Goal: Task Accomplishment & Management: Manage account settings

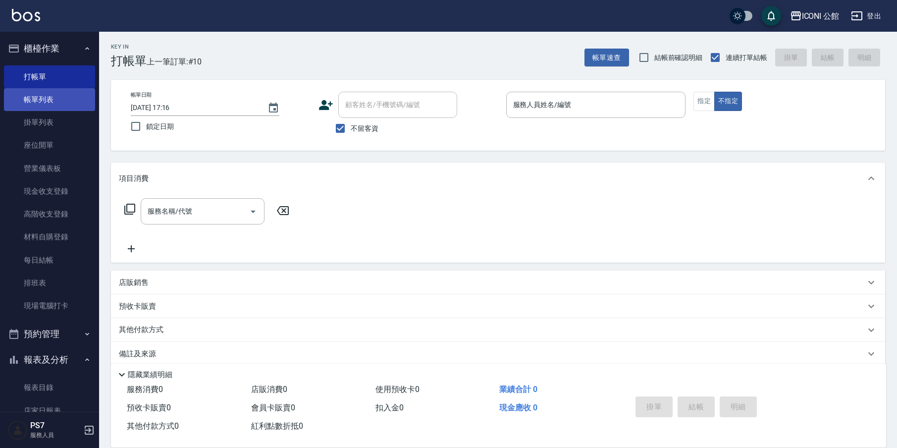
click at [36, 94] on link "帳單列表" at bounding box center [49, 99] width 91 height 23
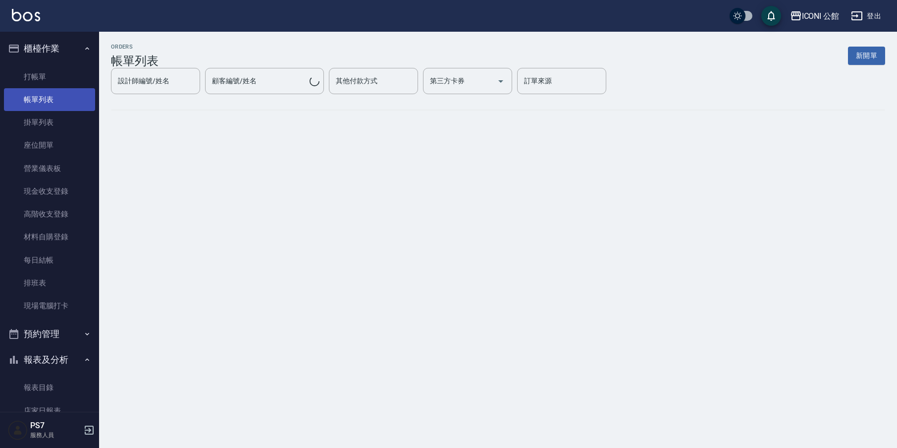
drag, startPoint x: 37, startPoint y: 93, endPoint x: 42, endPoint y: 98, distance: 6.7
click at [38, 96] on link "帳單列表" at bounding box center [49, 99] width 91 height 23
click at [42, 98] on link "帳單列表" at bounding box center [49, 99] width 91 height 23
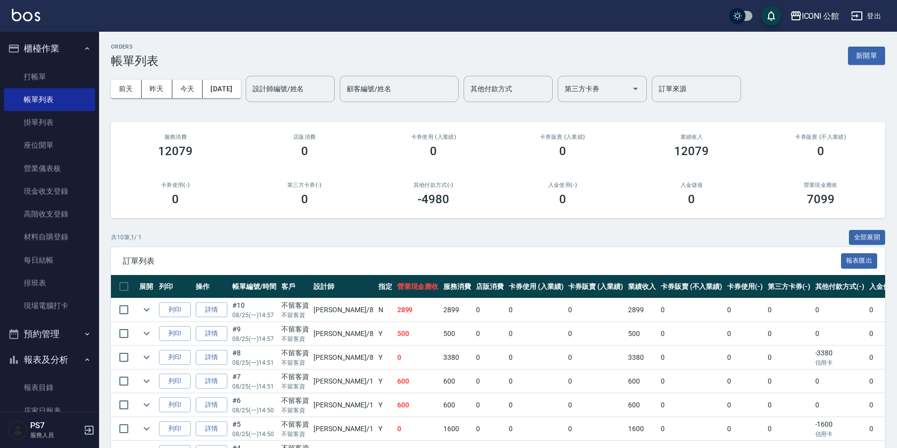
click at [290, 83] on input "設計師編號/姓名" at bounding box center [290, 88] width 80 height 17
type input "１"
click at [313, 92] on input "１" at bounding box center [282, 88] width 65 height 17
click at [312, 91] on input "１" at bounding box center [282, 88] width 65 height 17
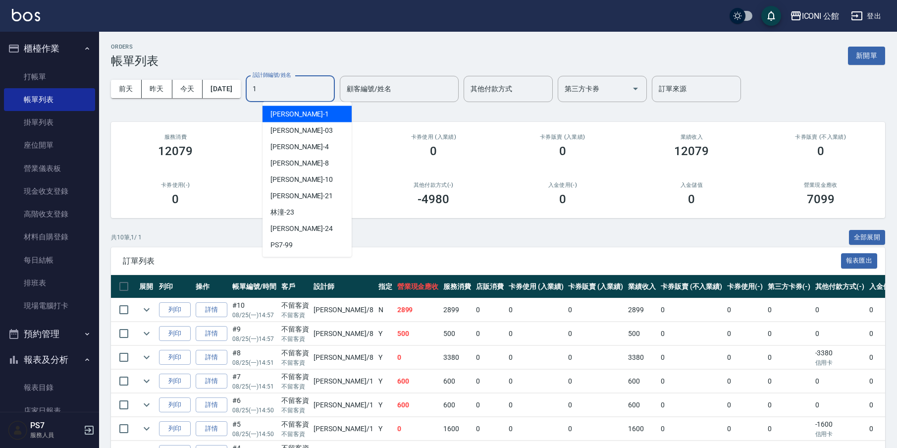
type input "[PERSON_NAME]-1"
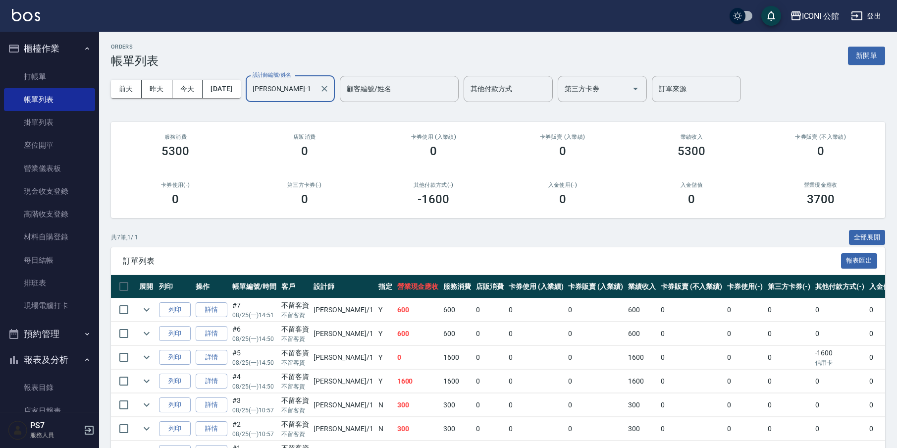
scroll to position [62, 0]
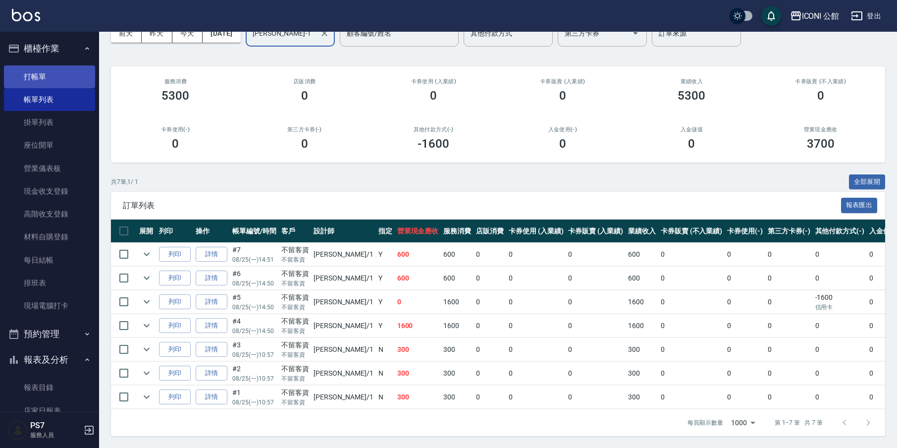
click at [80, 72] on link "打帳單" at bounding box center [49, 76] width 91 height 23
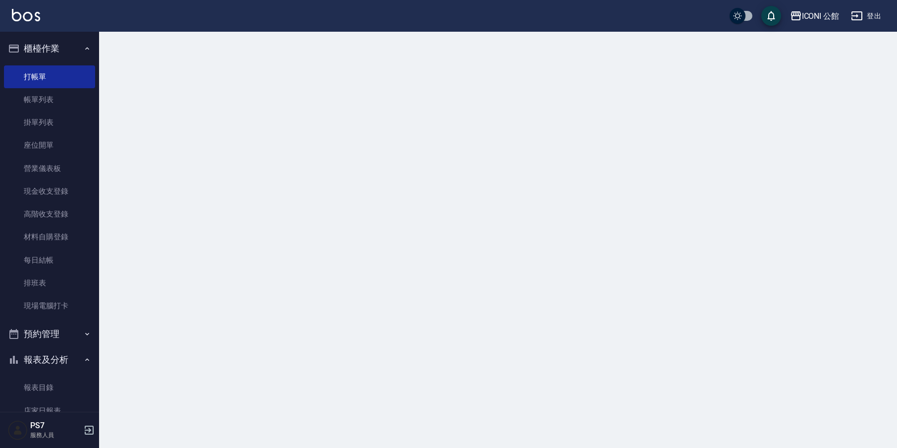
drag, startPoint x: 80, startPoint y: 72, endPoint x: 90, endPoint y: 104, distance: 33.2
click at [79, 72] on link "打帳單" at bounding box center [49, 76] width 91 height 23
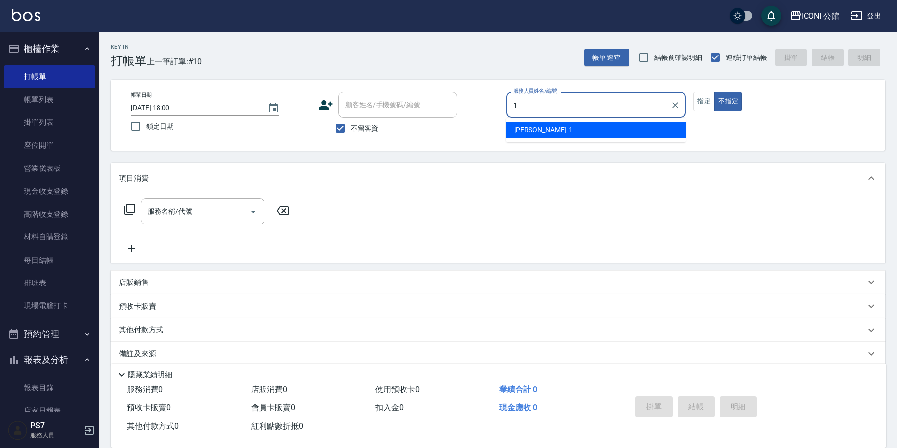
type input "[PERSON_NAME]-1"
type button "false"
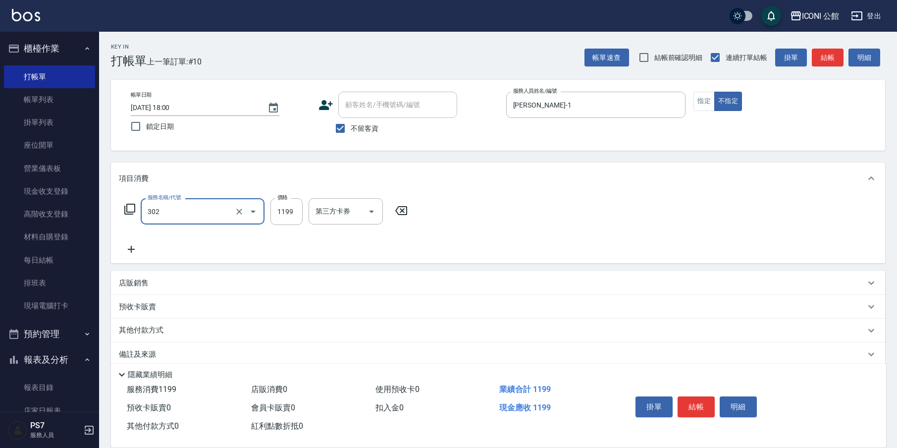
type input "設計燙髮(302)"
type input "1599"
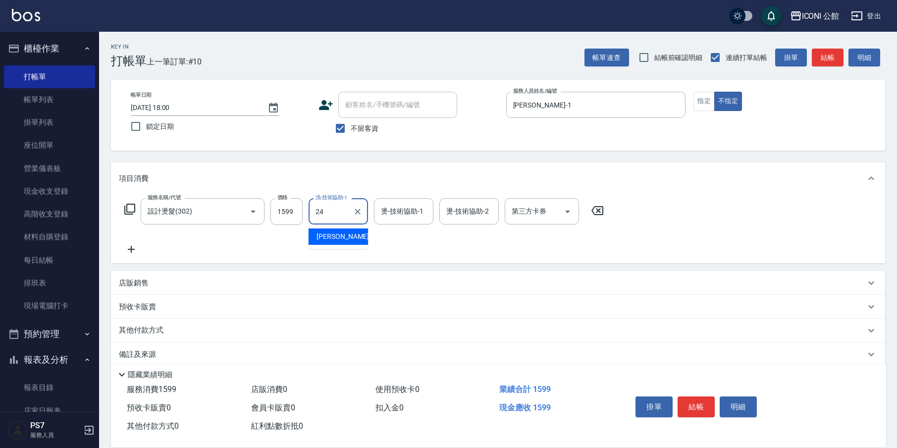
type input "[PERSON_NAME]-24"
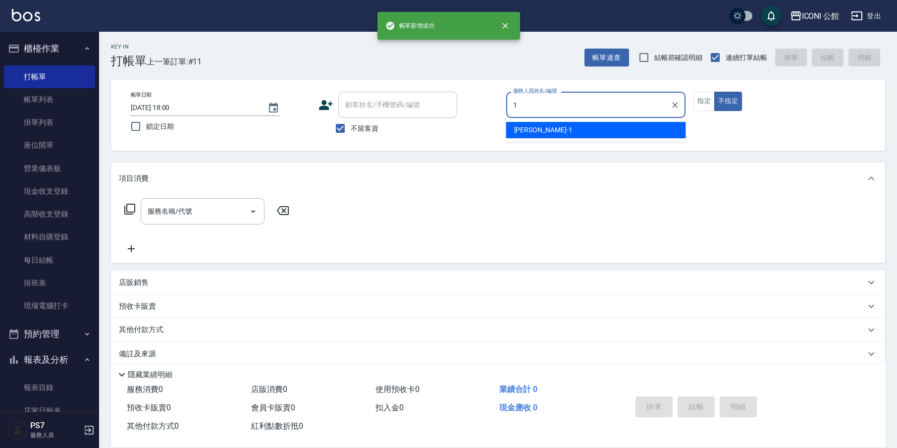
type input "[PERSON_NAME]-1"
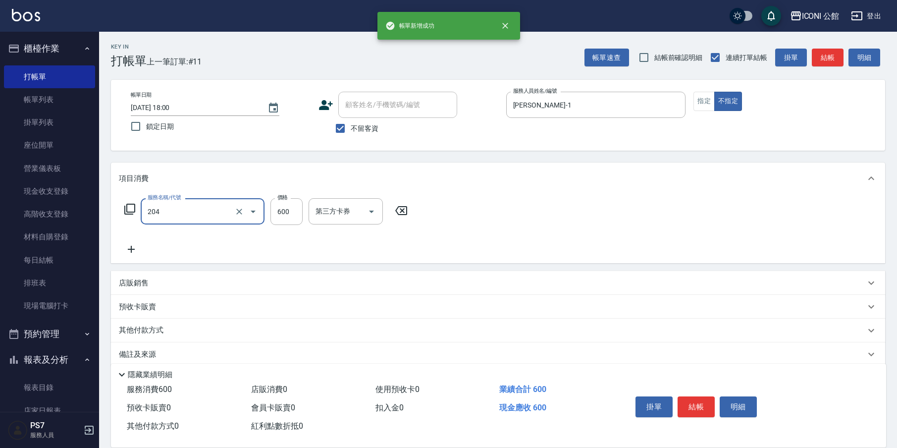
type input "指定洗+剪(204)"
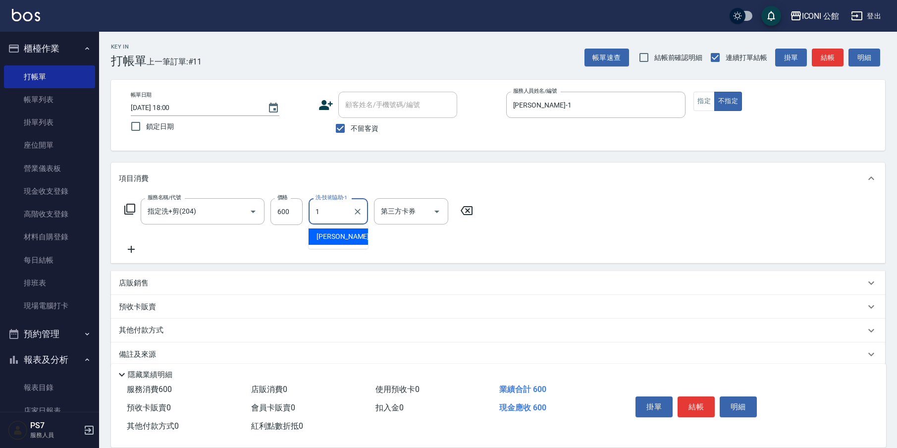
type input "[PERSON_NAME]-1"
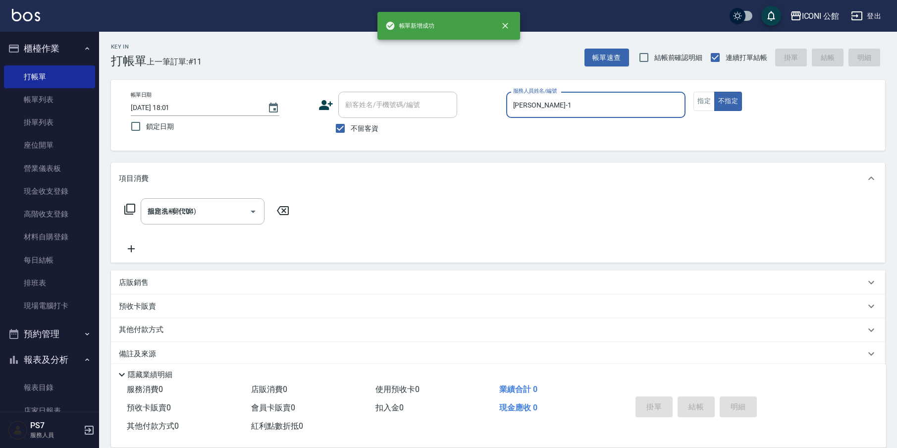
type input "[DATE] 18:01"
type input "[PERSON_NAME]-1"
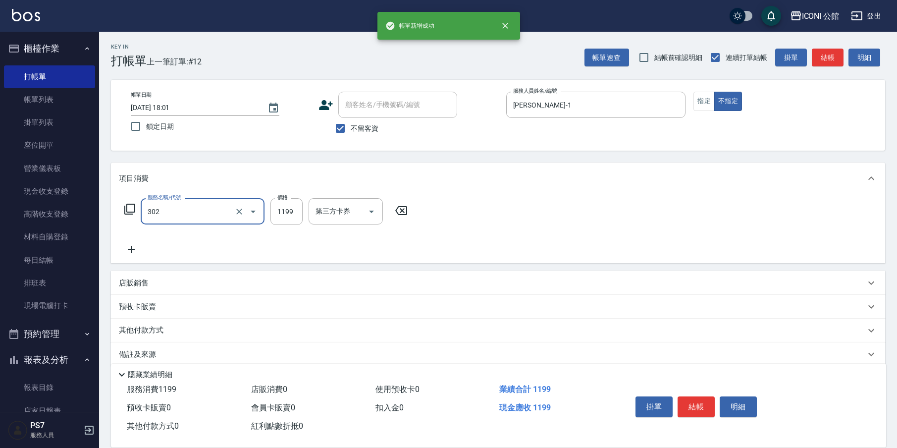
type input "設計燙髮(302)"
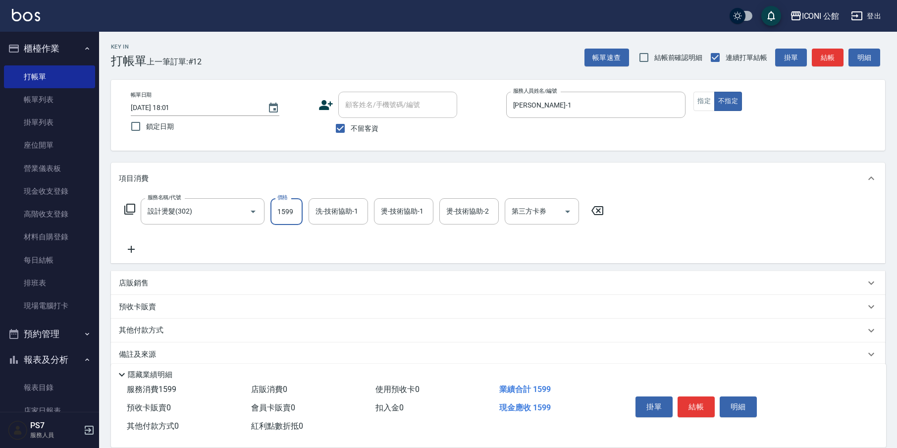
type input "1599"
type input "Sandy-8"
type input "[PERSON_NAME]-1"
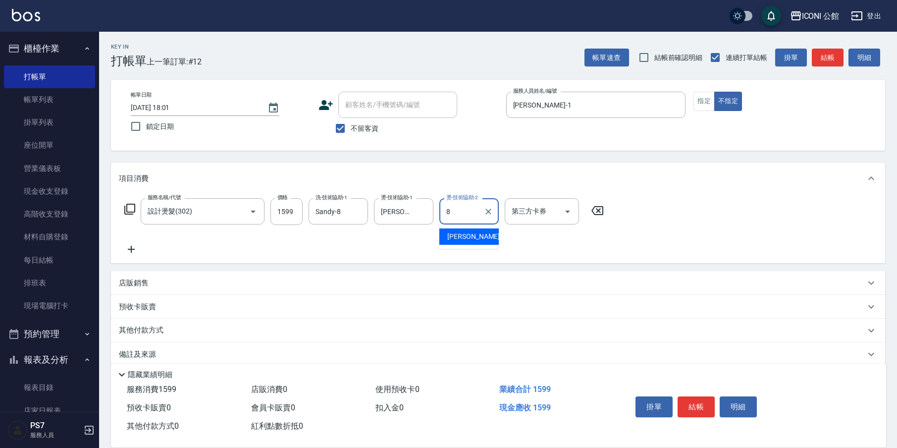
type input "Sandy-8"
click at [407, 219] on input "[PERSON_NAME]-1" at bounding box center [396, 211] width 36 height 17
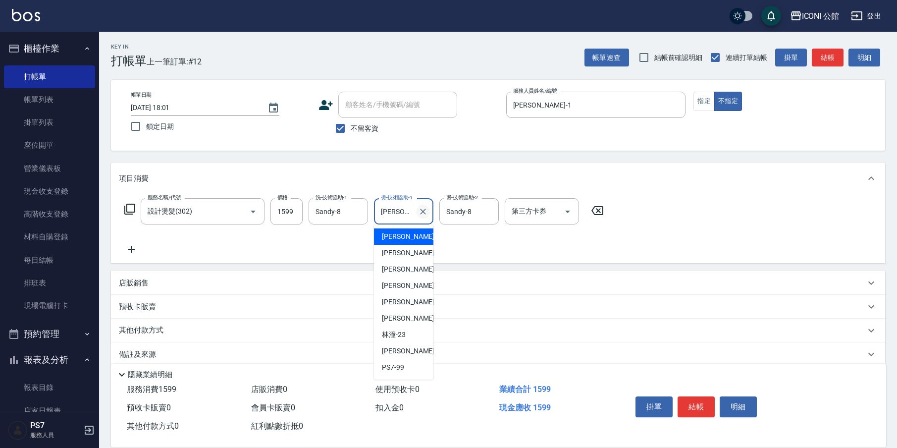
click at [414, 215] on input "[PERSON_NAME]-1" at bounding box center [396, 211] width 36 height 17
drag, startPoint x: 418, startPoint y: 214, endPoint x: 427, endPoint y: 209, distance: 11.6
click at [422, 212] on div at bounding box center [422, 211] width 13 height 26
click at [427, 208] on icon "Clear" at bounding box center [423, 212] width 10 height 10
type input "Sandy-8"
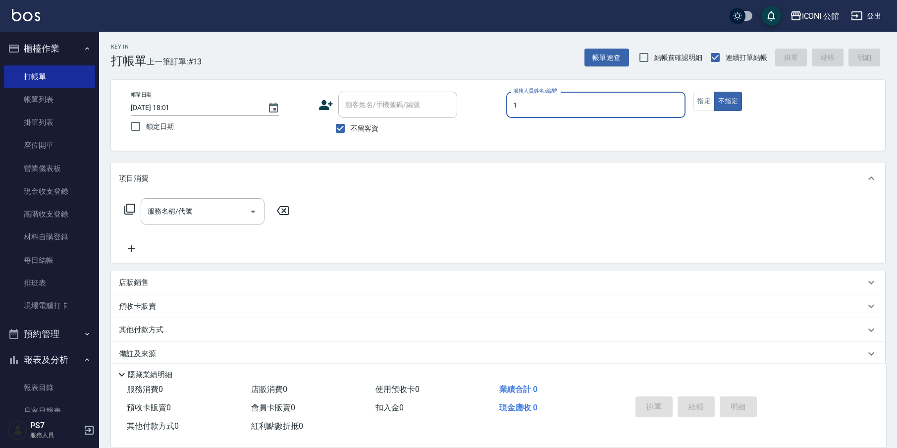
type input "[PERSON_NAME]-1"
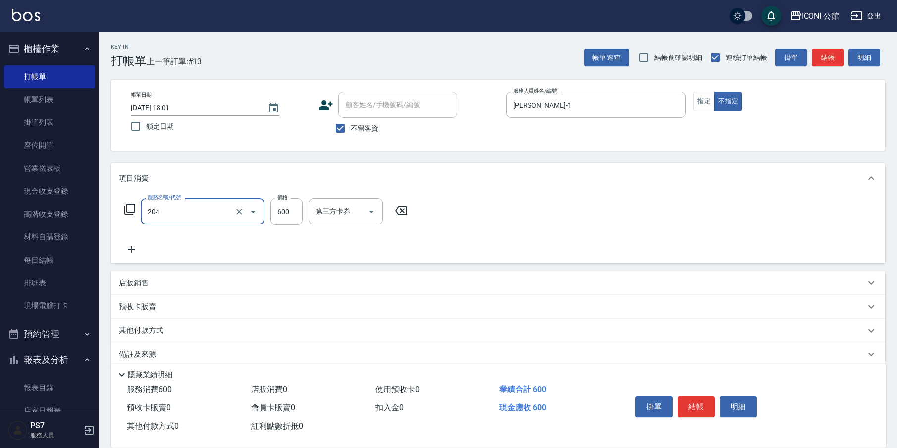
type input "指定洗+剪(204)"
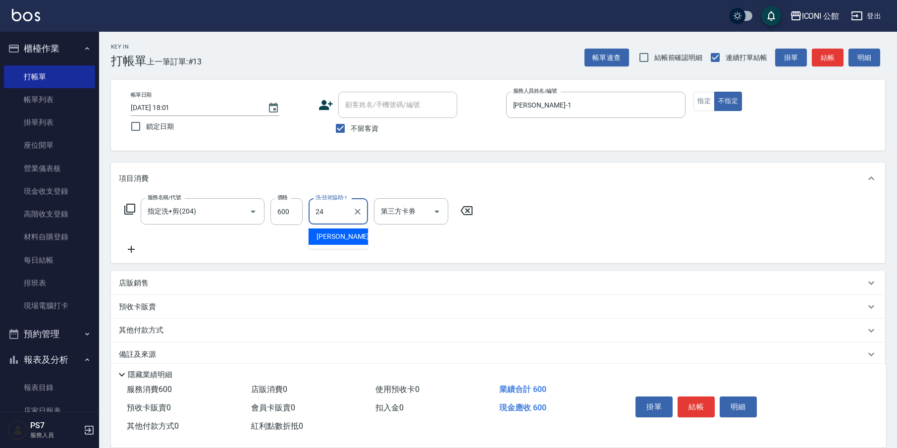
type input "[PERSON_NAME]-24"
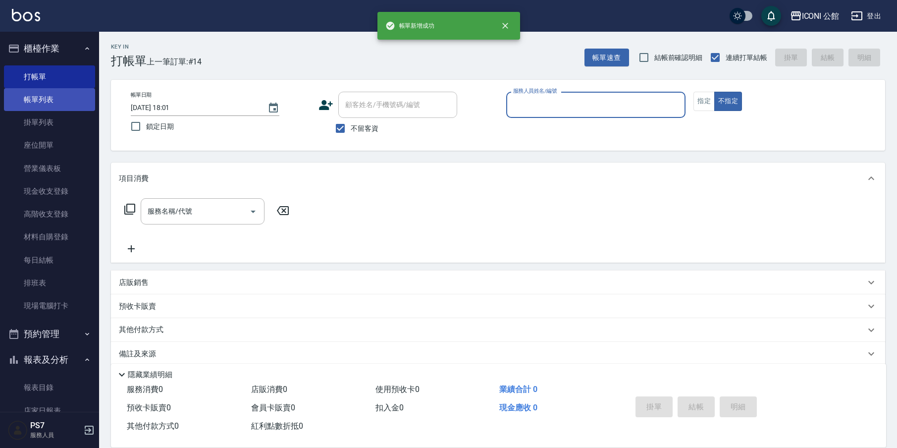
click at [71, 109] on link "帳單列表" at bounding box center [49, 99] width 91 height 23
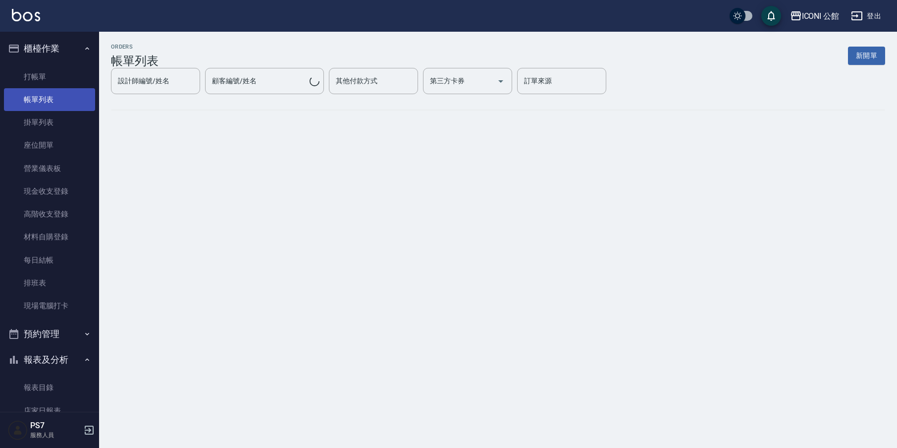
click at [72, 104] on link "帳單列表" at bounding box center [49, 99] width 91 height 23
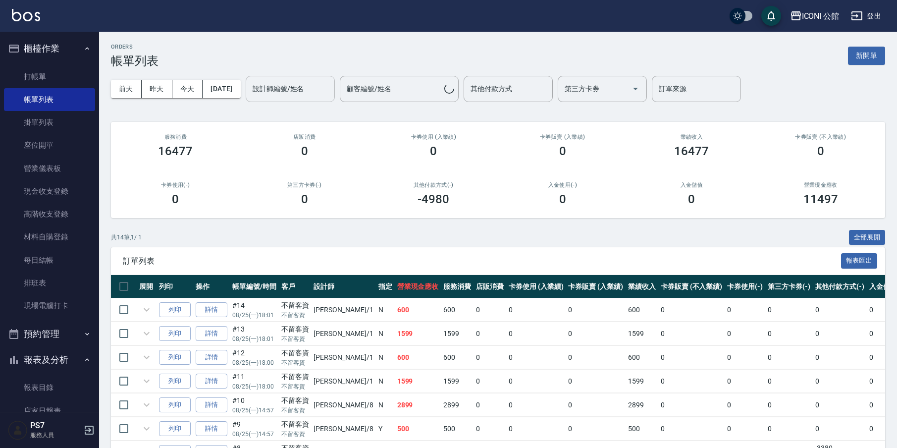
click at [72, 104] on link "帳單列表" at bounding box center [49, 99] width 91 height 23
drag, startPoint x: 302, startPoint y: 91, endPoint x: 315, endPoint y: 101, distance: 16.6
click at [315, 101] on div "設計師編號/姓名" at bounding box center [290, 89] width 89 height 26
type input "[PERSON_NAME]-1"
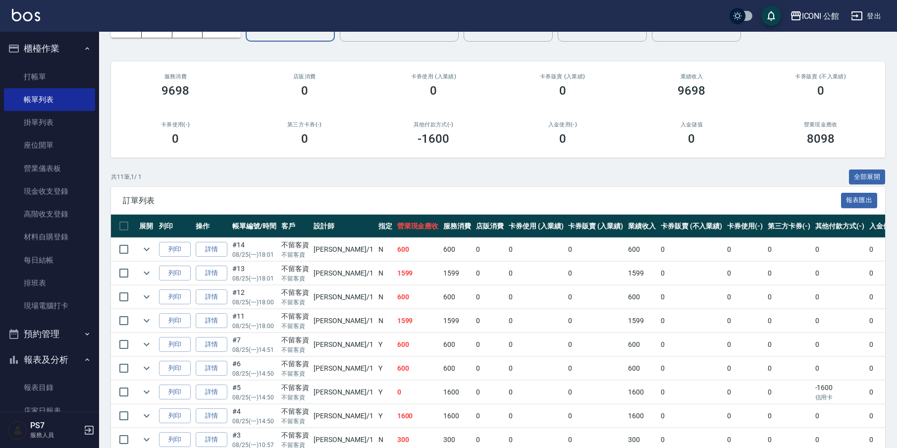
scroll to position [58, 0]
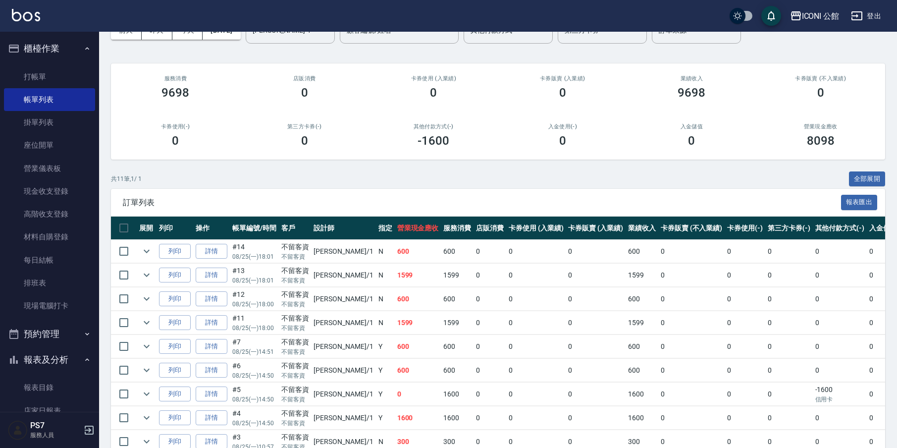
drag, startPoint x: 94, startPoint y: 328, endPoint x: 112, endPoint y: 341, distance: 22.1
click at [114, 315] on div "ICONI 公館 登出 櫃檯作業 打帳單 帳單列表 掛單列表 座位開單 營業儀表板 現金收支登錄 高階收支登錄 材料自購登錄 每日結帳 排班表 現場電腦打卡 …" at bounding box center [448, 241] width 897 height 598
click at [409, 36] on div "ICONI 公館 登出 櫃檯作業 打帳單 帳單列表 掛單列表 座位開單 營業儀表板 現金收支登錄 高階收支登錄 材料自購登錄 每日結帳 排班表 現場電腦打卡 …" at bounding box center [448, 241] width 897 height 598
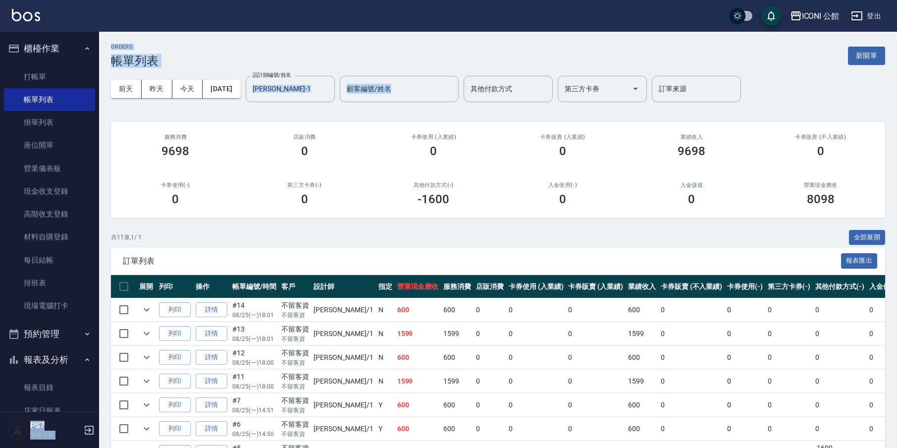
scroll to position [17, 0]
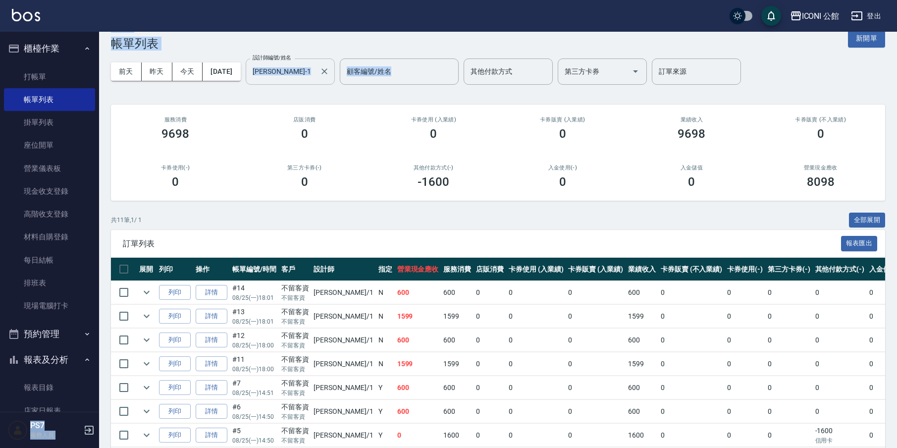
click at [335, 68] on div "[PERSON_NAME]-1 設計師編號/姓名" at bounding box center [290, 71] width 89 height 26
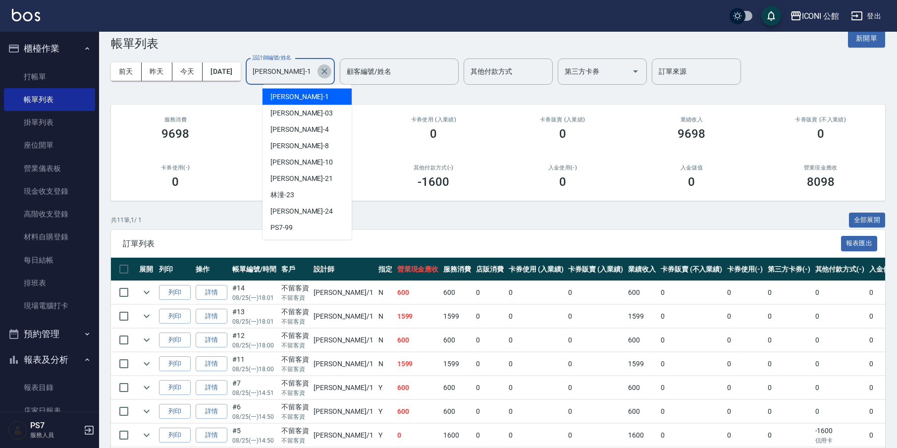
click at [327, 71] on icon "Clear" at bounding box center [324, 71] width 6 height 6
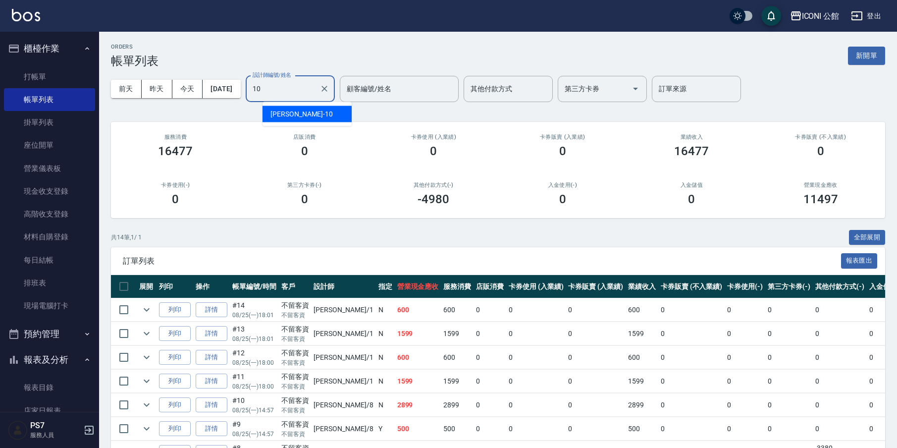
type input "[PERSON_NAME]-10"
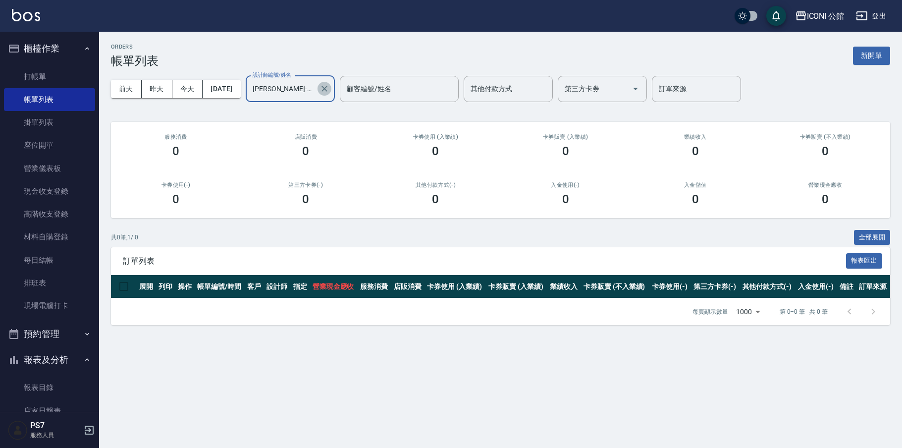
click at [327, 87] on icon "Clear" at bounding box center [324, 89] width 6 height 6
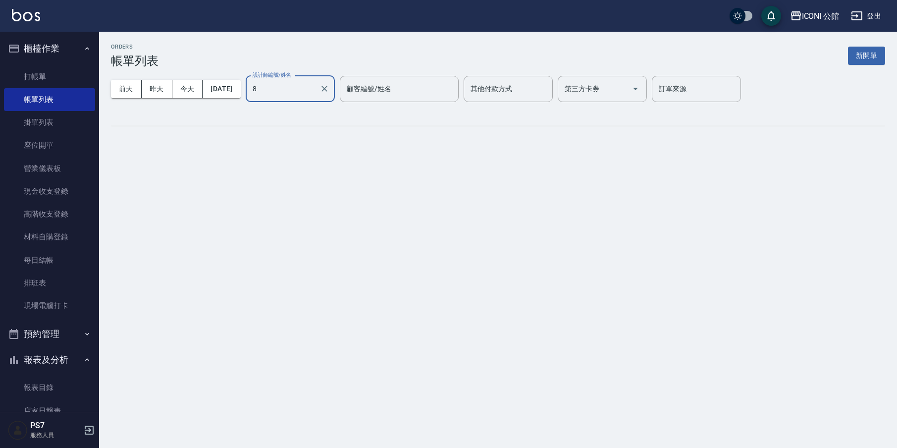
type input "Sandy-8"
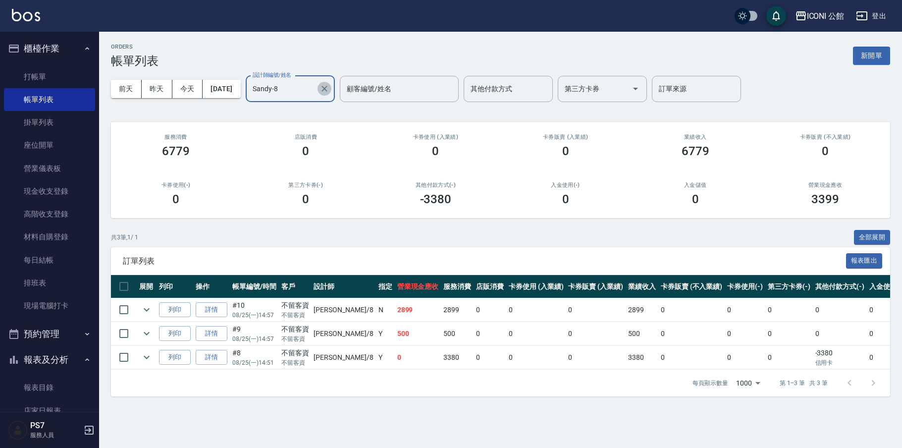
click at [327, 87] on icon "Clear" at bounding box center [324, 89] width 6 height 6
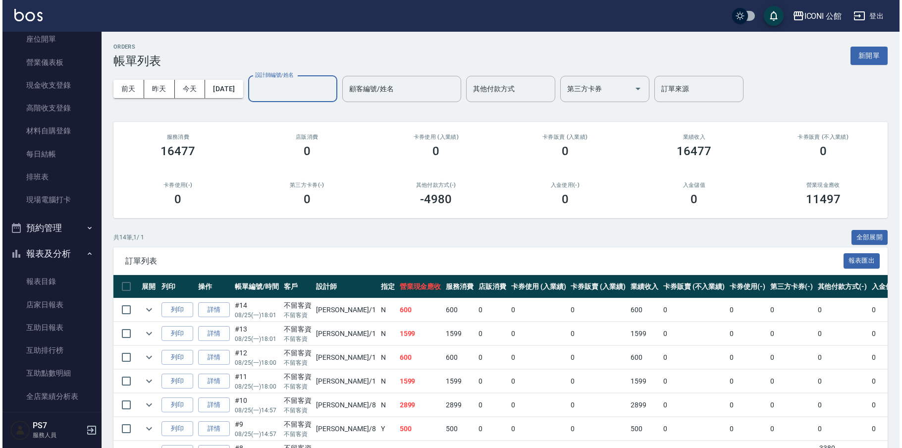
scroll to position [186, 0]
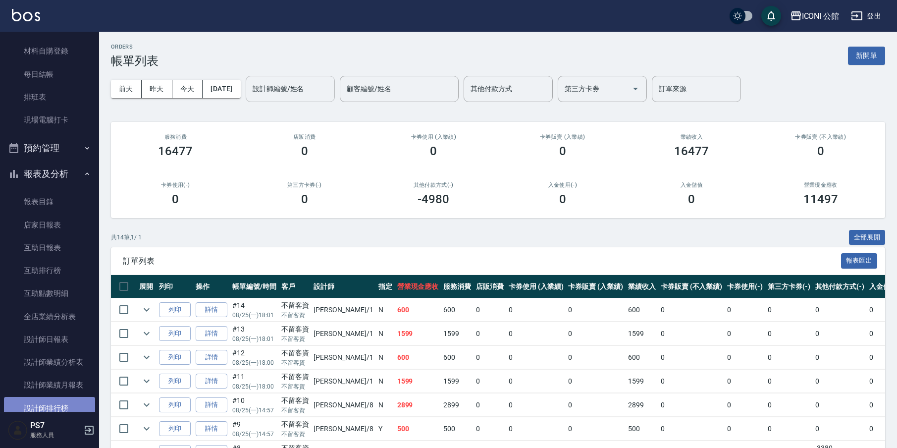
click at [57, 405] on link "設計師排行榜" at bounding box center [49, 408] width 91 height 23
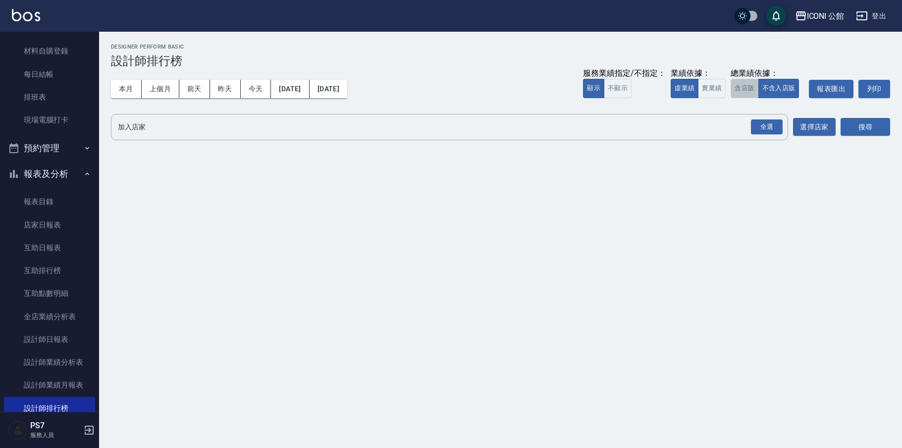
click at [751, 89] on button "含店販" at bounding box center [745, 88] width 28 height 19
click at [769, 129] on div "全選" at bounding box center [767, 126] width 32 height 15
drag, startPoint x: 862, startPoint y: 123, endPoint x: 855, endPoint y: 125, distance: 7.2
click at [862, 124] on button "搜尋" at bounding box center [865, 127] width 50 height 18
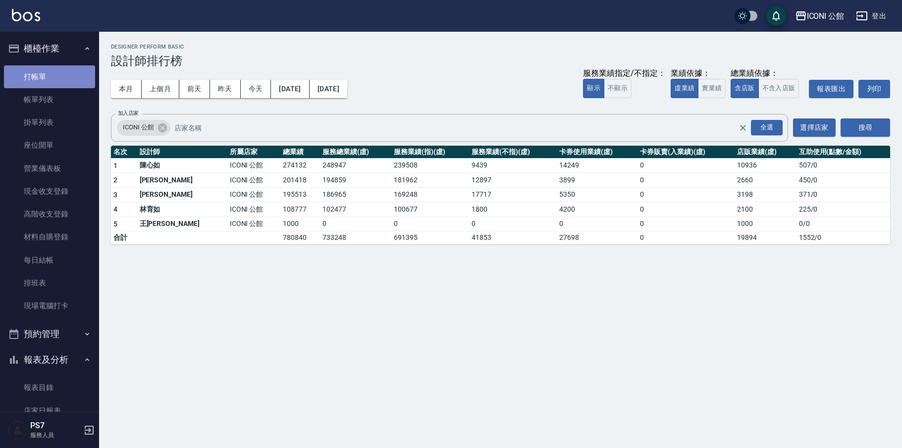
click at [59, 80] on link "打帳單" at bounding box center [49, 76] width 91 height 23
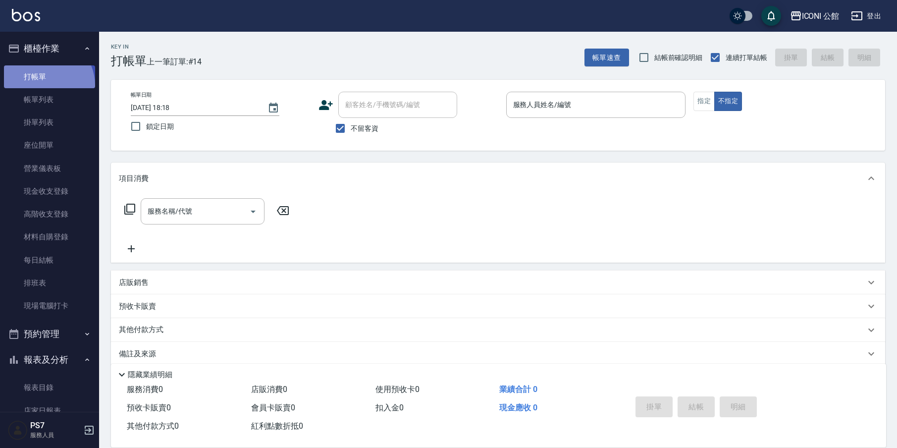
click at [43, 85] on link "打帳單" at bounding box center [49, 76] width 91 height 23
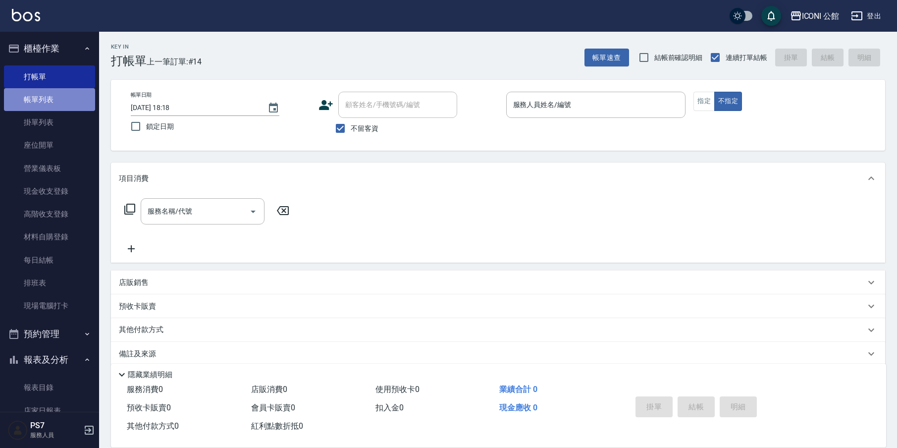
click at [52, 102] on link "帳單列表" at bounding box center [49, 99] width 91 height 23
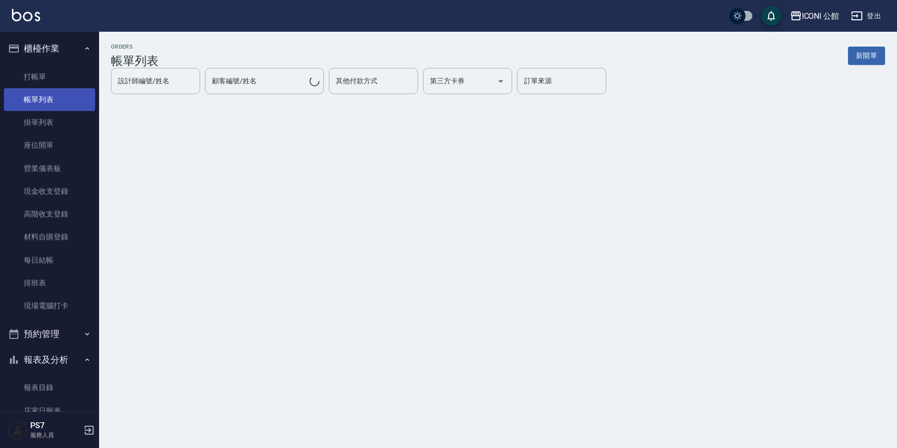
click at [52, 102] on link "帳單列表" at bounding box center [49, 99] width 91 height 23
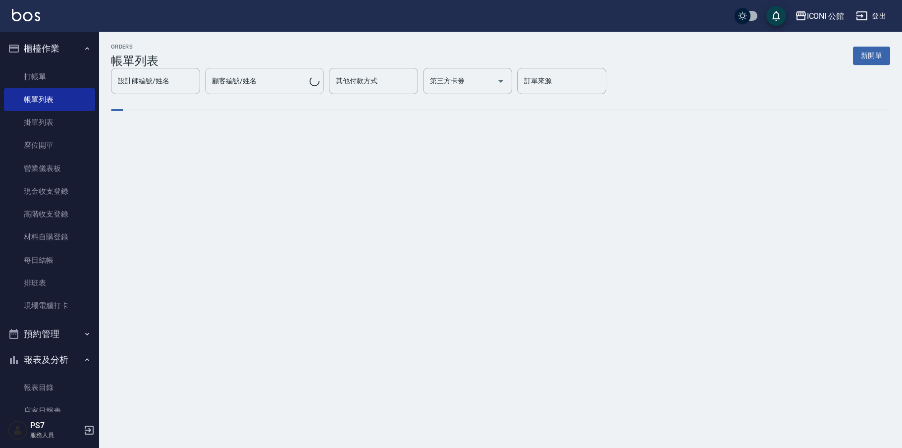
click at [244, 85] on input "顧客編號/姓名" at bounding box center [260, 80] width 100 height 17
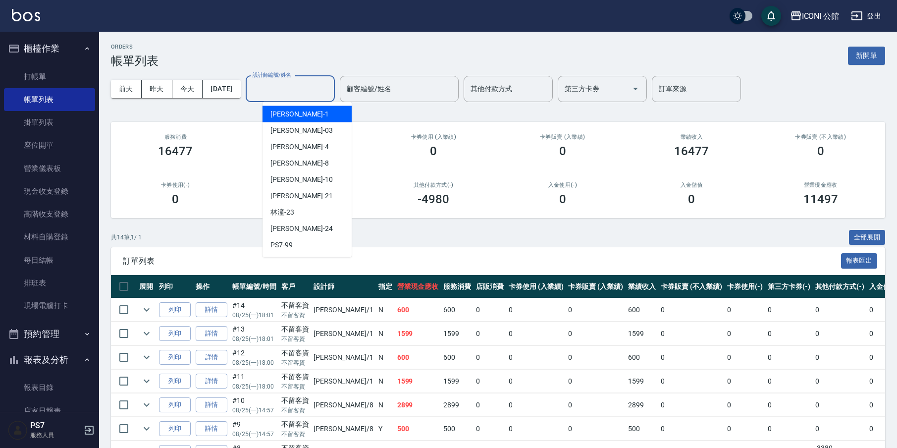
click at [277, 81] on input "設計師編號/姓名" at bounding box center [290, 88] width 80 height 17
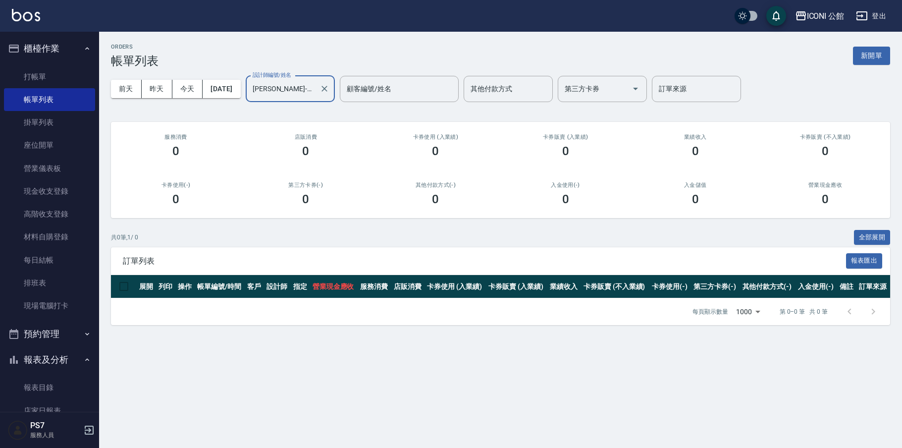
click at [288, 88] on input "[PERSON_NAME]-21" at bounding box center [282, 88] width 65 height 17
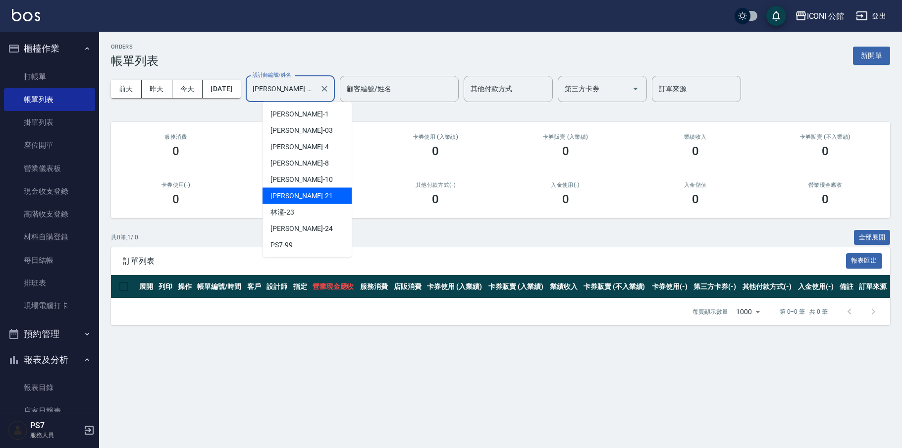
click at [290, 89] on input "[PERSON_NAME]-21" at bounding box center [282, 88] width 65 height 17
click at [293, 86] on input "[PERSON_NAME]-21" at bounding box center [282, 88] width 65 height 17
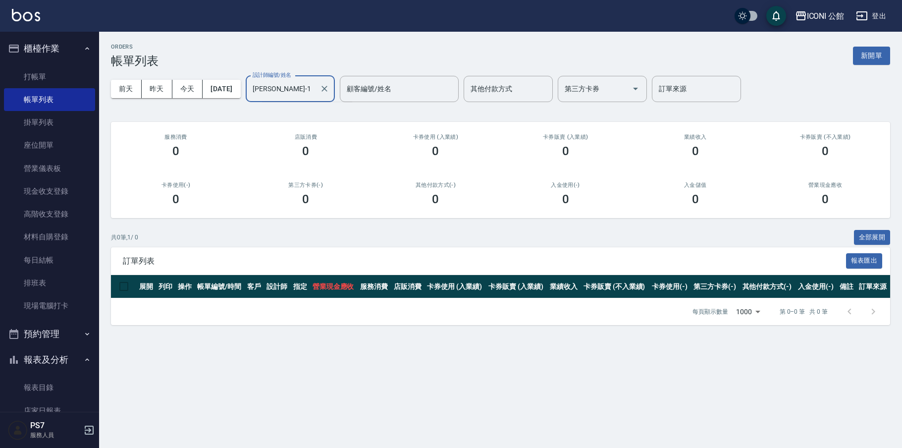
click at [293, 86] on input "[PERSON_NAME]-1" at bounding box center [282, 88] width 65 height 17
type input "[PERSON_NAME]-1"
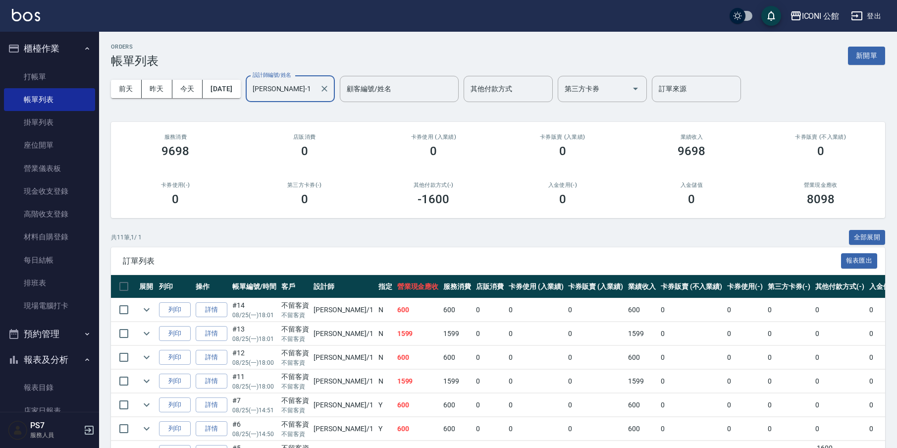
scroll to position [157, 0]
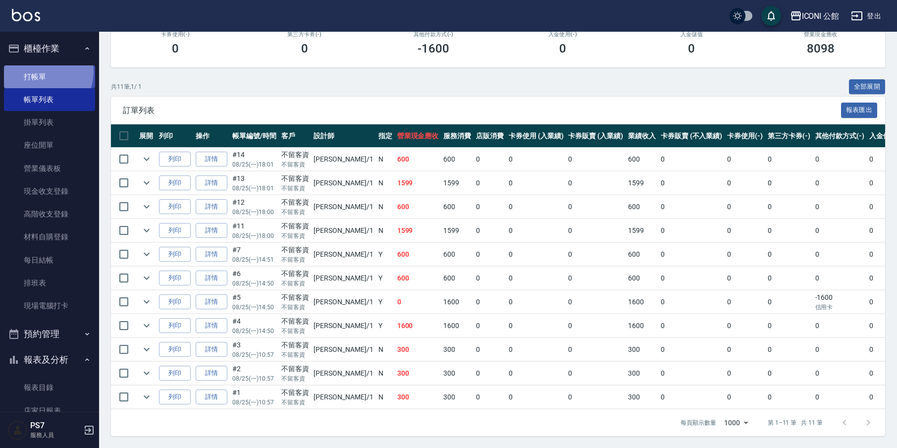
click at [42, 71] on link "打帳單" at bounding box center [49, 76] width 91 height 23
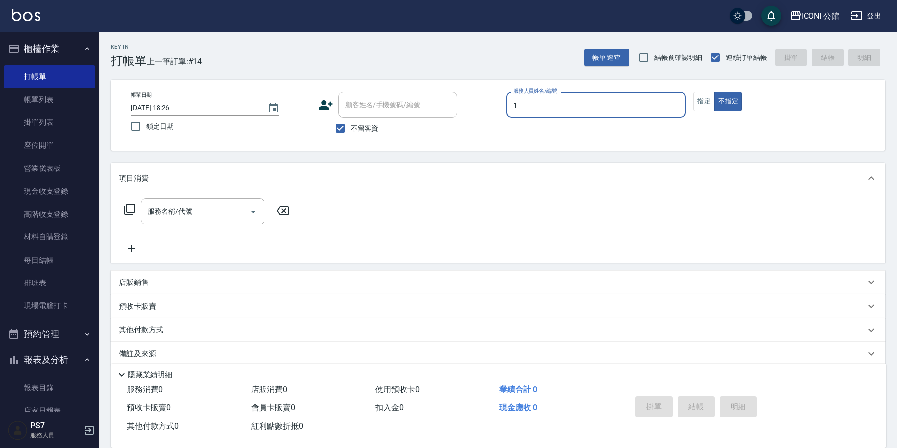
type input "[PERSON_NAME]-1"
type button "false"
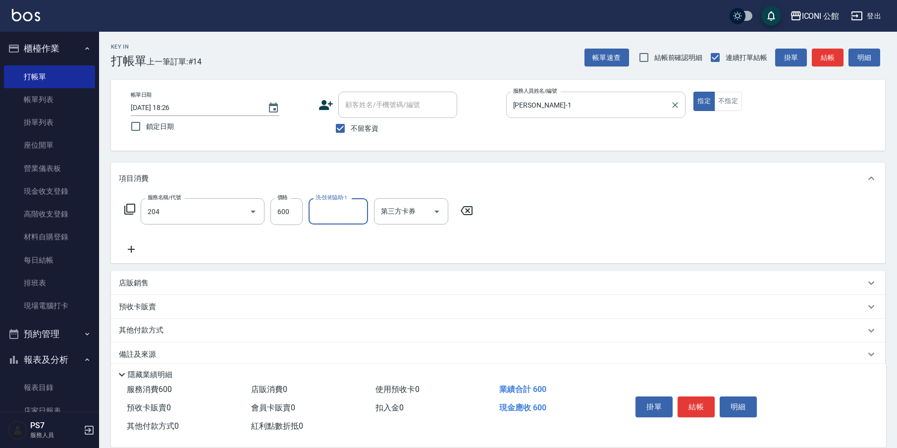
type input "指定洗+剪(204)"
type input "[PERSON_NAME]-24"
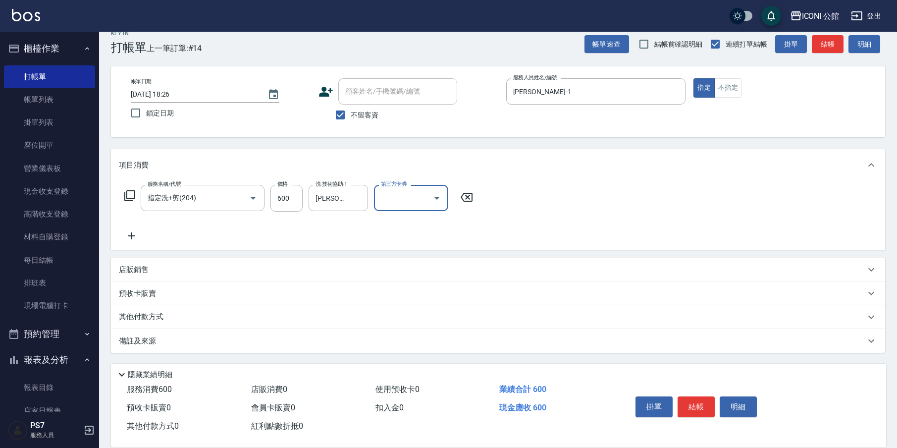
click at [135, 308] on div "其他付款方式" at bounding box center [498, 317] width 774 height 24
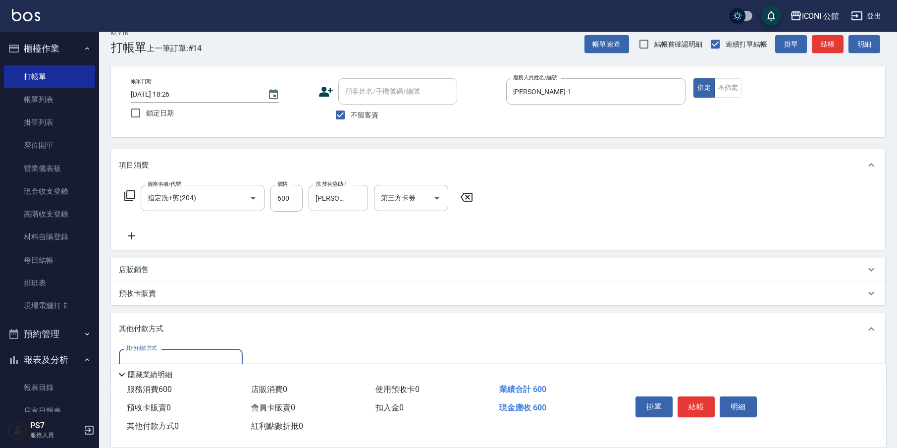
scroll to position [0, 0]
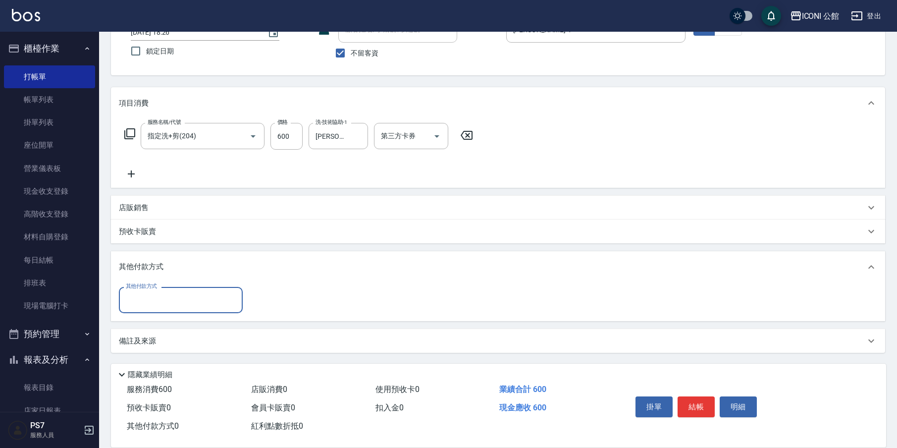
click at [151, 303] on input "其他付款方式" at bounding box center [180, 299] width 115 height 17
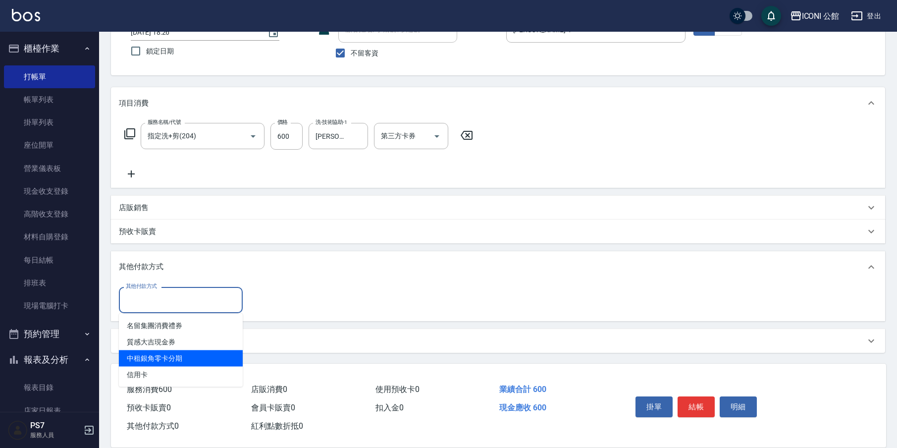
click at [197, 379] on span "信用卡" at bounding box center [181, 375] width 124 height 16
type input "信用卡"
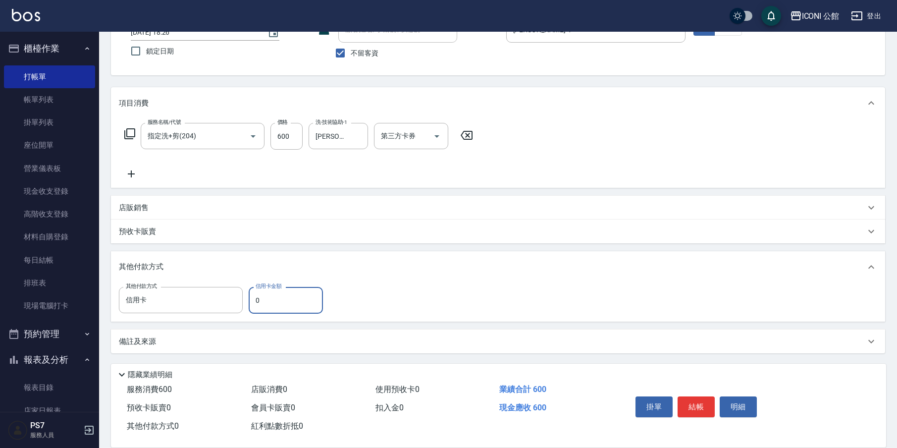
click at [277, 295] on input "0" at bounding box center [286, 300] width 74 height 27
type input "600"
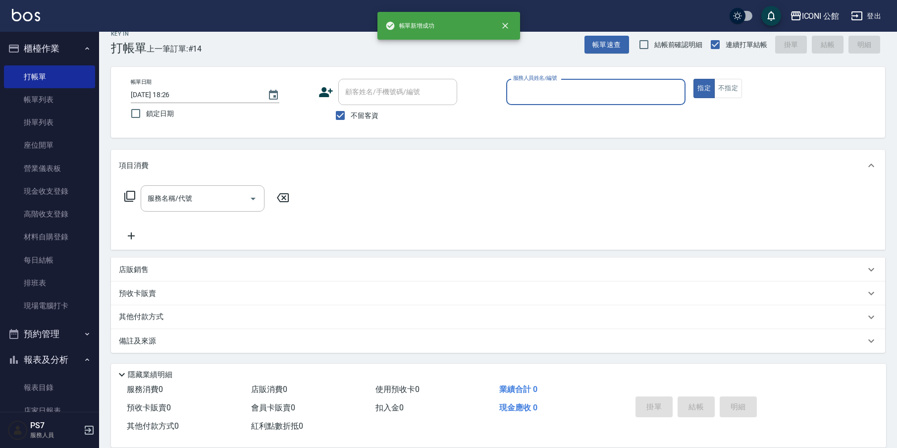
scroll to position [13, 0]
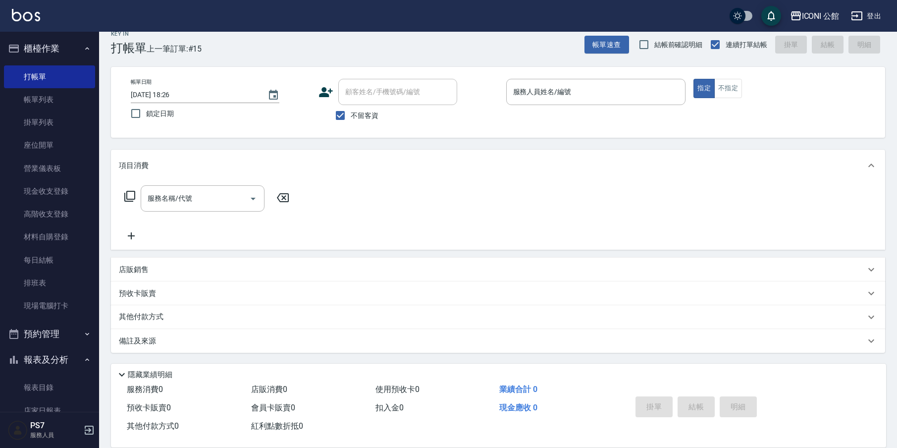
click at [278, 295] on div "預收卡販賣" at bounding box center [492, 293] width 746 height 10
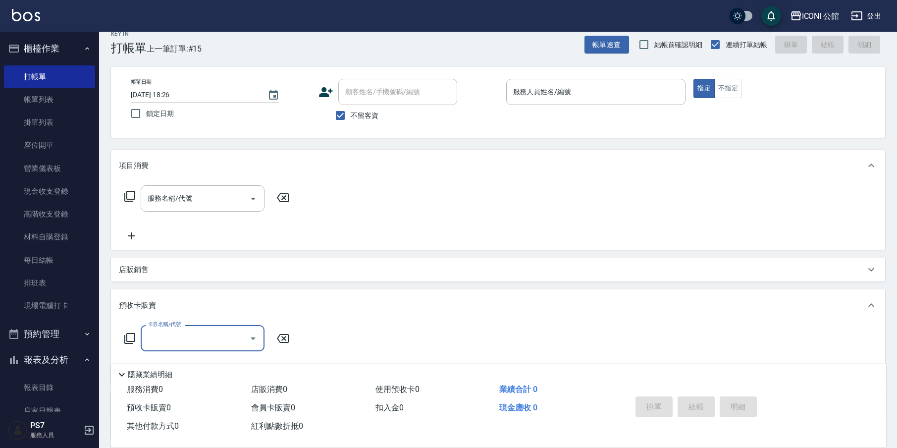
scroll to position [0, 0]
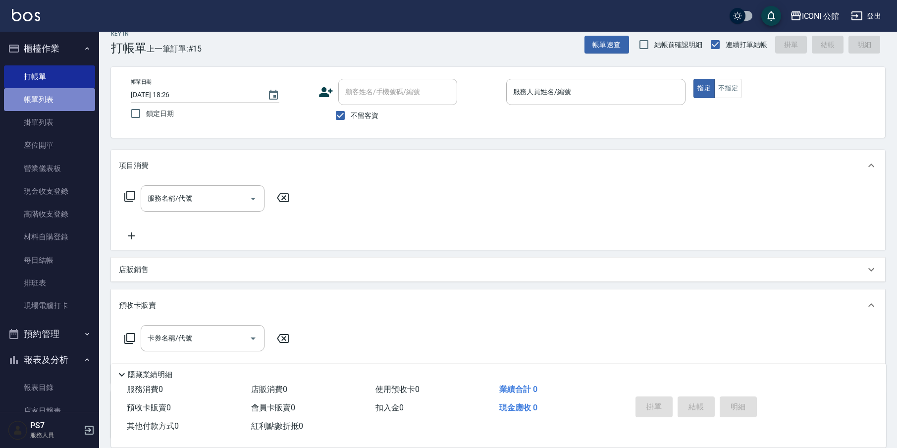
click at [62, 98] on link "帳單列表" at bounding box center [49, 99] width 91 height 23
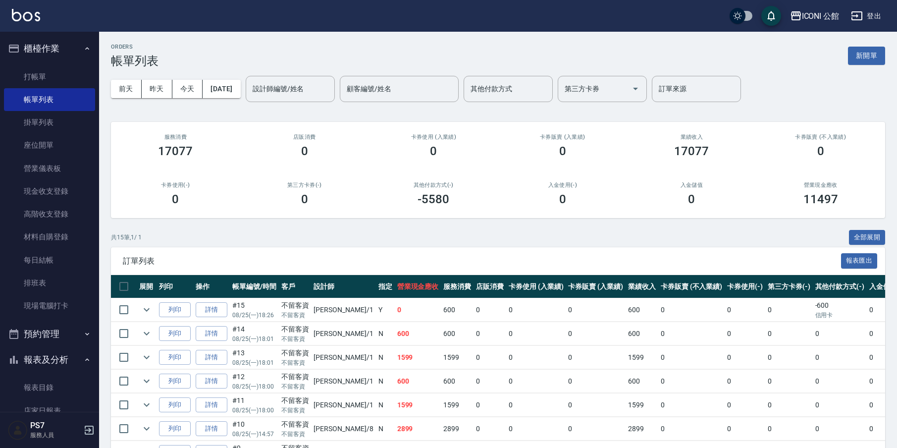
scroll to position [252, 0]
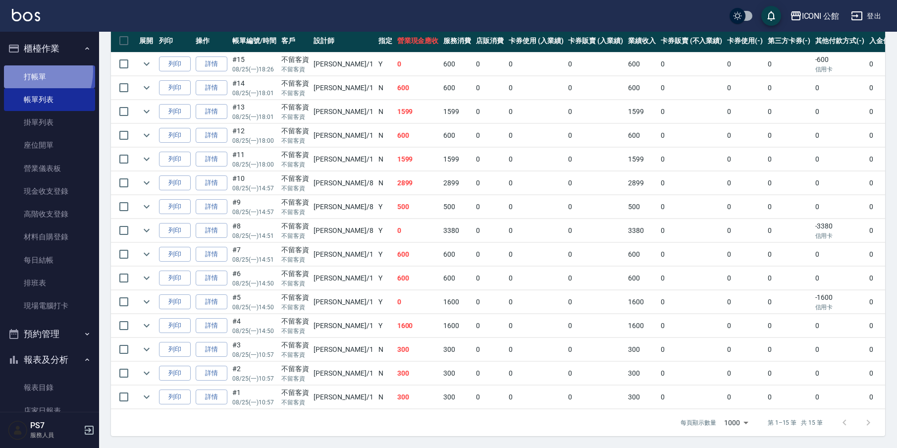
click at [30, 71] on link "打帳單" at bounding box center [49, 76] width 91 height 23
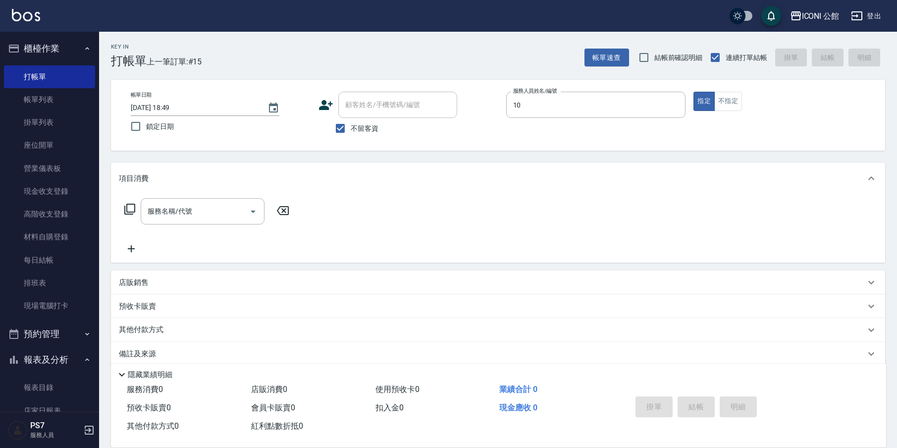
type input "[PERSON_NAME]-10"
type button "true"
click at [126, 209] on icon at bounding box center [129, 209] width 11 height 11
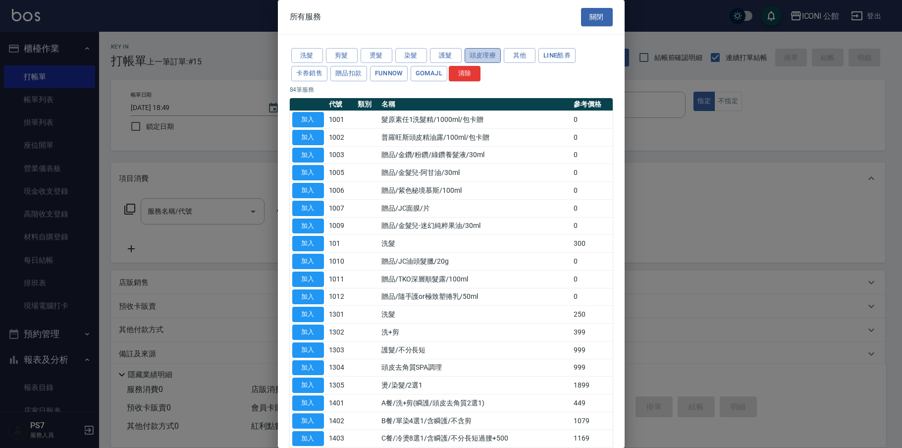
click at [493, 56] on button "頭皮理療" at bounding box center [483, 55] width 37 height 15
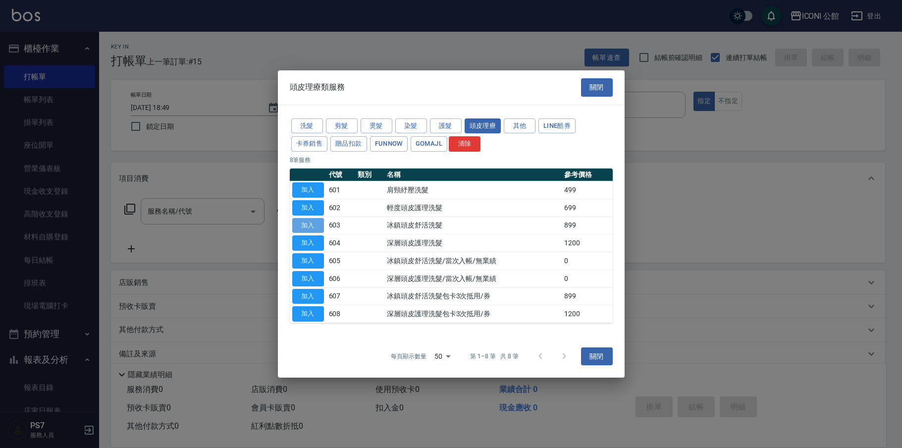
click at [318, 223] on button "加入" at bounding box center [308, 224] width 32 height 15
type input "冰鎮頭皮舒活洗髮(603)"
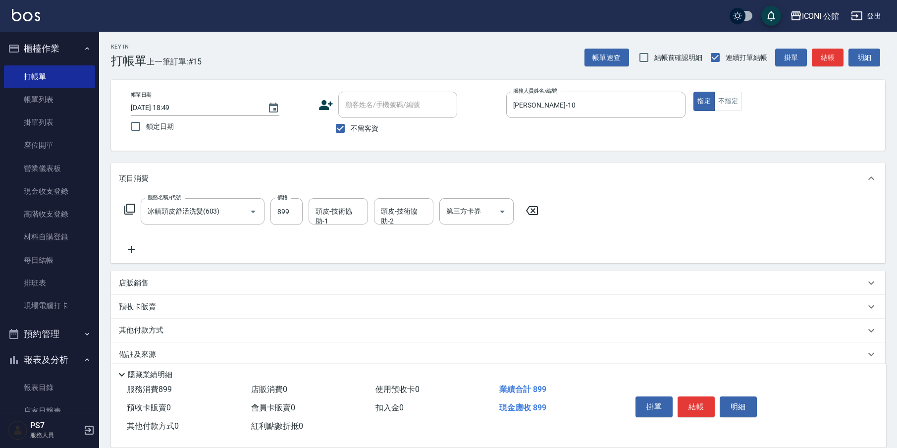
click at [531, 216] on icon at bounding box center [532, 211] width 25 height 12
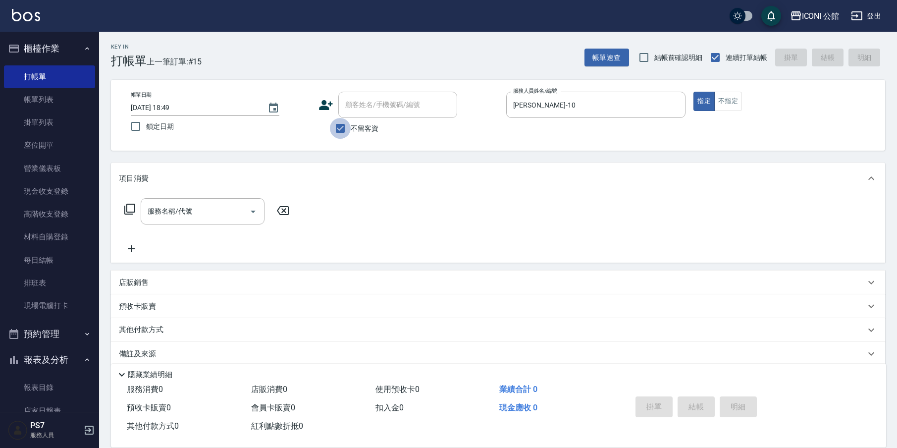
click at [343, 128] on input "不留客資" at bounding box center [340, 128] width 21 height 21
checkbox input "false"
click at [355, 109] on input "顧客姓名/手機號碼/編號" at bounding box center [390, 104] width 95 height 17
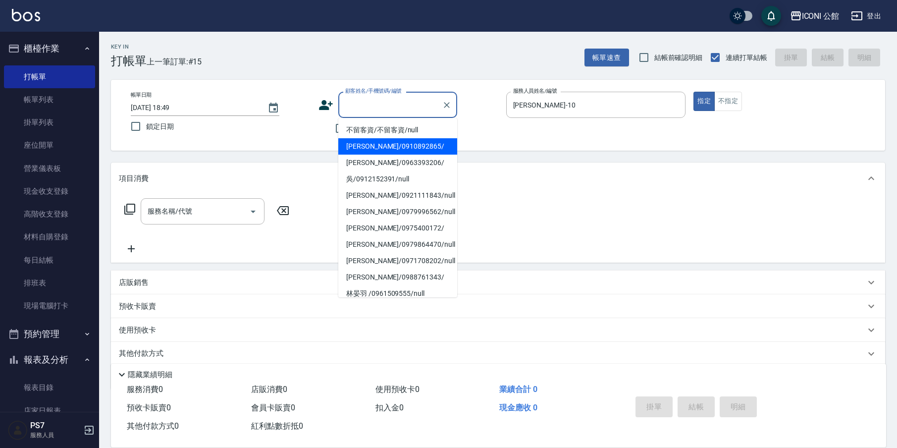
click at [287, 154] on div "Key In 打帳單 上一筆訂單:#15 帳單速查 結帳前確認明細 連續打單結帳 掛單 結帳 明細 帳單日期 [DATE] 18:49 鎖定日期 顧客姓名/手…" at bounding box center [498, 258] width 798 height 453
click at [357, 106] on input "顧客姓名/手機號碼/編號" at bounding box center [390, 104] width 95 height 17
click at [366, 151] on li "[PERSON_NAME]/0910892865/" at bounding box center [397, 146] width 119 height 16
type input "[PERSON_NAME]/0910892865/"
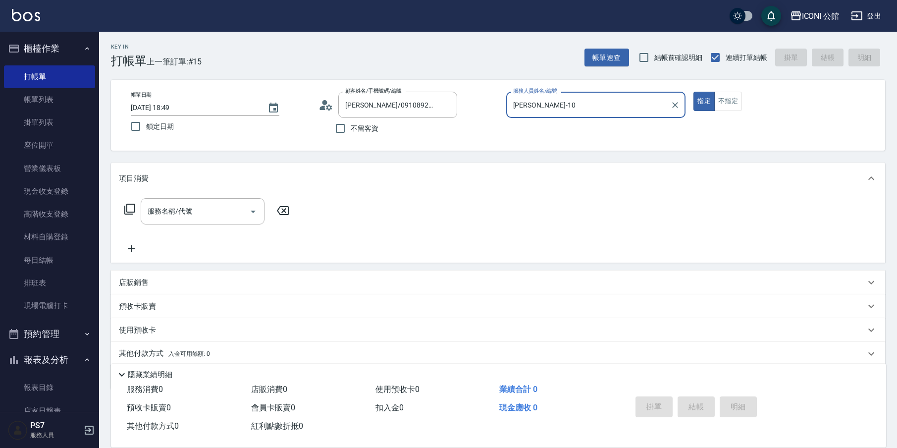
click at [168, 303] on div "預收卡販賣" at bounding box center [492, 306] width 746 height 10
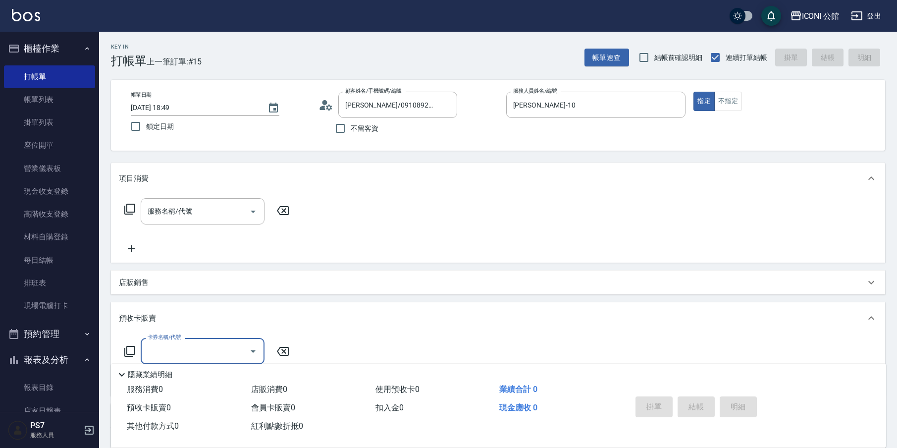
scroll to position [13, 0]
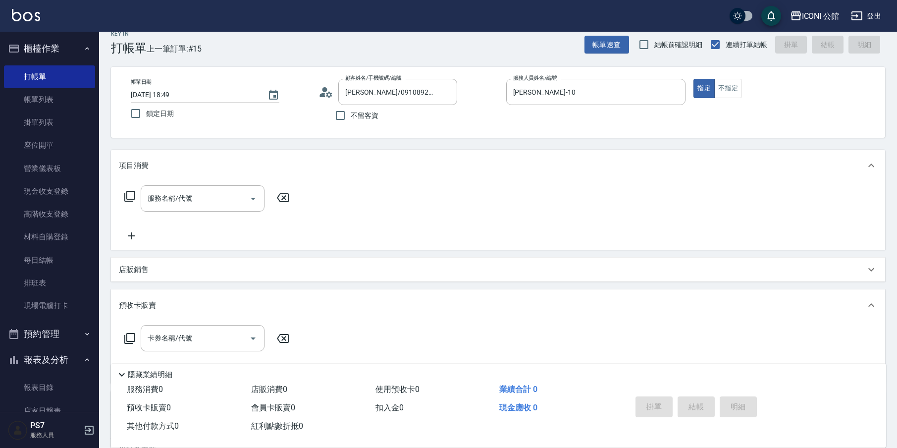
click at [134, 337] on icon at bounding box center [130, 338] width 12 height 12
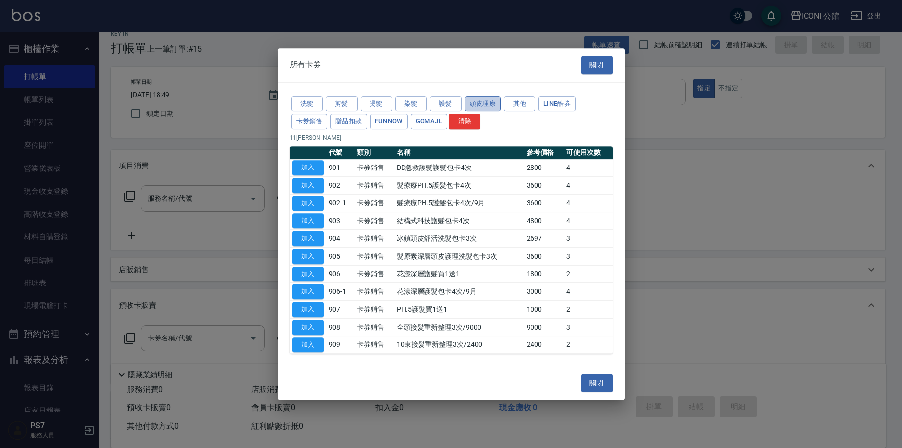
click at [483, 107] on button "頭皮理療" at bounding box center [483, 103] width 37 height 15
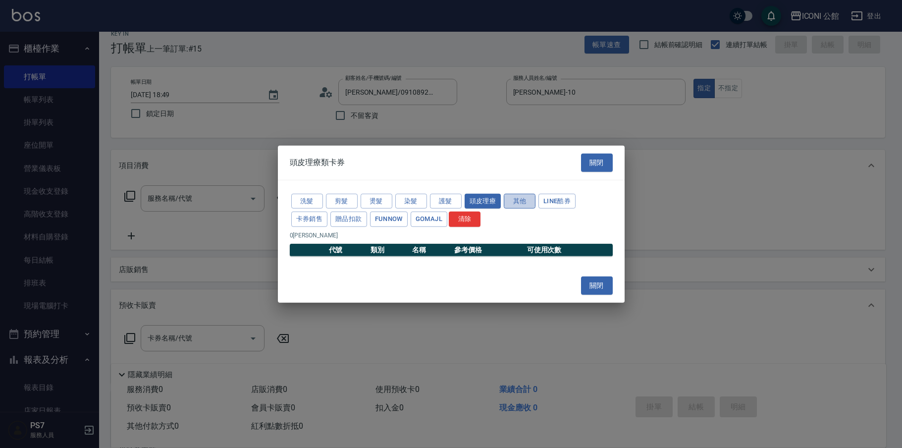
click at [530, 197] on button "其他" at bounding box center [520, 200] width 32 height 15
click at [292, 219] on button "卡券銷售" at bounding box center [309, 218] width 37 height 15
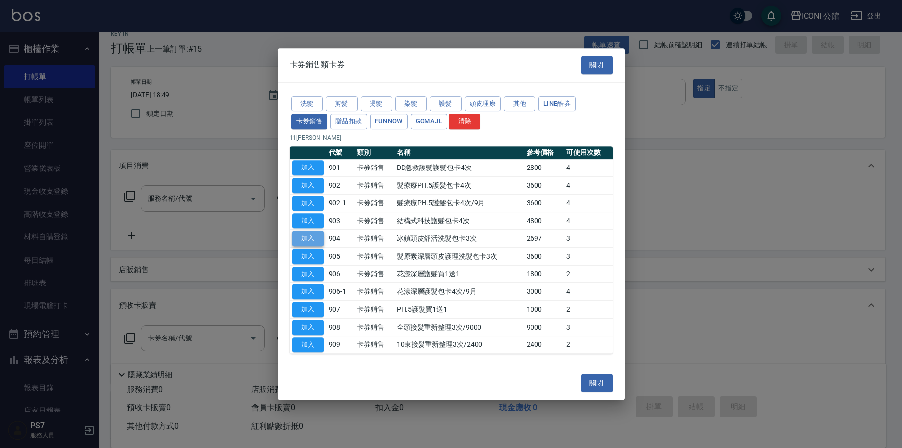
click at [306, 237] on button "加入" at bounding box center [308, 238] width 32 height 15
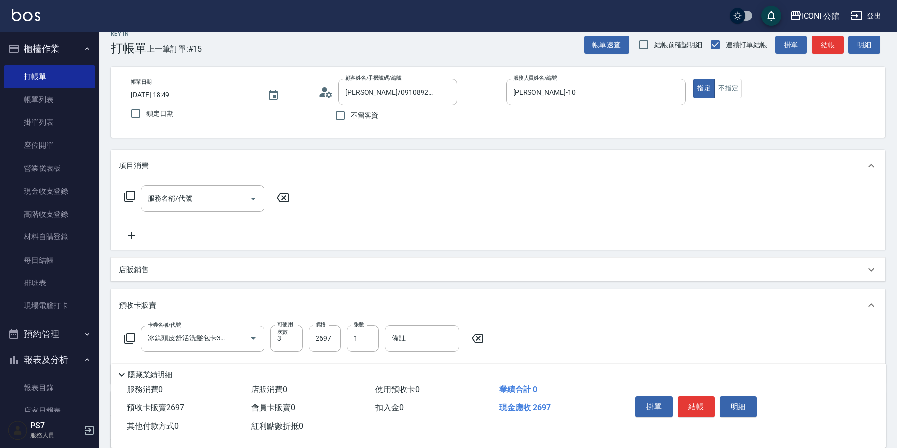
type input "冰鎮頭皮舒活洗髮包卡3次(904)"
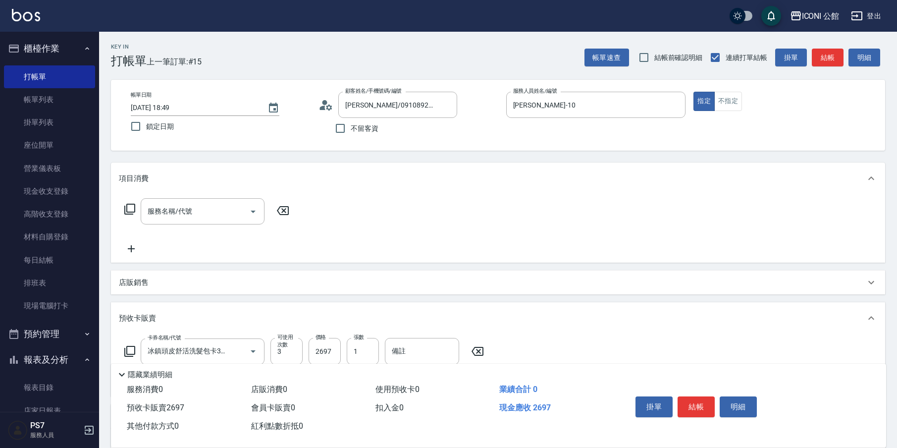
scroll to position [123, 0]
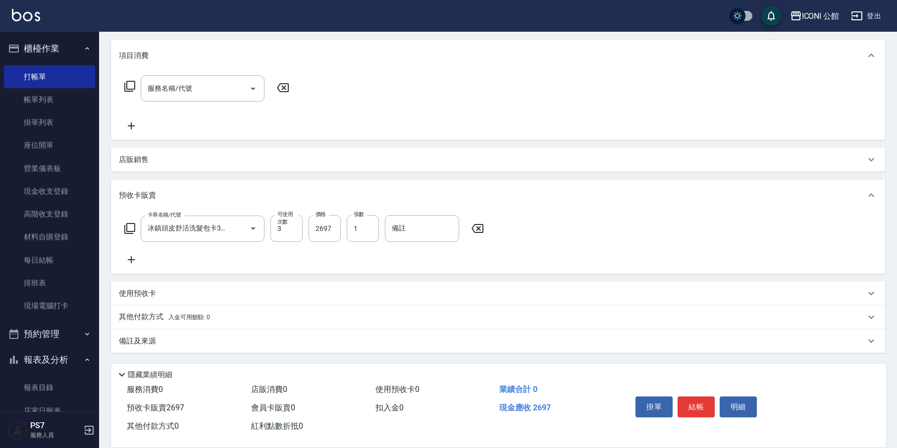
click at [175, 313] on p "其他付款方式 入金可用餘額: 0" at bounding box center [164, 317] width 91 height 11
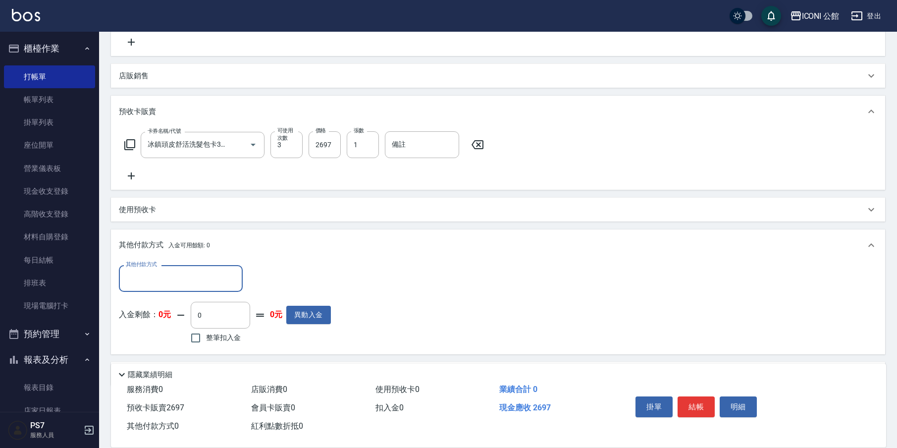
scroll to position [240, 0]
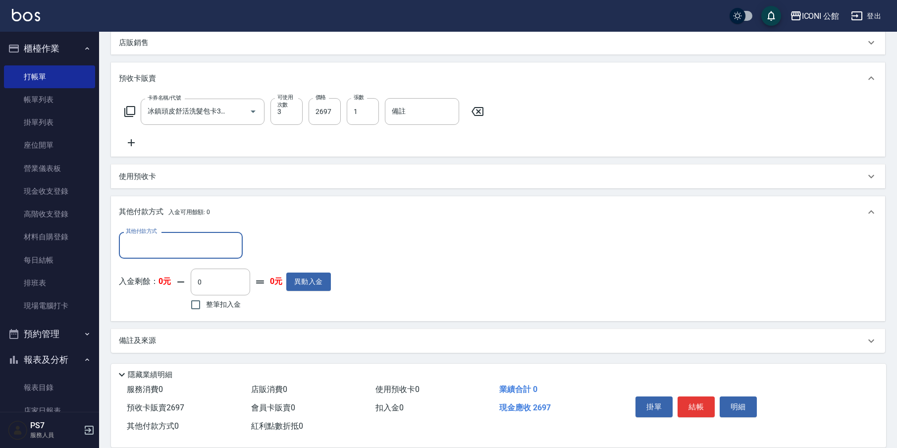
click at [169, 243] on input "其他付款方式" at bounding box center [180, 244] width 115 height 17
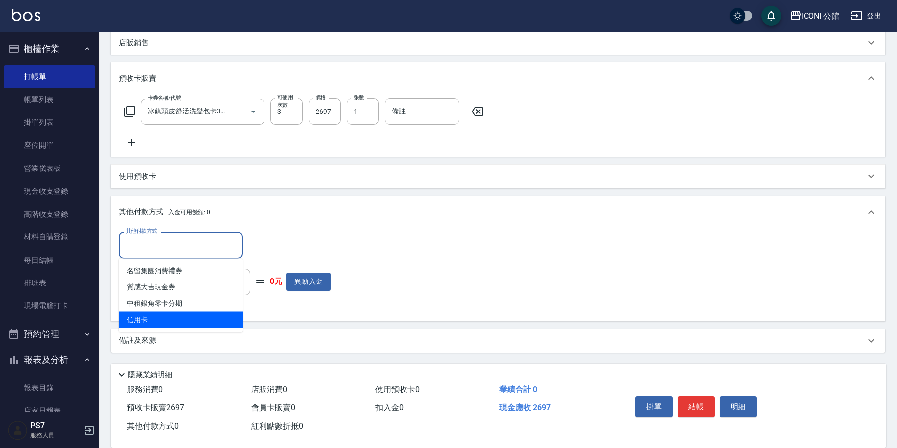
click at [181, 323] on span "信用卡" at bounding box center [181, 320] width 124 height 16
type input "信用卡"
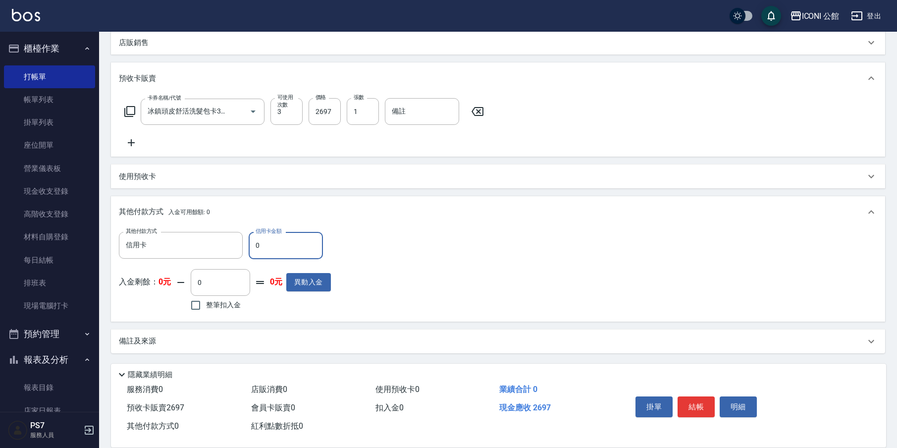
click at [262, 239] on input "0" at bounding box center [286, 245] width 74 height 27
type input "2697"
click at [200, 305] on input "整筆扣入金" at bounding box center [195, 305] width 21 height 21
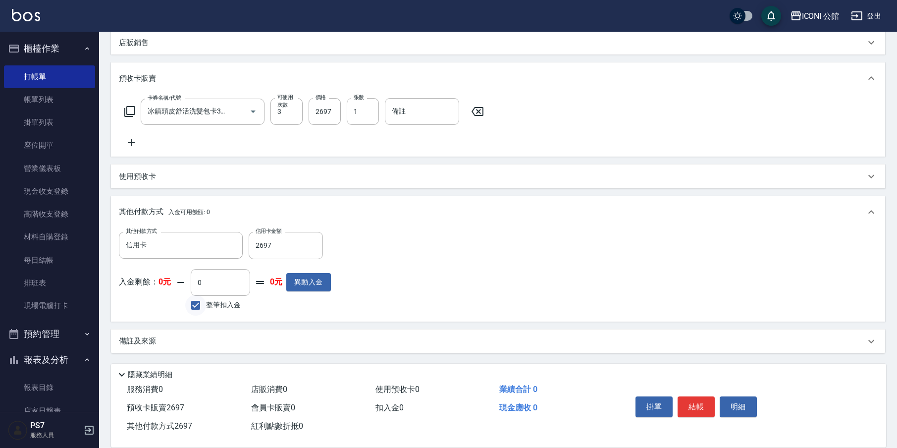
checkbox input "false"
click at [698, 409] on button "結帳" at bounding box center [696, 406] width 37 height 21
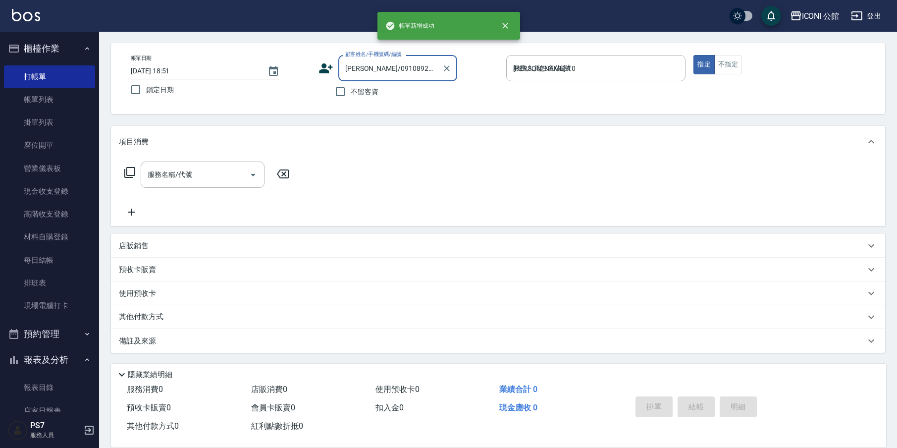
type input "[DATE] 18:51"
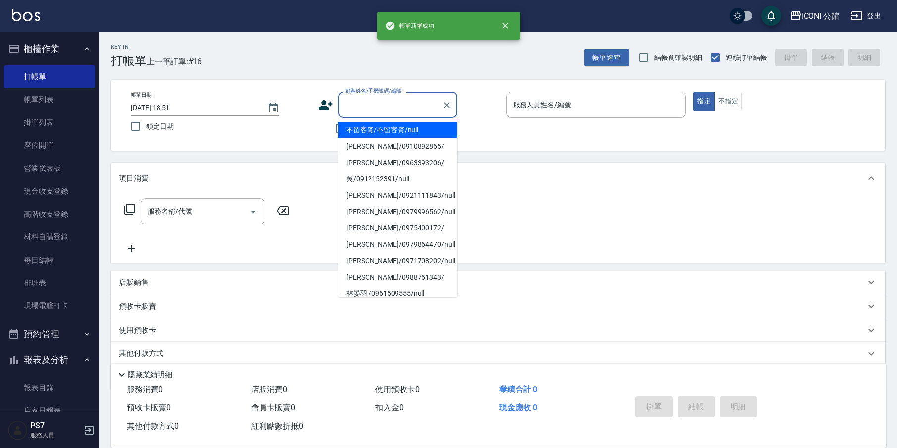
click at [409, 110] on input "顧客姓名/手機號碼/編號" at bounding box center [390, 104] width 95 height 17
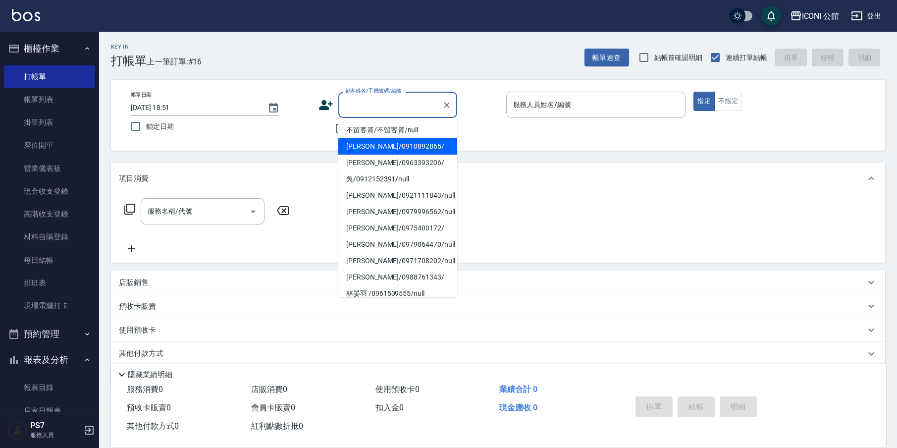
click at [405, 144] on li "[PERSON_NAME]/0910892865/" at bounding box center [397, 146] width 119 height 16
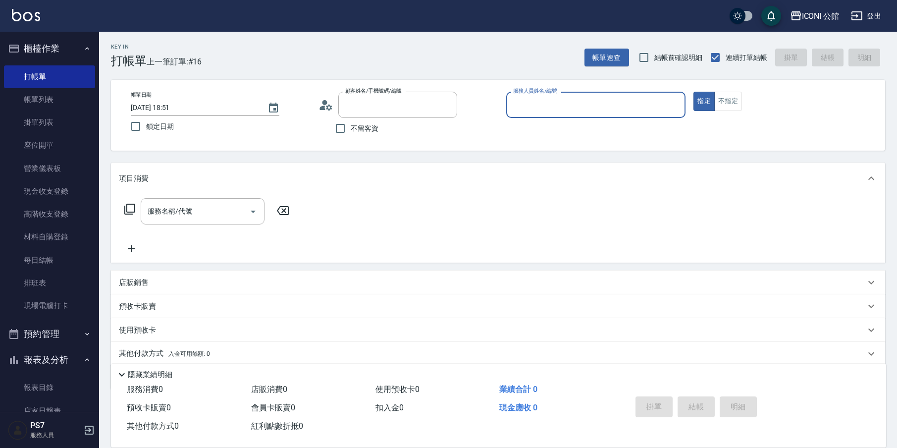
type input "[PERSON_NAME]/0910892865/"
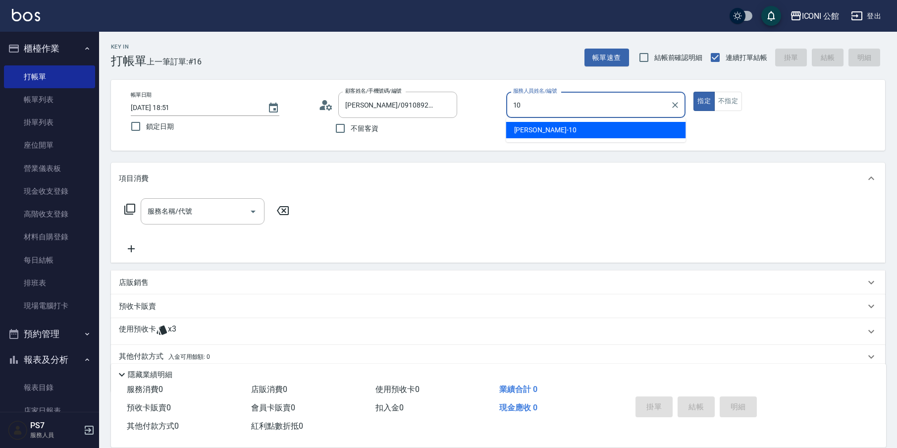
type input "[PERSON_NAME]-10"
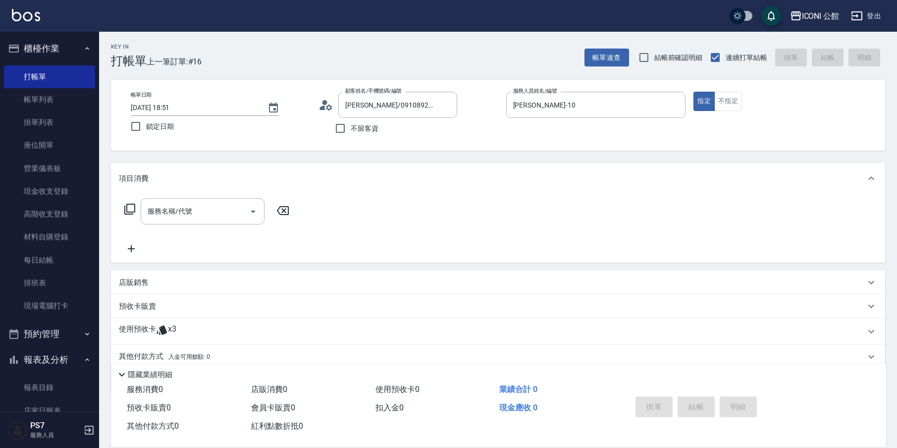
click at [134, 207] on icon at bounding box center [129, 209] width 11 height 11
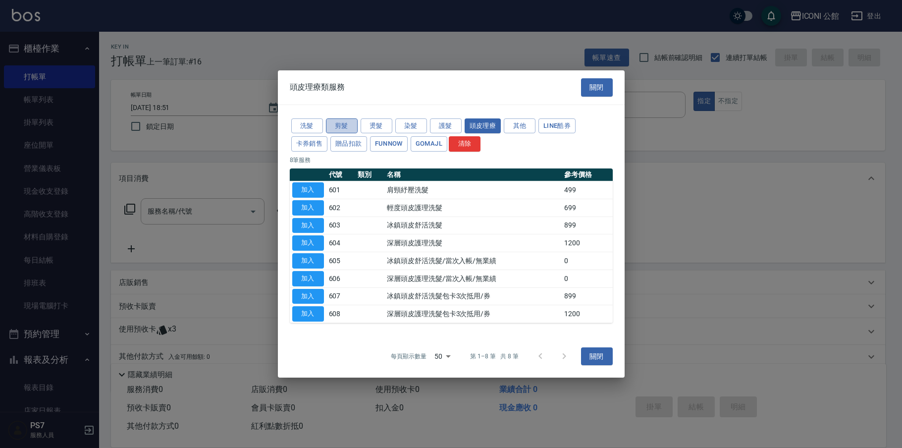
click at [344, 122] on button "剪髮" at bounding box center [342, 125] width 32 height 15
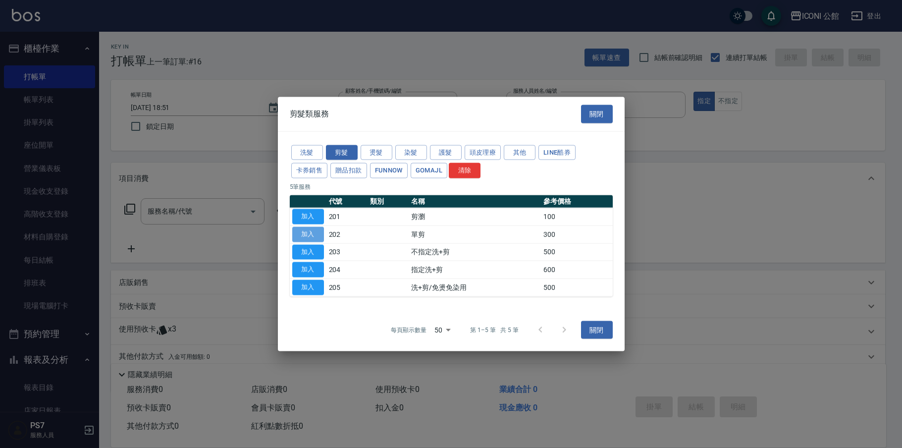
click at [308, 232] on button "加入" at bounding box center [308, 233] width 32 height 15
type input "單剪(202)"
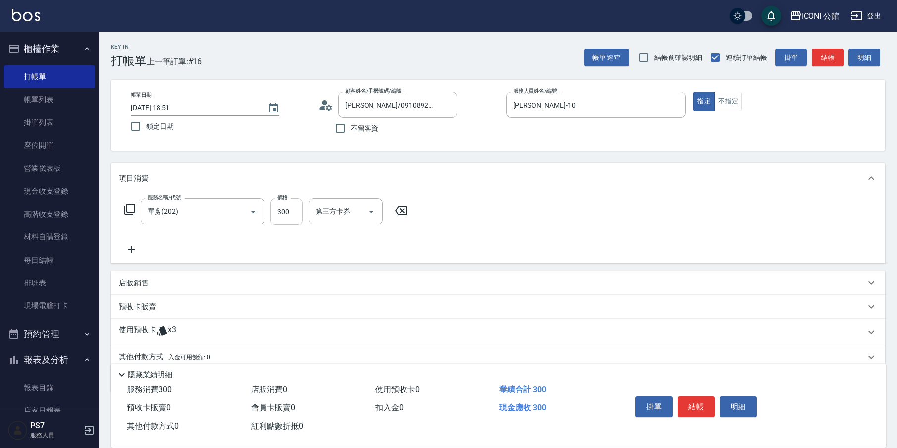
click at [286, 210] on input "300" at bounding box center [286, 211] width 32 height 27
type input "200"
click at [330, 242] on div "服務名稱/代號 單剪(202) 服務名稱/代號 價格 200 價格 第三方卡券 第三方卡券" at bounding box center [266, 226] width 295 height 57
click at [186, 336] on div "使用預收卡 x3" at bounding box center [492, 331] width 746 height 15
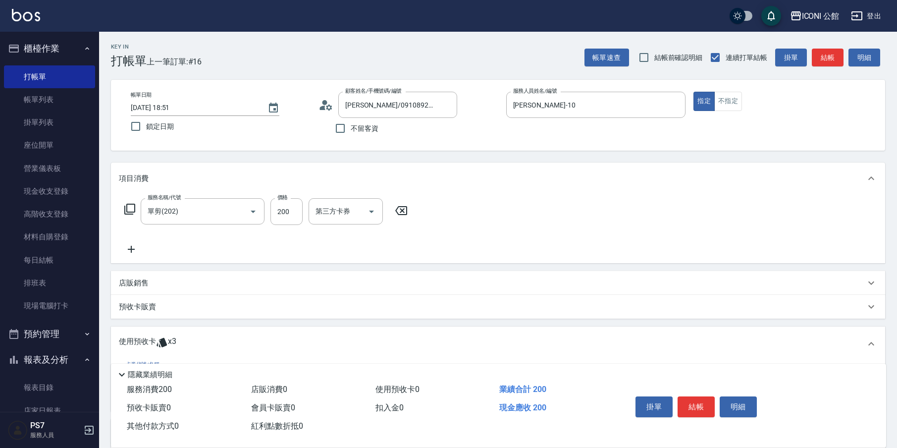
scroll to position [114, 0]
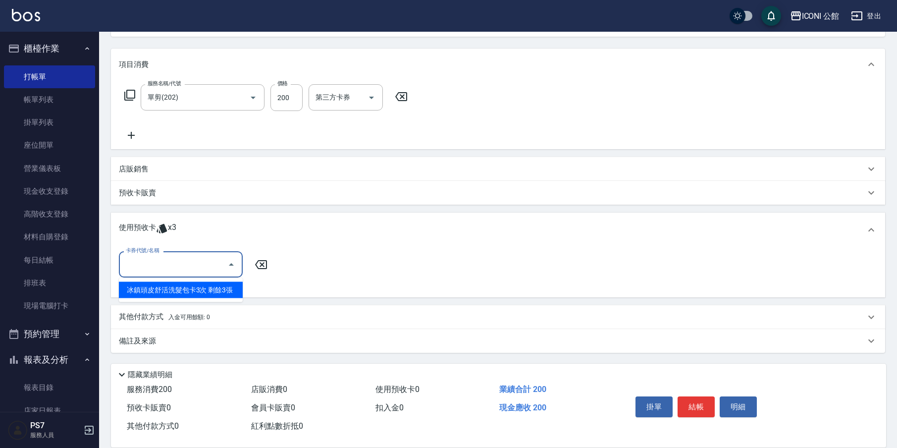
click at [190, 268] on input "卡券代號/名稱" at bounding box center [173, 264] width 100 height 17
click at [197, 286] on div "冰鎮頭皮舒活洗髮包卡3次 剩餘3張" at bounding box center [181, 290] width 124 height 16
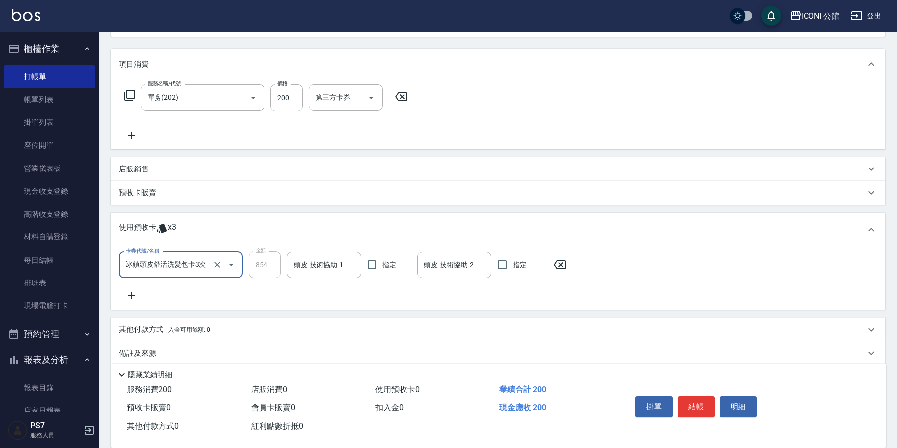
type input "冰鎮頭皮舒活洗髮包卡3次"
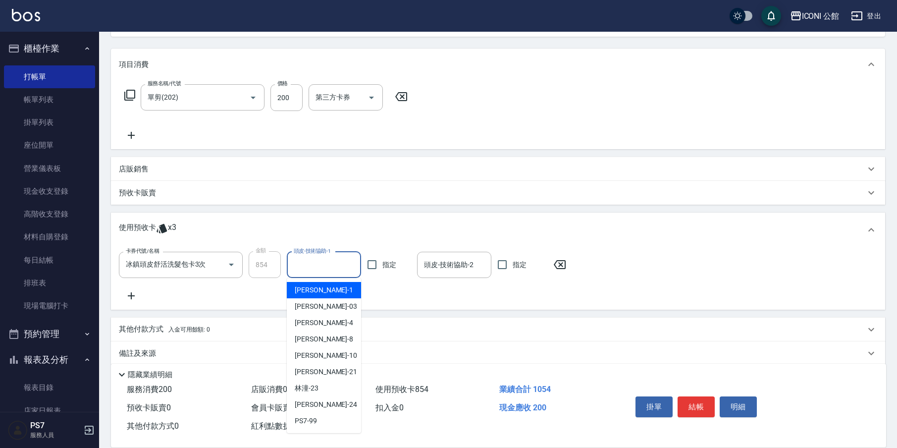
click at [327, 271] on input "頭皮-技術協助-1" at bounding box center [323, 264] width 65 height 17
click at [381, 262] on input "指定" at bounding box center [372, 264] width 21 height 21
checkbox input "true"
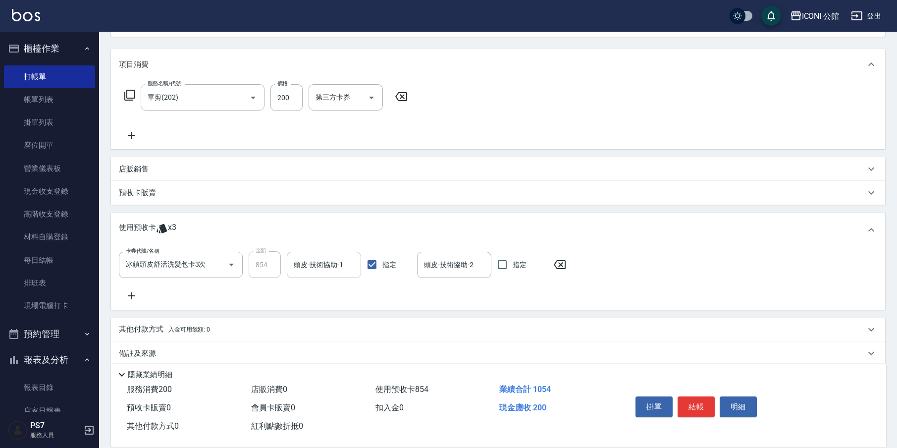
click at [308, 273] on input "頭皮-技術協助-1" at bounding box center [323, 264] width 65 height 17
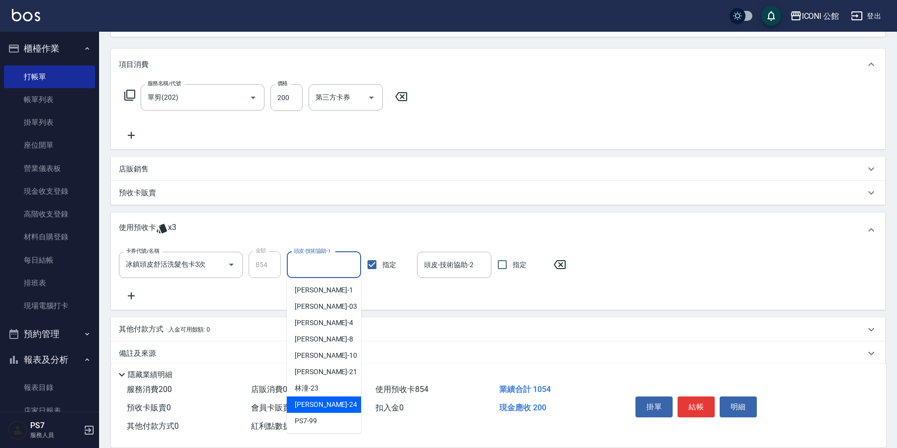
click at [317, 406] on span "[PERSON_NAME] -24" at bounding box center [326, 404] width 62 height 10
type input "[PERSON_NAME]-24"
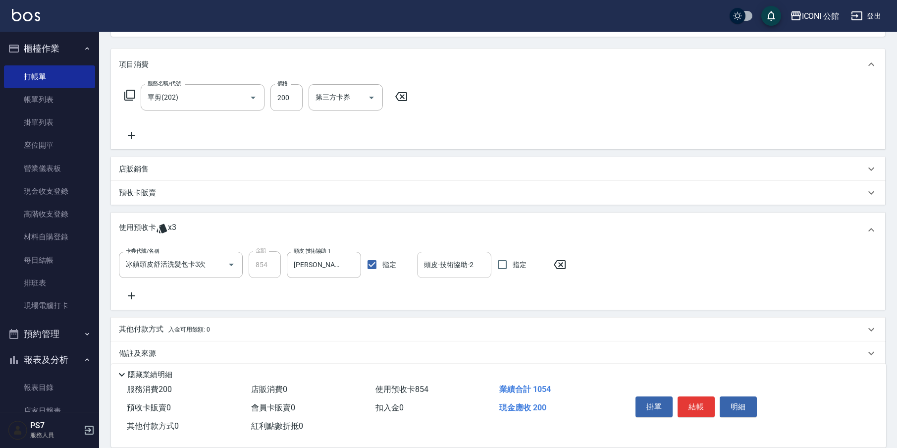
click at [438, 269] on input "頭皮-技術協助-2" at bounding box center [453, 264] width 65 height 17
click at [509, 268] on input "指定" at bounding box center [502, 264] width 21 height 21
checkbox input "true"
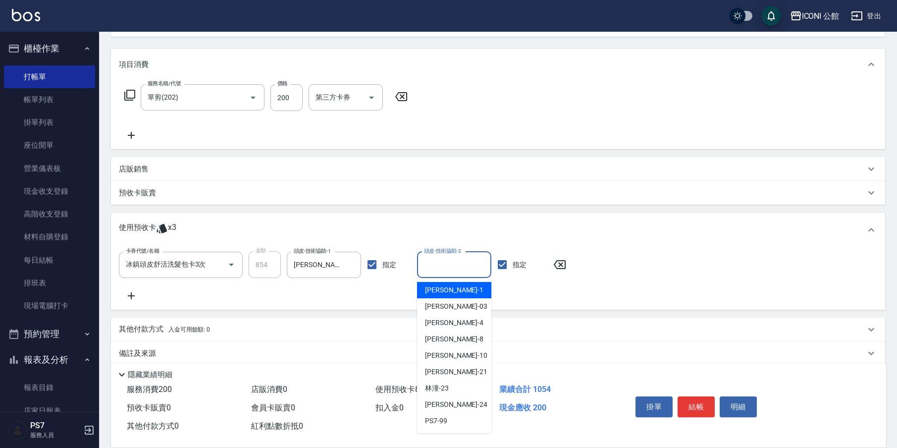
click at [464, 264] on input "頭皮-技術協助-2" at bounding box center [453, 264] width 65 height 17
click at [446, 409] on span "[PERSON_NAME] -24" at bounding box center [456, 404] width 62 height 10
type input "[PERSON_NAME]-24"
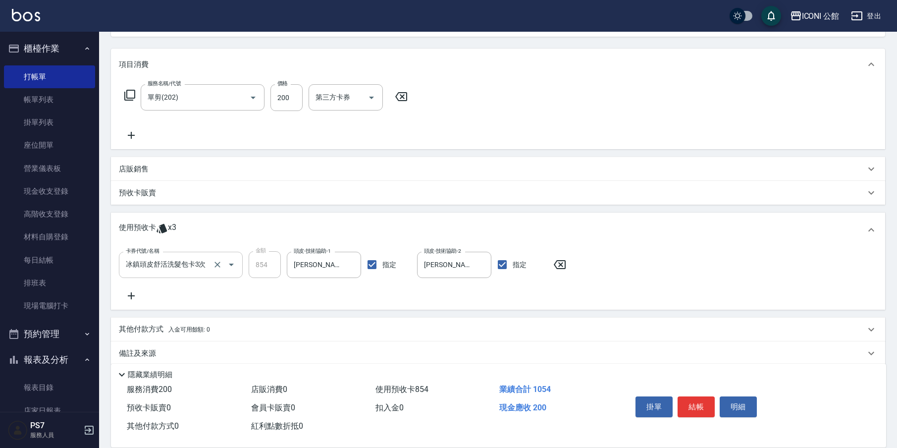
scroll to position [126, 0]
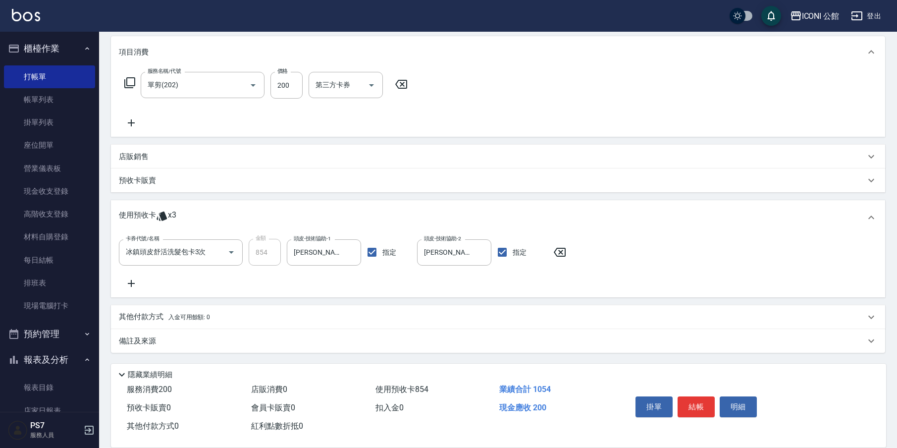
click at [197, 320] on span "入金可用餘額: 0" at bounding box center [189, 317] width 42 height 7
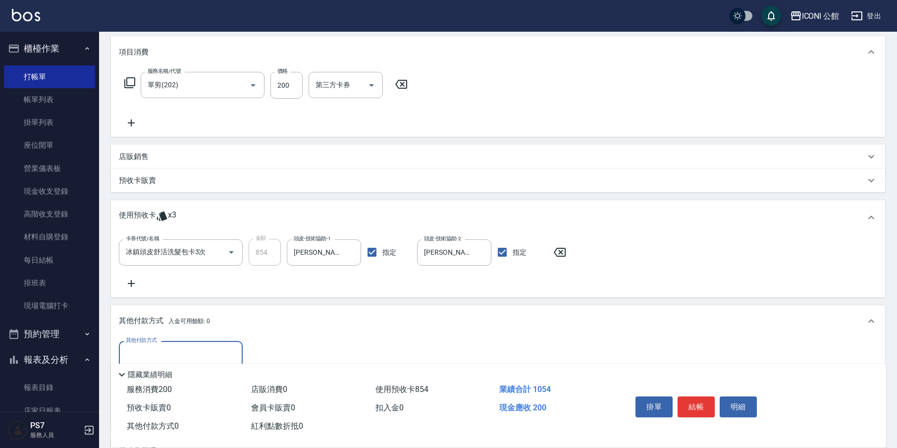
scroll to position [235, 0]
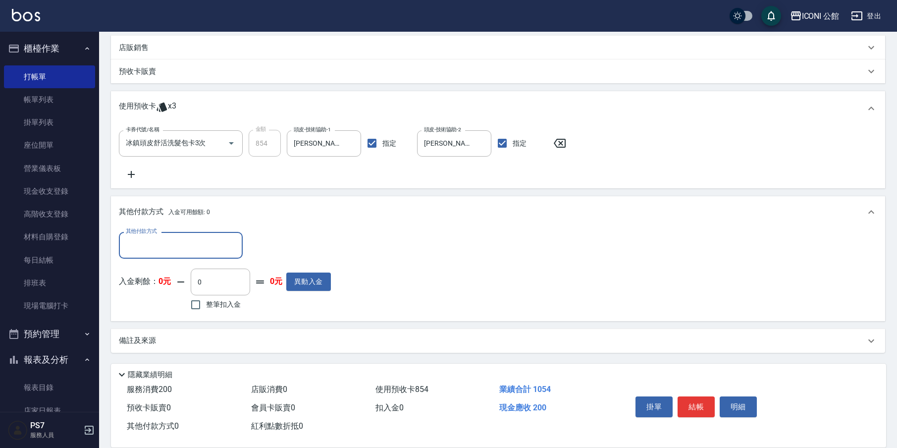
click at [190, 250] on input "其他付款方式" at bounding box center [180, 244] width 115 height 17
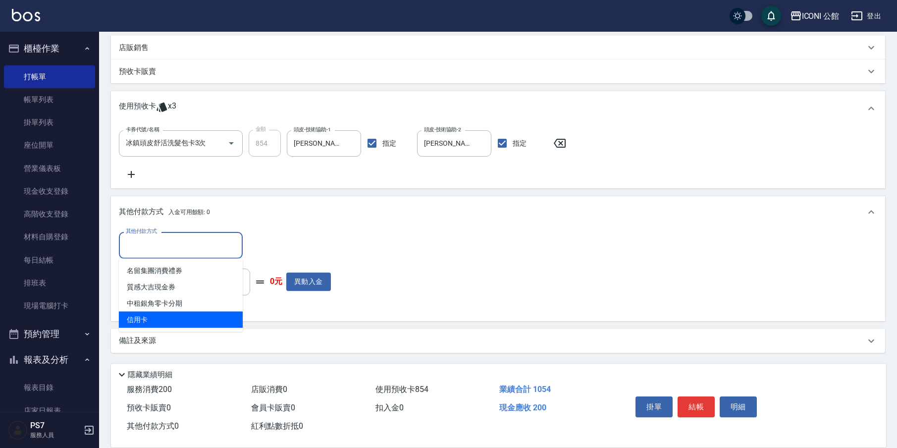
click at [188, 320] on span "信用卡" at bounding box center [181, 320] width 124 height 16
type input "信用卡"
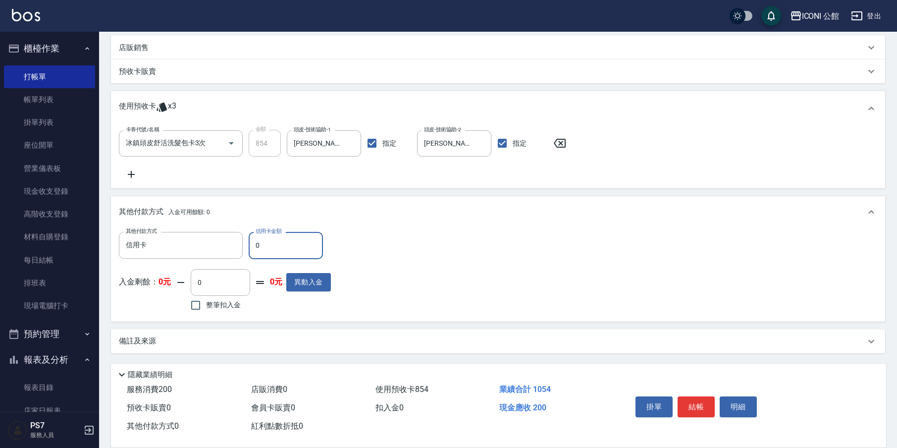
click at [261, 250] on input "0" at bounding box center [286, 245] width 74 height 27
type input "200"
click at [701, 401] on button "結帳" at bounding box center [696, 406] width 37 height 21
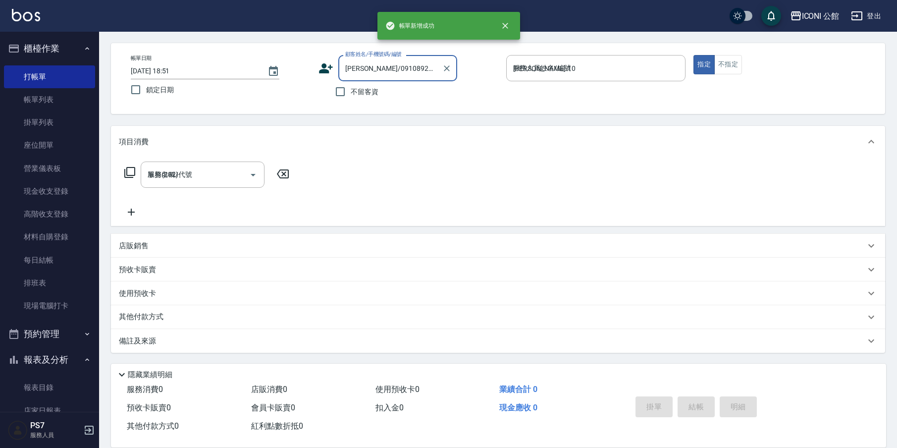
type input "[DATE] 18:52"
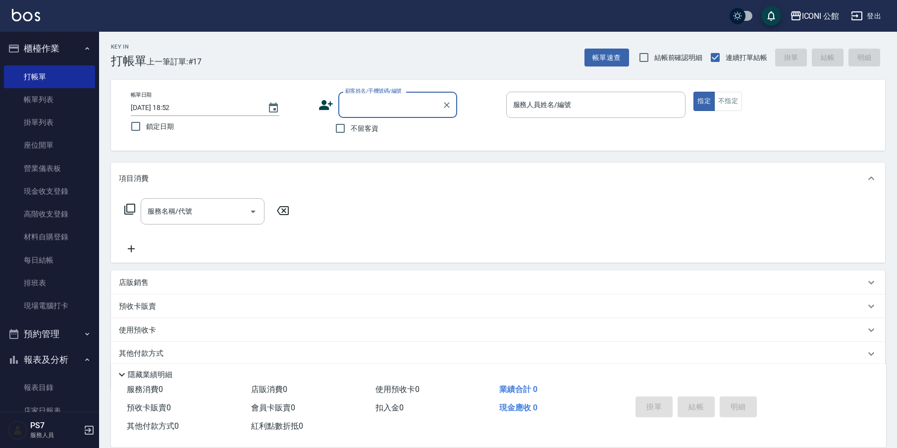
click at [390, 107] on input "顧客姓名/手機號碼/編號" at bounding box center [390, 104] width 95 height 17
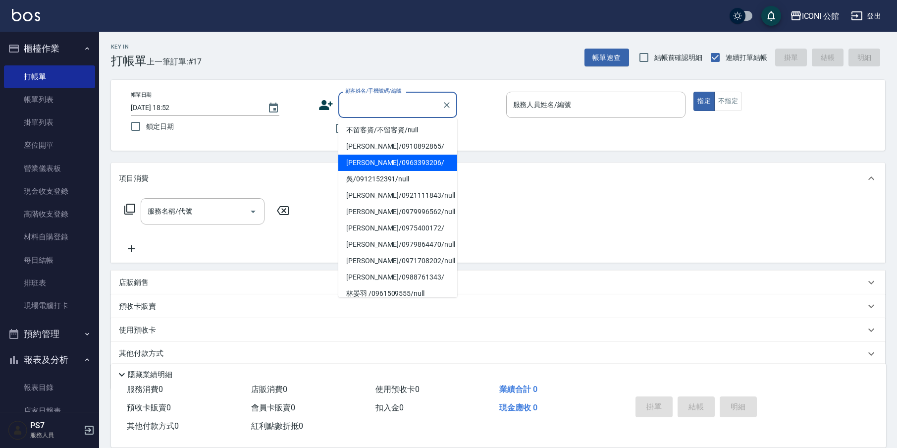
click at [362, 160] on li "[PERSON_NAME]/0963393206/" at bounding box center [397, 163] width 119 height 16
type input "[PERSON_NAME]/0963393206/"
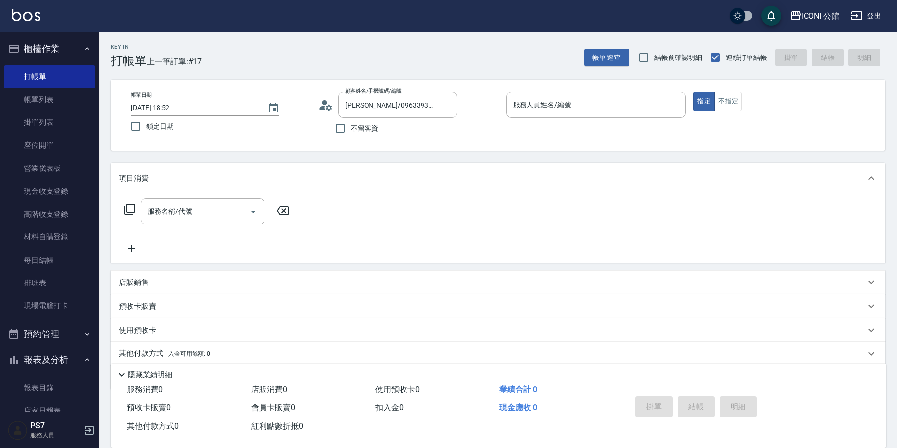
click at [171, 311] on div "預收卡販賣" at bounding box center [492, 306] width 746 height 10
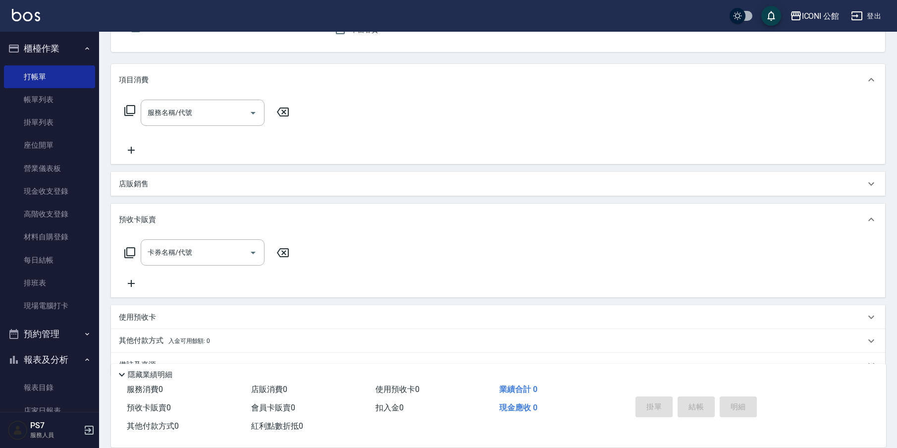
click at [126, 254] on icon at bounding box center [129, 252] width 11 height 11
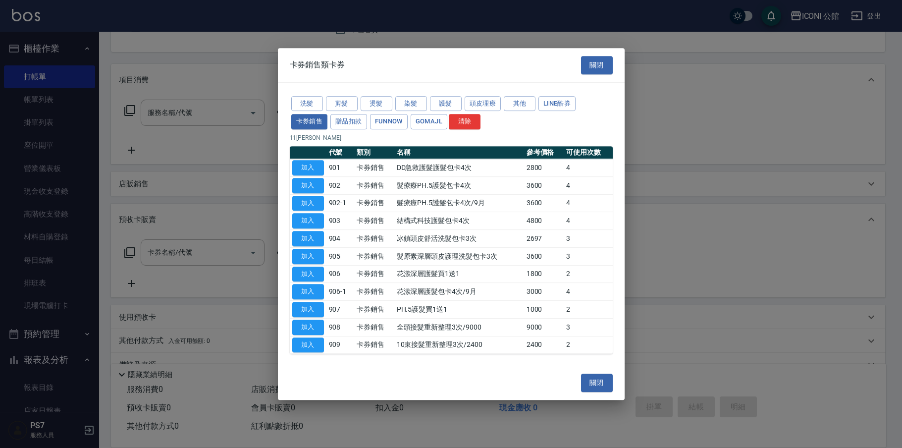
click at [412, 194] on td "髮療療PH.5護髮包卡4次" at bounding box center [459, 185] width 130 height 18
click at [310, 291] on button "加入" at bounding box center [308, 291] width 32 height 15
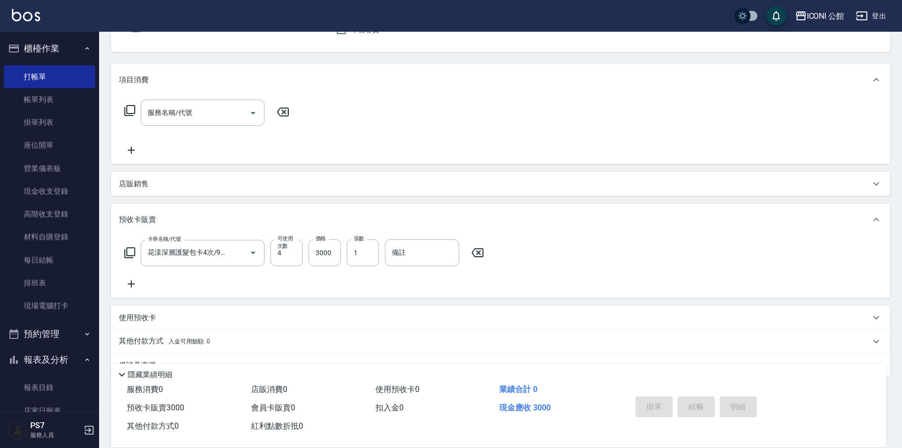
type input "花漾深層護髮包卡4次/9月(906-1)"
click at [349, 264] on input "1" at bounding box center [363, 252] width 32 height 27
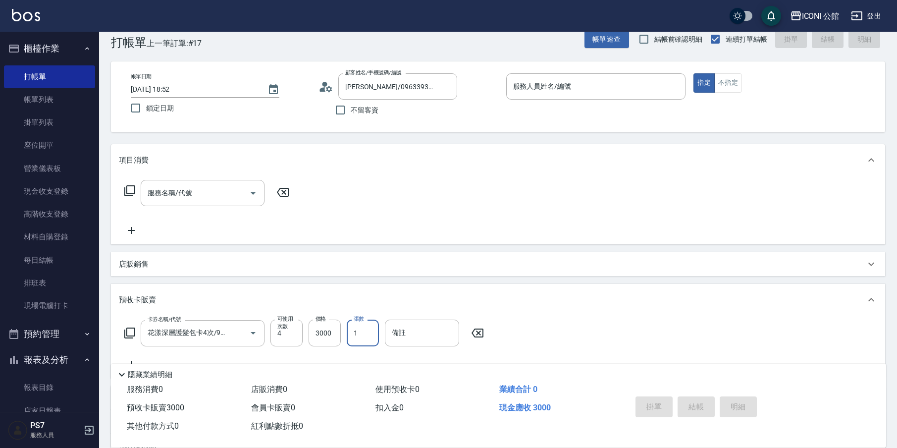
scroll to position [28, 0]
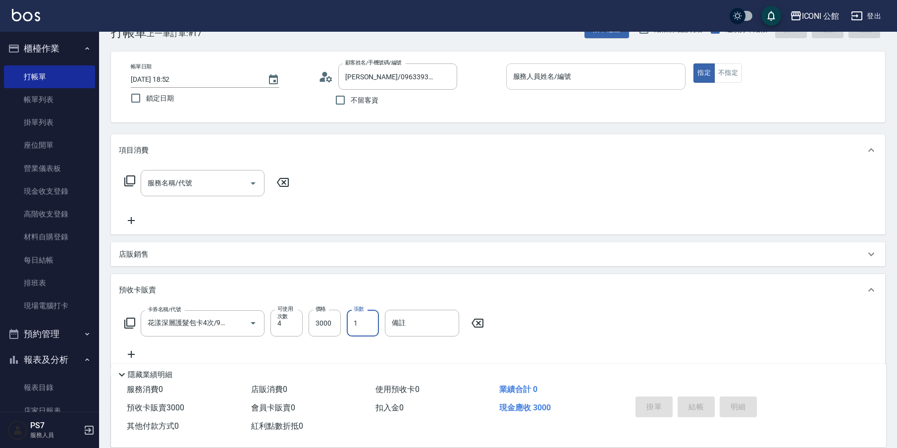
click at [558, 75] on input "服務人員姓名/編號" at bounding box center [596, 76] width 171 height 17
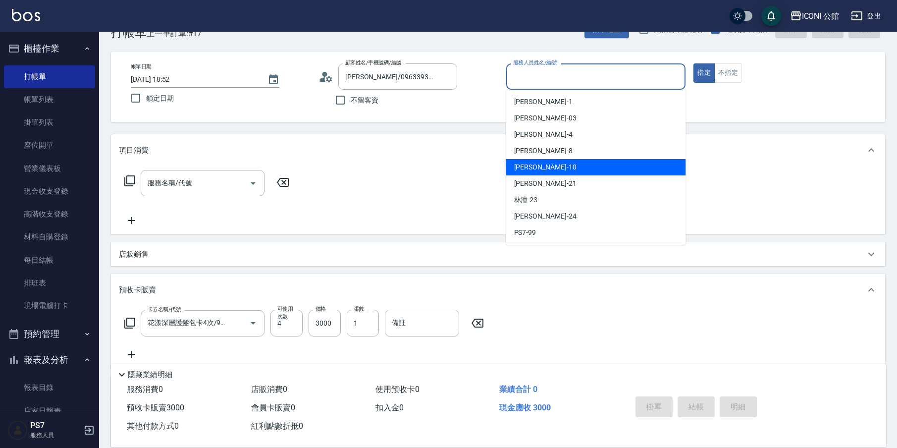
click at [560, 165] on div "[PERSON_NAME] -10" at bounding box center [596, 167] width 180 height 16
type input "[PERSON_NAME]-10"
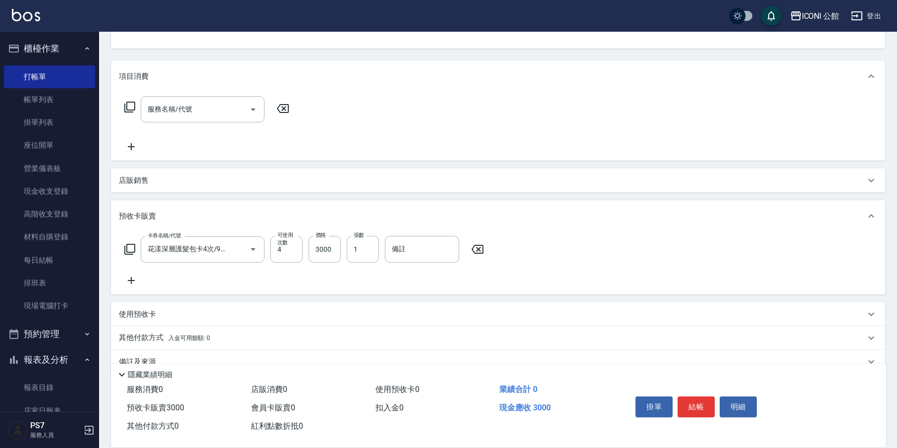
scroll to position [123, 0]
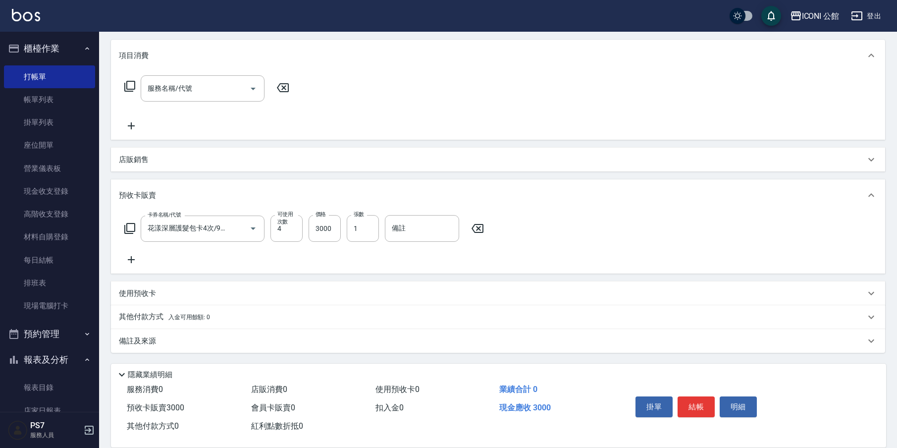
click at [147, 314] on p "其他付款方式 入金可用餘額: 0" at bounding box center [164, 317] width 91 height 11
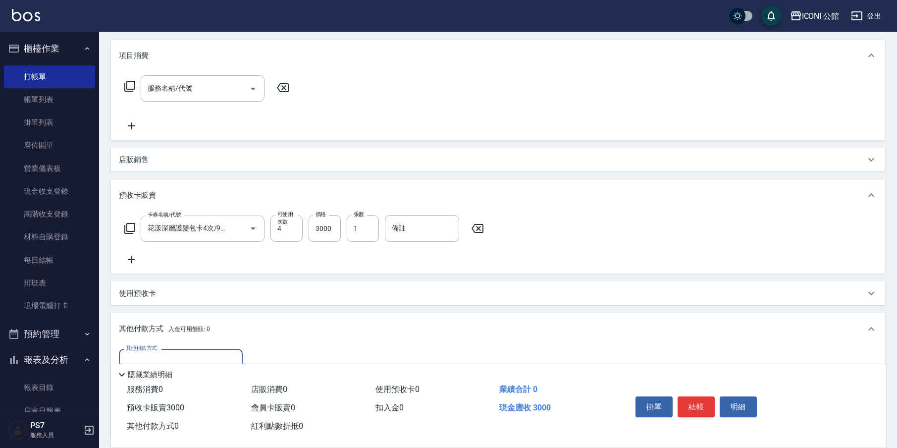
scroll to position [0, 0]
click at [153, 348] on label "其他付款方式" at bounding box center [141, 347] width 31 height 7
click at [153, 353] on input "其他付款方式" at bounding box center [180, 361] width 115 height 17
click at [157, 353] on div "其他付款方式" at bounding box center [181, 362] width 124 height 26
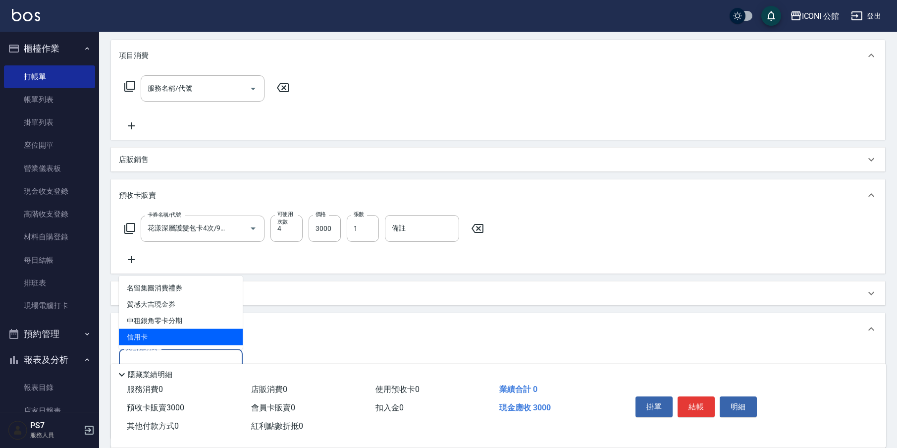
click at [160, 338] on span "信用卡" at bounding box center [181, 337] width 124 height 16
type input "信用卡"
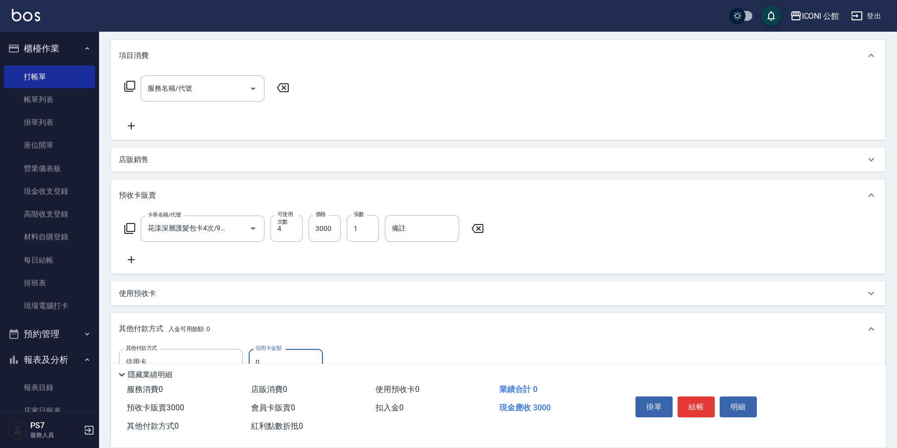
click at [282, 349] on input "0" at bounding box center [286, 362] width 74 height 27
type input "3000"
click at [695, 401] on button "結帳" at bounding box center [696, 406] width 37 height 21
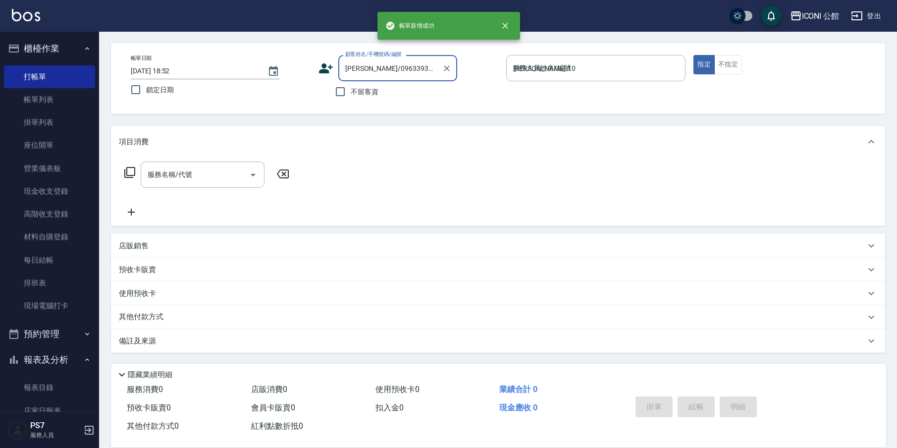
type input "[DATE] 18:55"
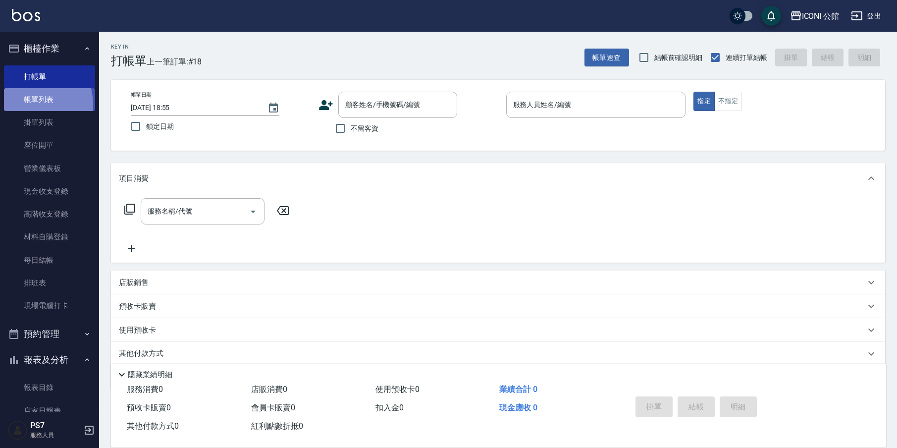
click at [29, 104] on link "帳單列表" at bounding box center [49, 99] width 91 height 23
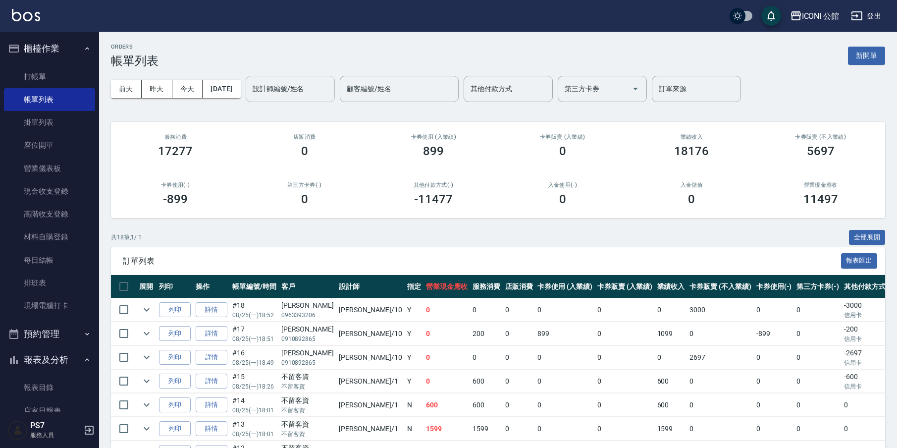
click at [293, 85] on input "設計師編號/姓名" at bounding box center [290, 88] width 80 height 17
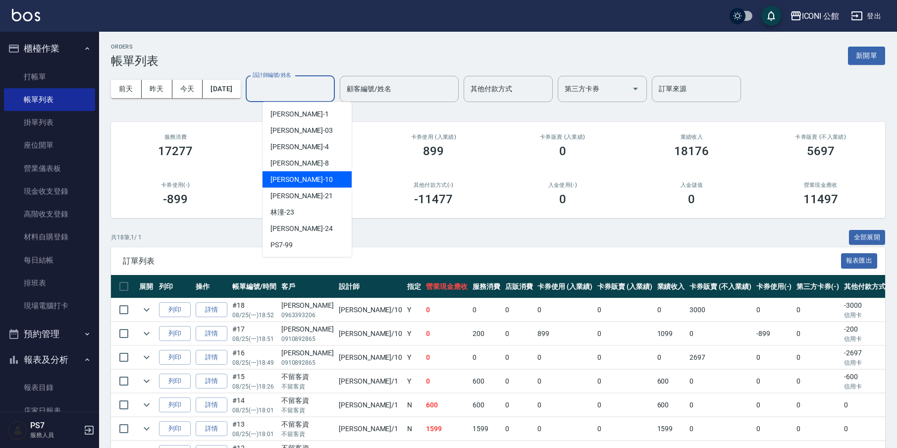
click at [289, 182] on span "[PERSON_NAME] -10" at bounding box center [301, 179] width 62 height 10
type input "[PERSON_NAME]-10"
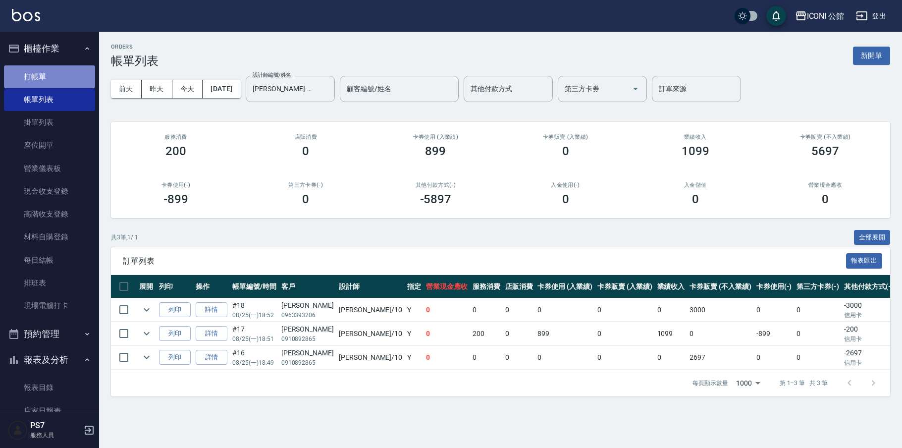
click at [50, 76] on link "打帳單" at bounding box center [49, 76] width 91 height 23
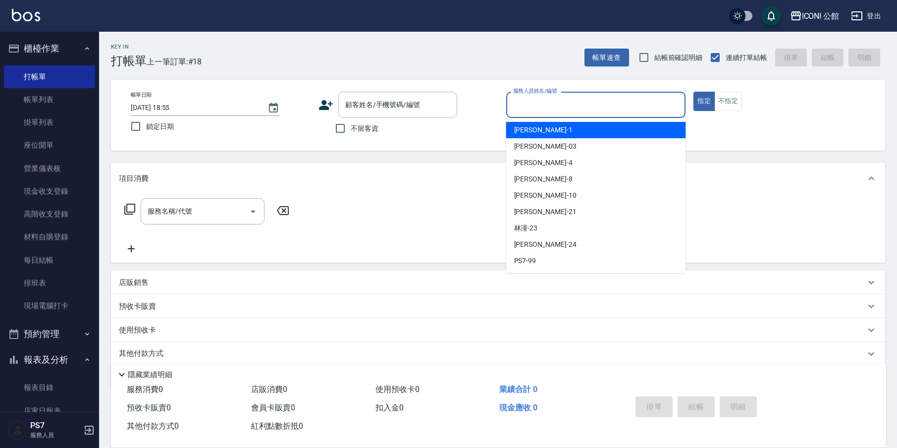
drag, startPoint x: 530, startPoint y: 97, endPoint x: 530, endPoint y: 102, distance: 5.4
click at [530, 97] on input "服務人員姓名/編號" at bounding box center [596, 104] width 171 height 17
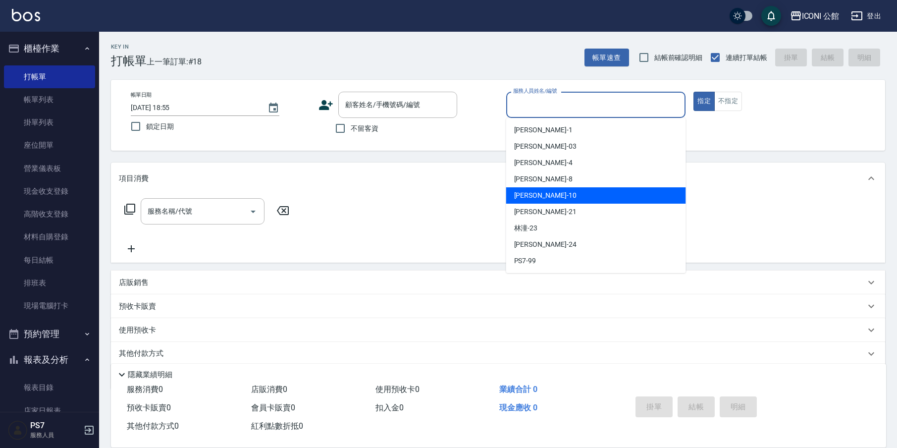
click at [542, 193] on div "[PERSON_NAME] -10" at bounding box center [596, 195] width 180 height 16
type input "[PERSON_NAME]-10"
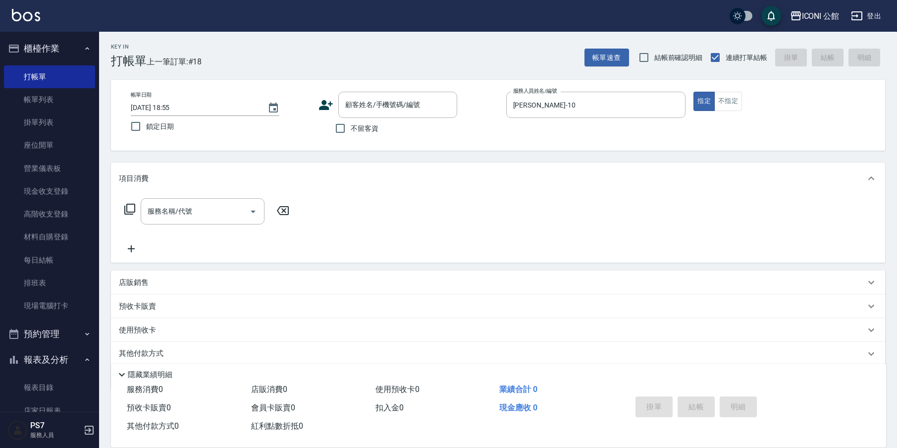
click at [132, 211] on icon at bounding box center [130, 209] width 12 height 12
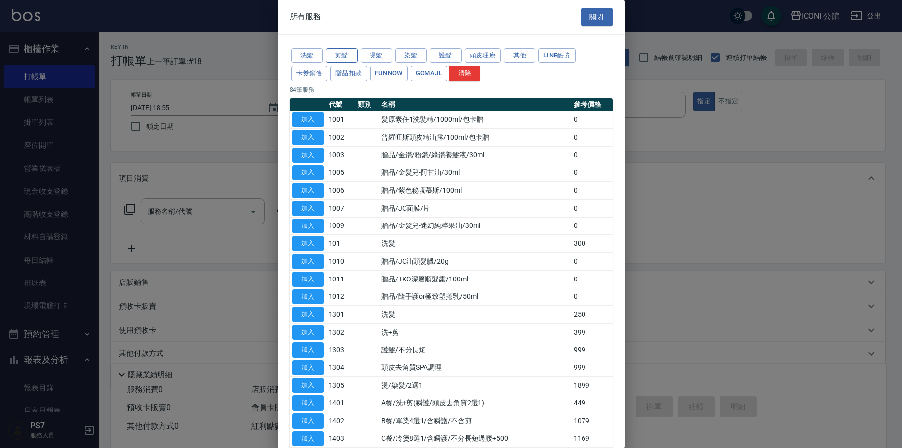
click at [345, 57] on button "剪髮" at bounding box center [342, 55] width 32 height 15
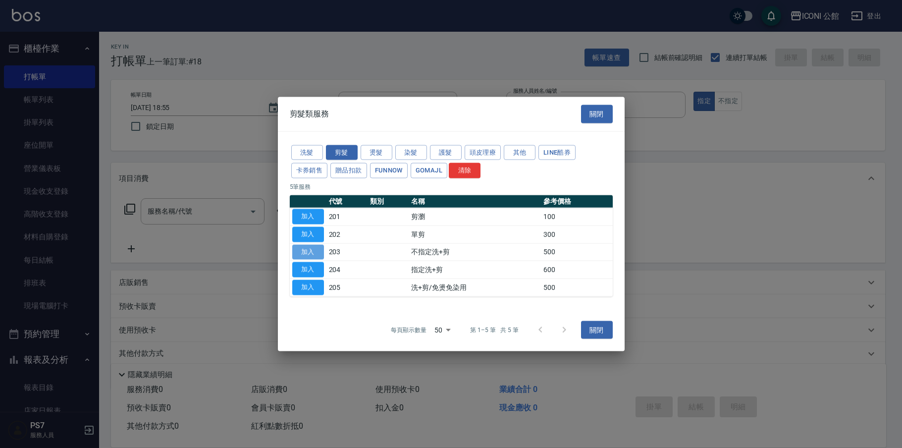
click at [317, 247] on button "加入" at bounding box center [308, 251] width 32 height 15
type input "不指定洗+剪(203)"
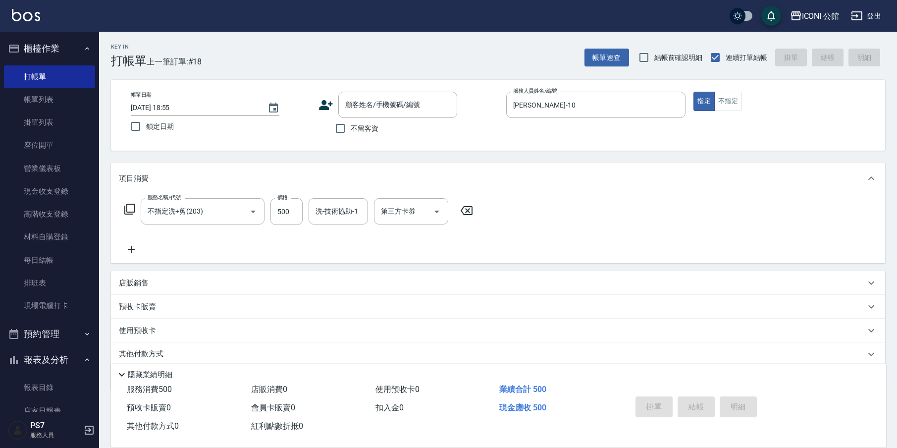
click at [131, 212] on icon at bounding box center [129, 209] width 11 height 11
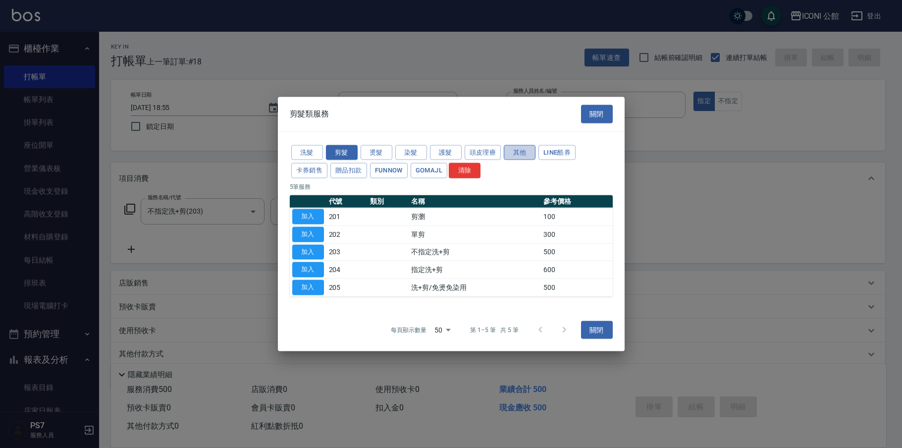
click at [513, 152] on button "其他" at bounding box center [520, 152] width 32 height 15
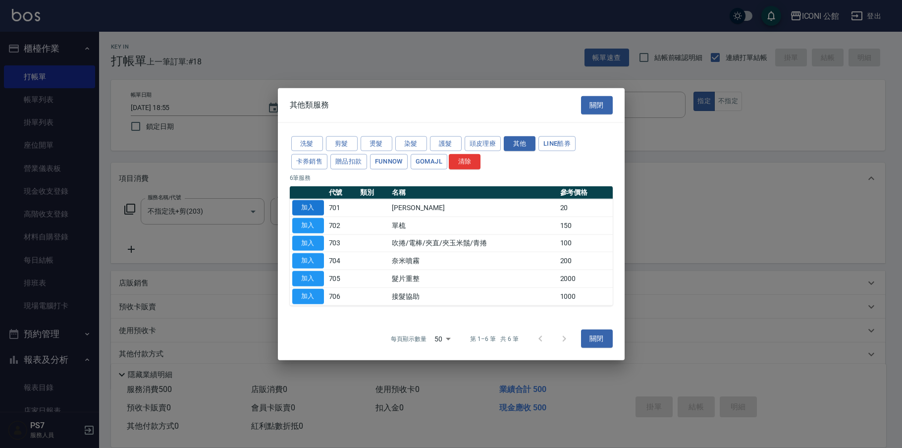
click at [317, 208] on button "加入" at bounding box center [308, 207] width 32 height 15
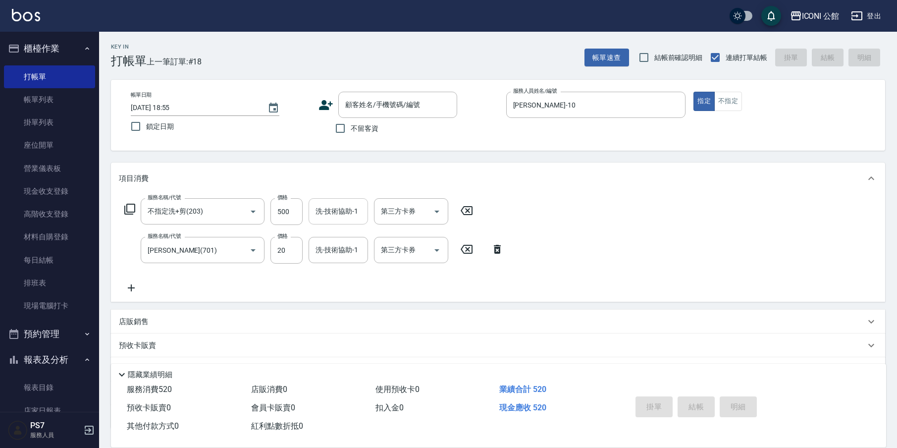
click at [347, 216] on input "洗-技術協助-1" at bounding box center [338, 211] width 51 height 17
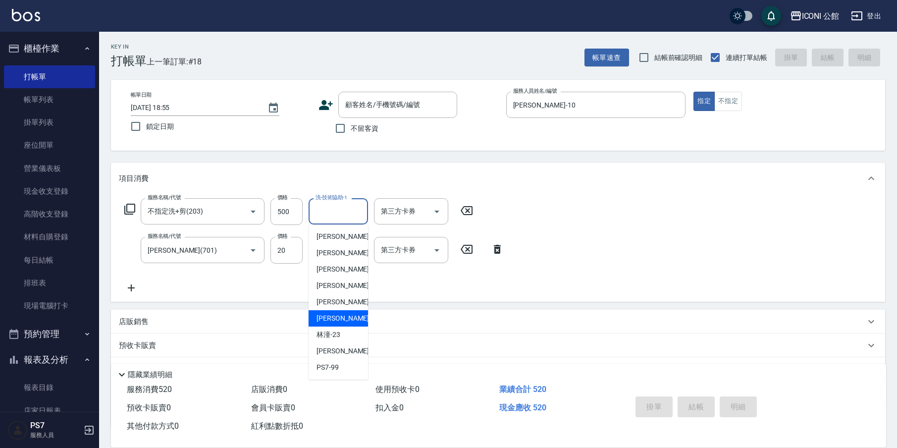
click at [358, 318] on div "[PERSON_NAME] -21" at bounding box center [338, 318] width 59 height 16
type input "[PERSON_NAME]-21"
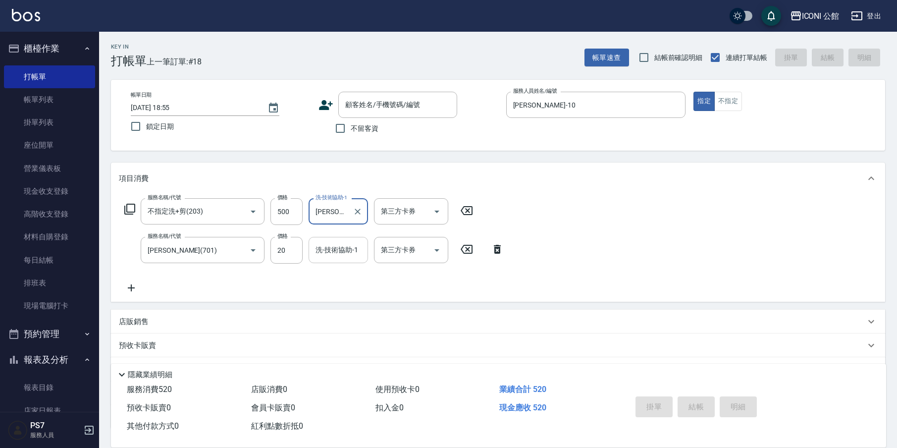
click at [338, 252] on input "洗-技術協助-1" at bounding box center [338, 249] width 51 height 17
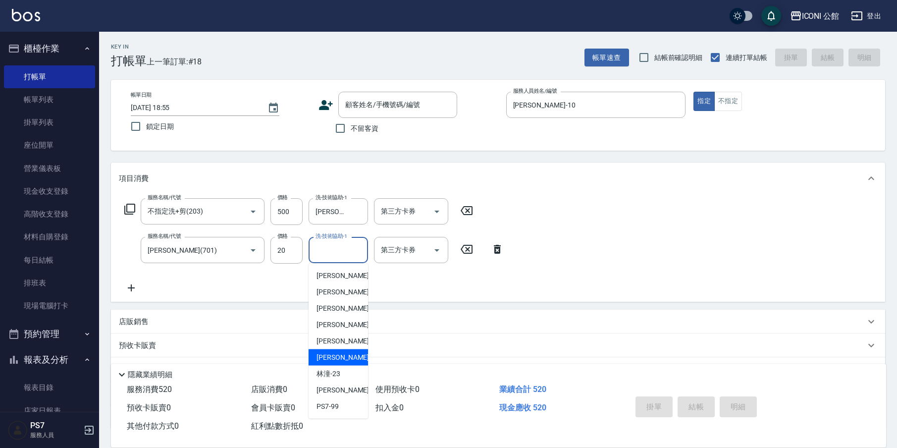
click at [348, 358] on div "[PERSON_NAME] -21" at bounding box center [338, 357] width 59 height 16
type input "[PERSON_NAME]-21"
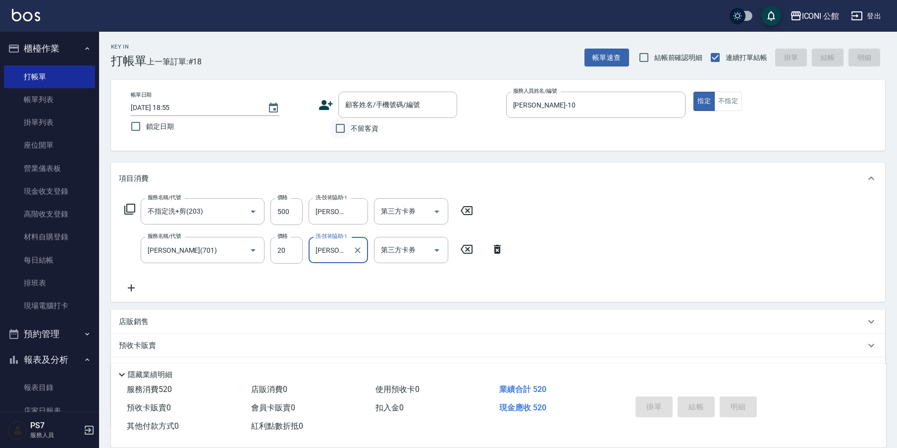
click at [340, 130] on input "不留客資" at bounding box center [340, 128] width 21 height 21
checkbox input "true"
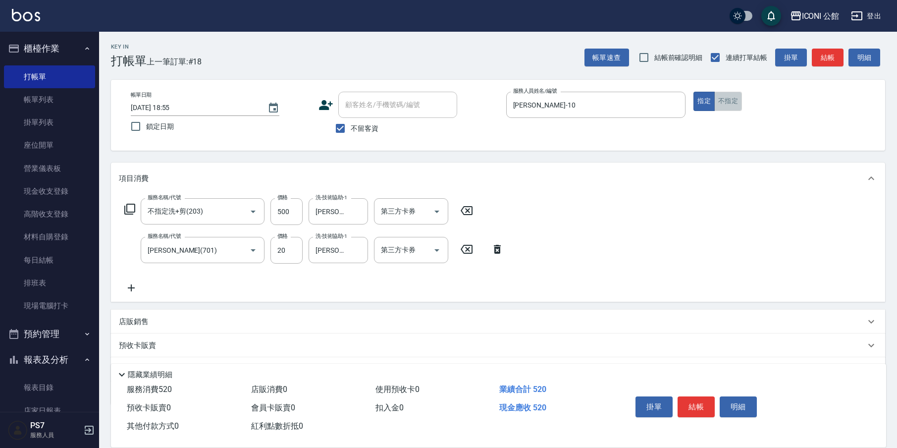
click at [731, 102] on button "不指定" at bounding box center [728, 101] width 28 height 19
click at [698, 410] on button "結帳" at bounding box center [696, 406] width 37 height 21
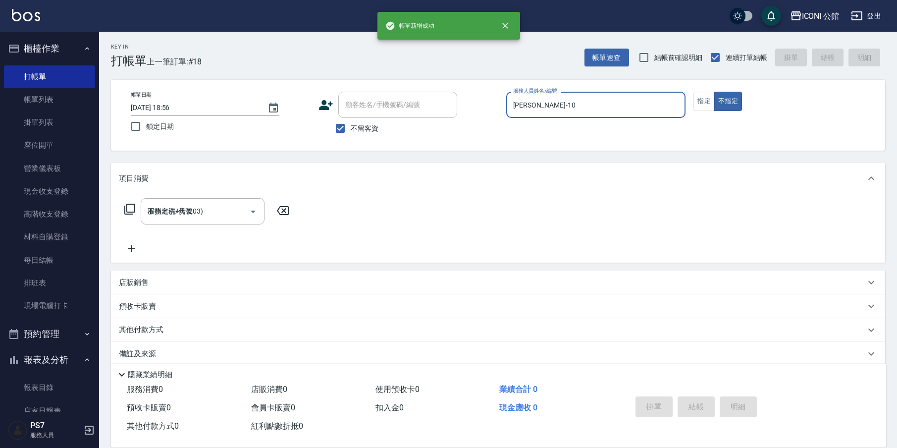
type input "[DATE] 18:56"
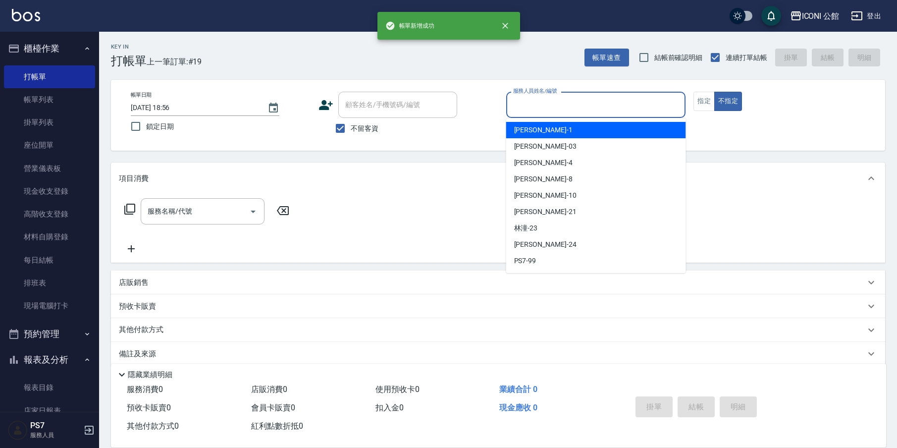
click at [539, 110] on input "服務人員姓名/編號" at bounding box center [596, 104] width 171 height 17
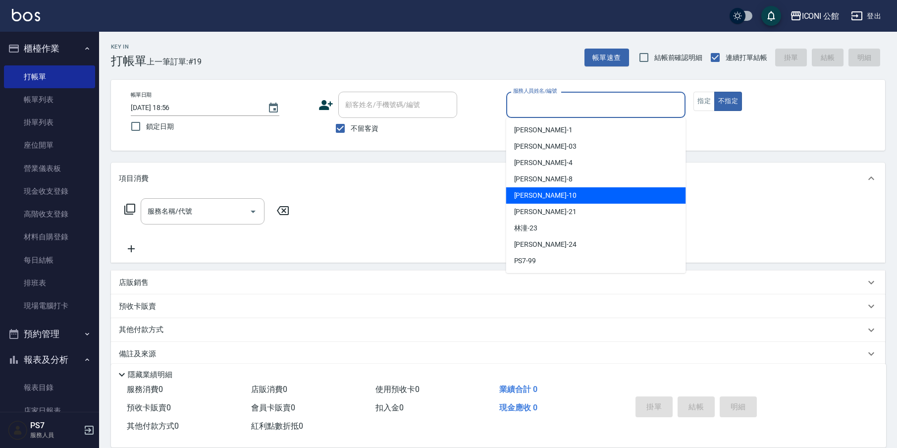
click at [551, 201] on div "[PERSON_NAME] -10" at bounding box center [596, 195] width 180 height 16
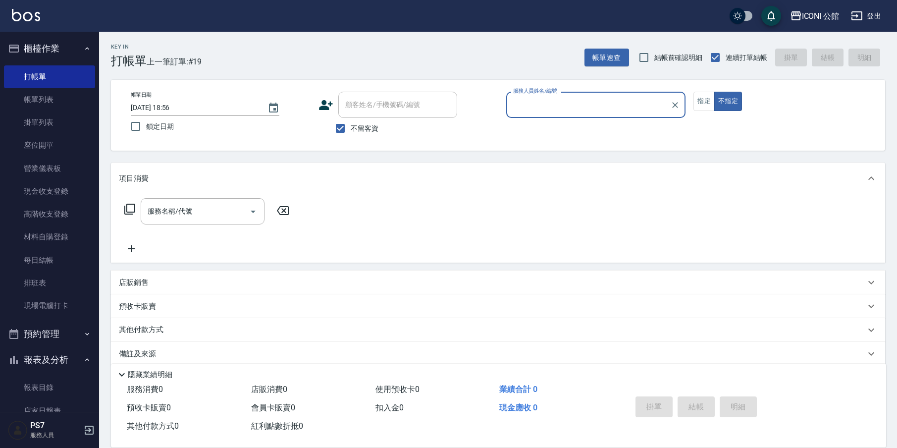
type input "[PERSON_NAME]-10"
click at [127, 209] on icon at bounding box center [129, 209] width 11 height 11
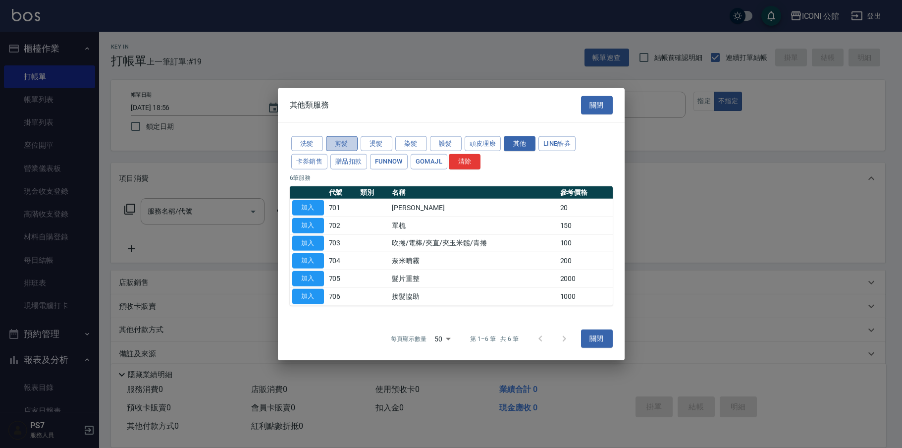
click at [349, 147] on button "剪髮" at bounding box center [342, 143] width 32 height 15
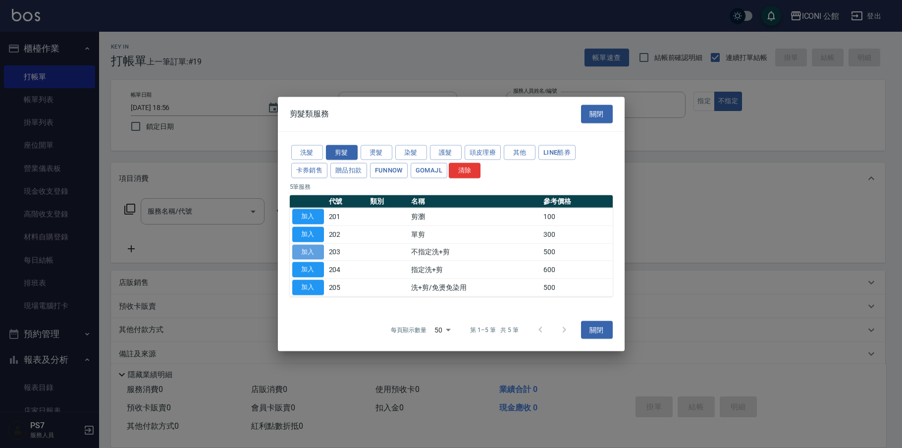
click at [298, 250] on button "加入" at bounding box center [308, 251] width 32 height 15
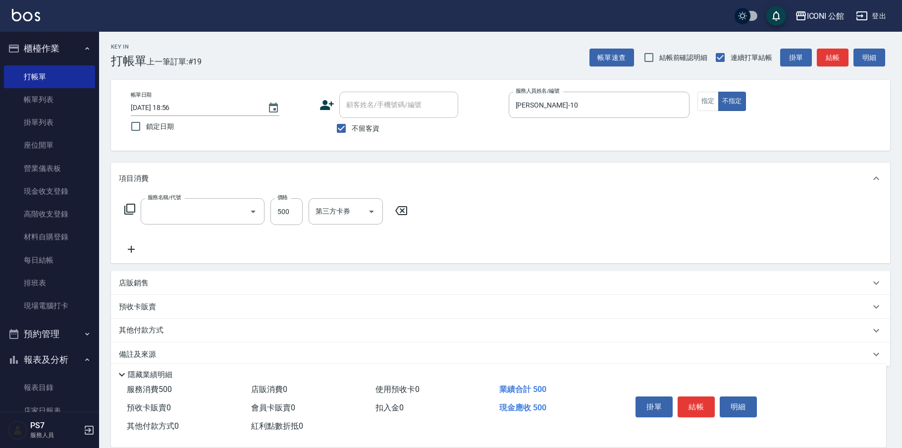
type input "不指定洗+剪(203)"
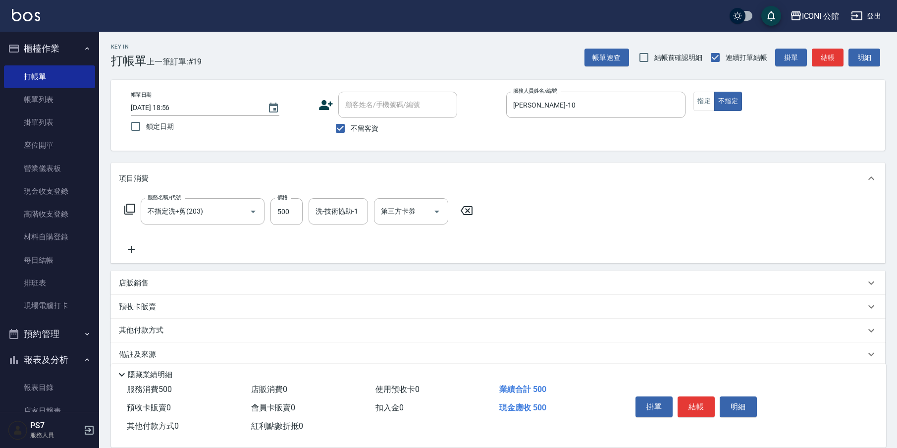
click at [133, 205] on icon at bounding box center [129, 209] width 11 height 11
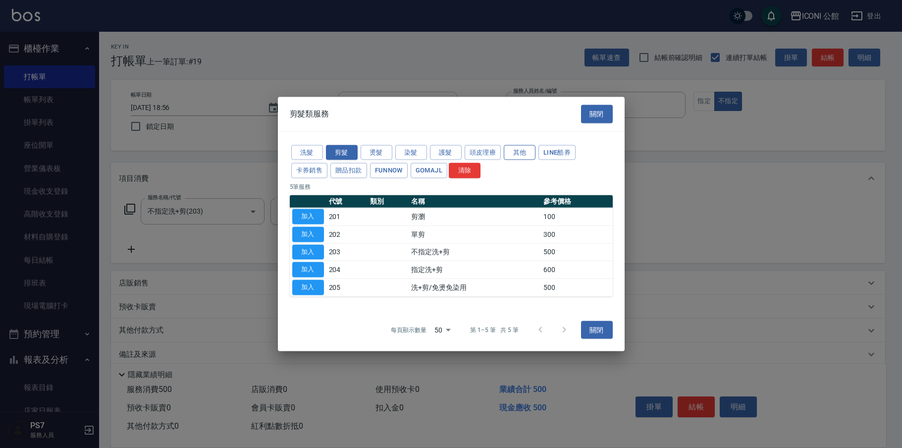
click at [506, 153] on button "其他" at bounding box center [520, 152] width 32 height 15
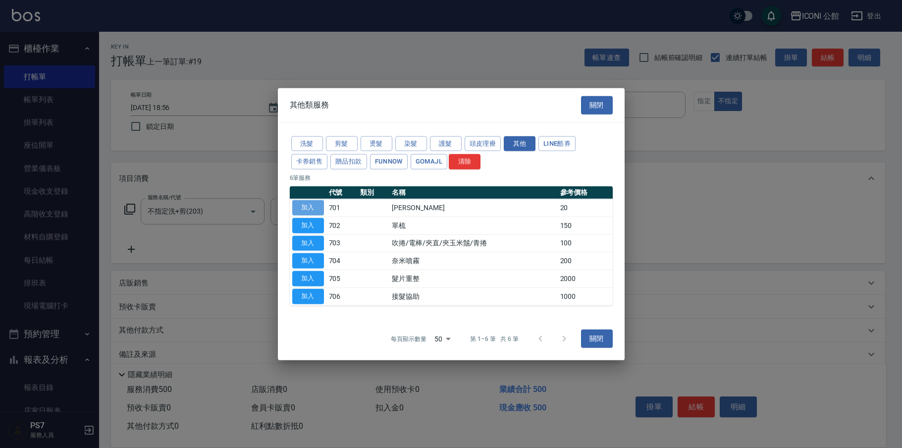
click at [312, 208] on button "加入" at bounding box center [308, 207] width 32 height 15
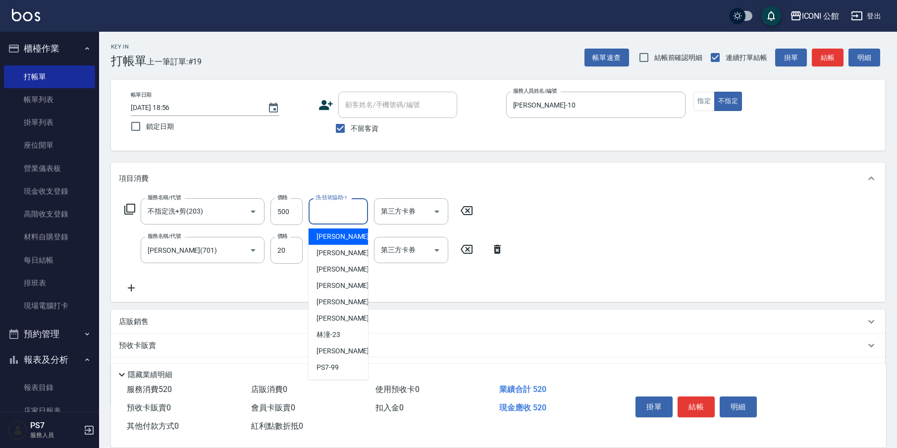
click at [346, 207] on input "洗-技術協助-1" at bounding box center [338, 211] width 51 height 17
click at [339, 314] on div "[PERSON_NAME] -21" at bounding box center [338, 318] width 59 height 16
type input "[PERSON_NAME]-21"
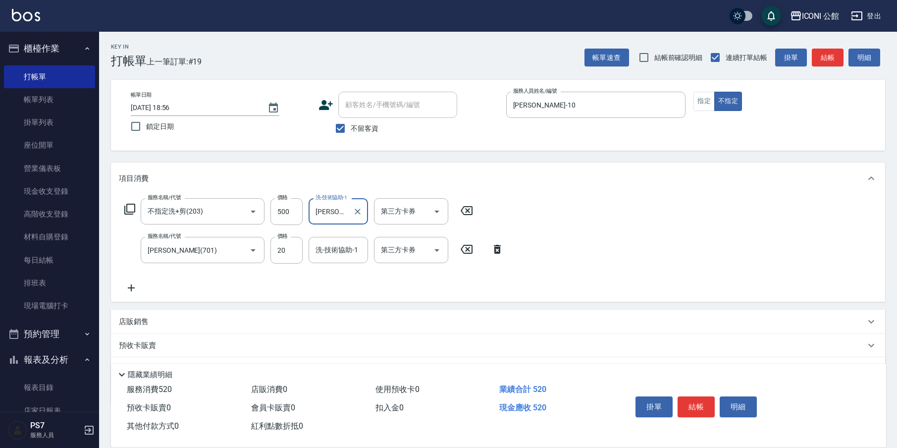
click at [330, 252] on input "洗-技術協助-1" at bounding box center [338, 249] width 51 height 17
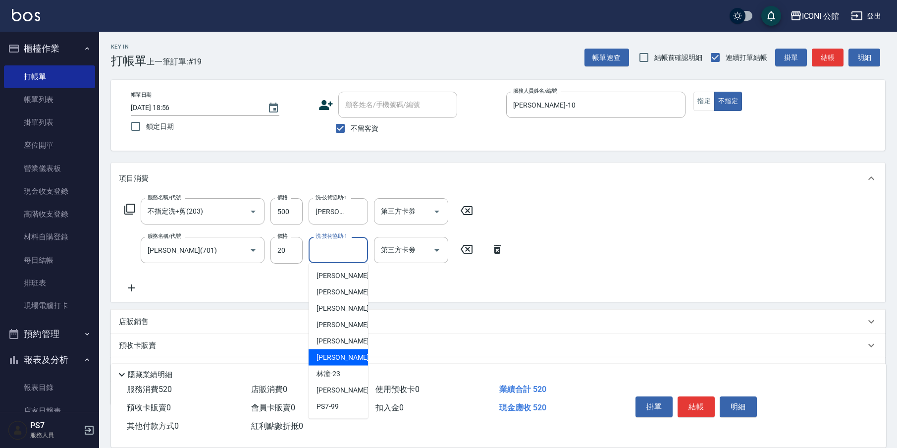
click at [344, 357] on div "[PERSON_NAME] -21" at bounding box center [338, 357] width 59 height 16
type input "[PERSON_NAME]-21"
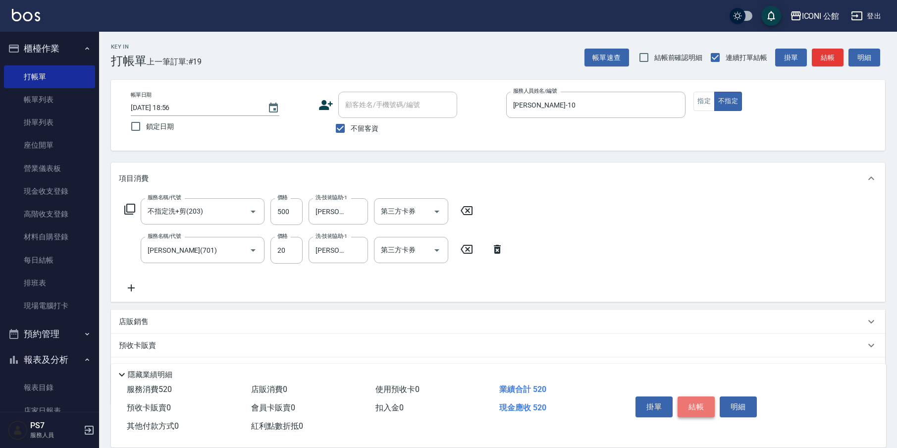
click at [695, 408] on button "結帳" at bounding box center [696, 406] width 37 height 21
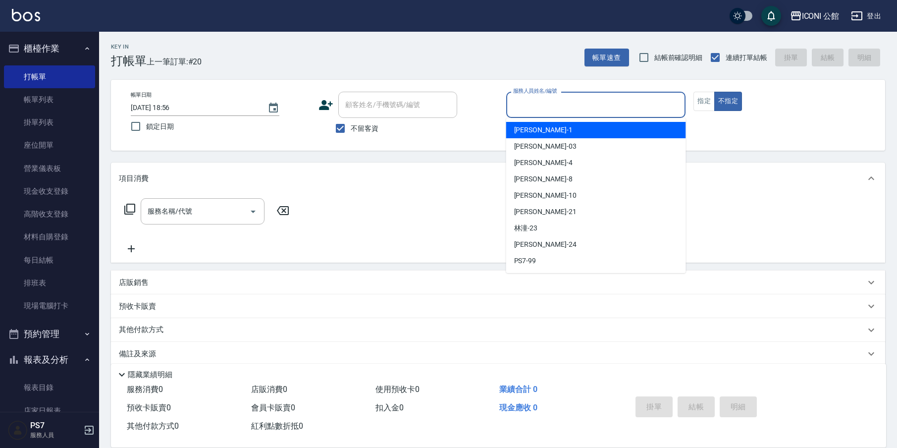
click at [564, 113] on input "服務人員姓名/編號" at bounding box center [596, 104] width 171 height 17
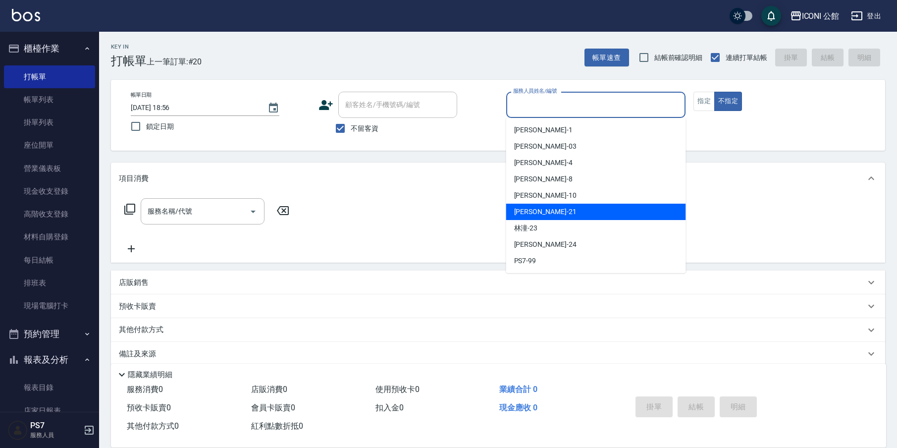
click at [572, 205] on div "[PERSON_NAME] -21" at bounding box center [596, 212] width 180 height 16
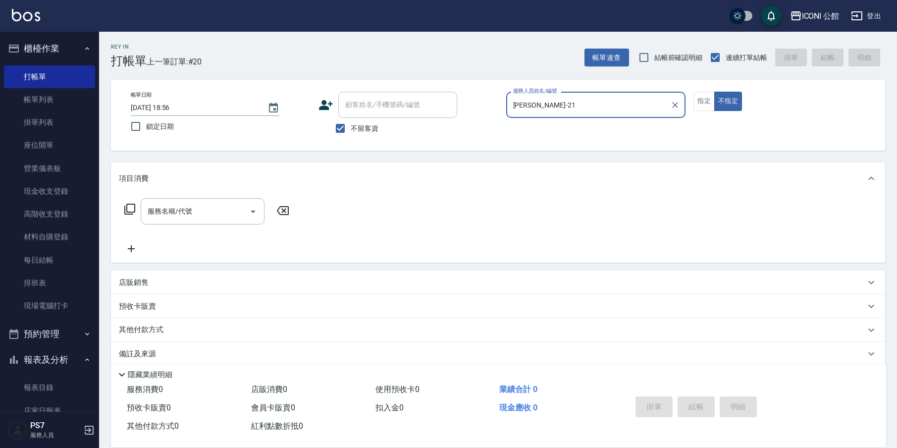
click at [521, 104] on input "[PERSON_NAME]-21" at bounding box center [589, 104] width 156 height 17
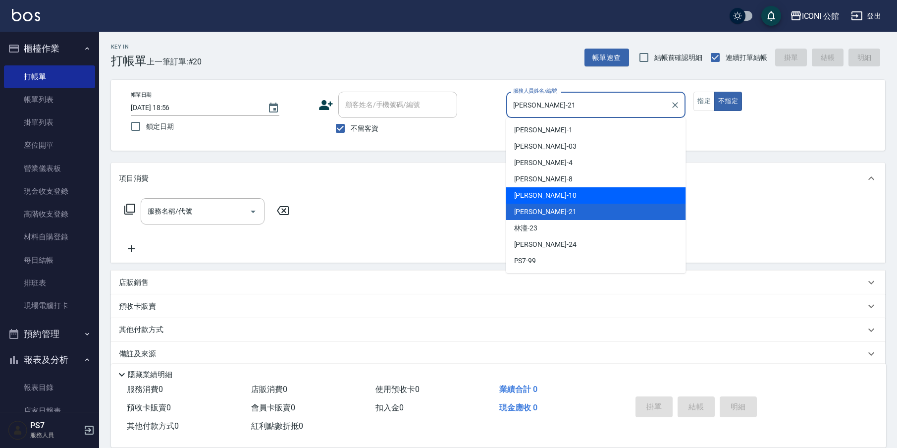
click at [535, 195] on span "[PERSON_NAME] -10" at bounding box center [545, 195] width 62 height 10
type input "[PERSON_NAME]-10"
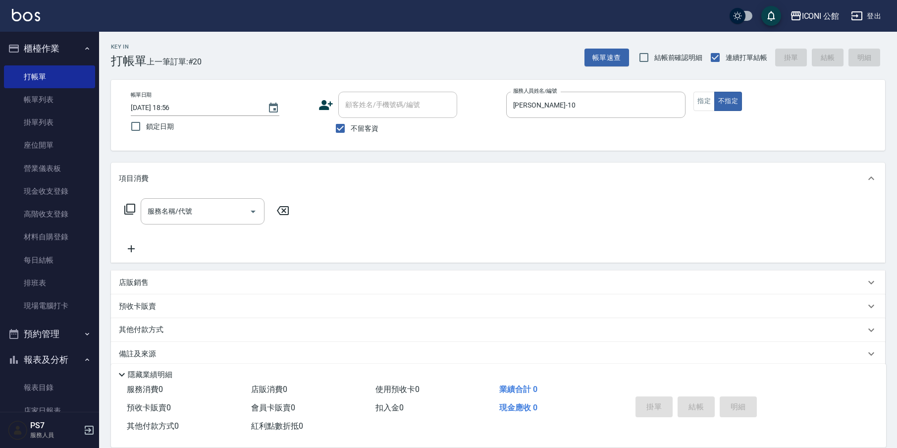
click at [127, 206] on icon at bounding box center [129, 209] width 11 height 11
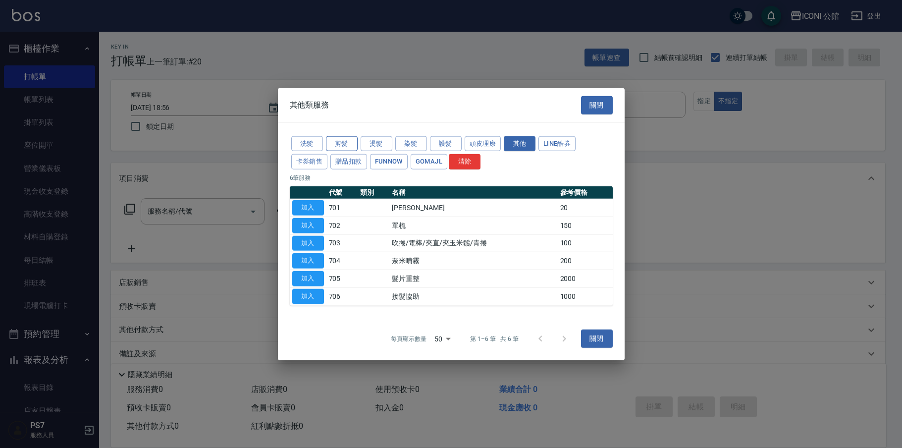
click at [345, 141] on button "剪髮" at bounding box center [342, 143] width 32 height 15
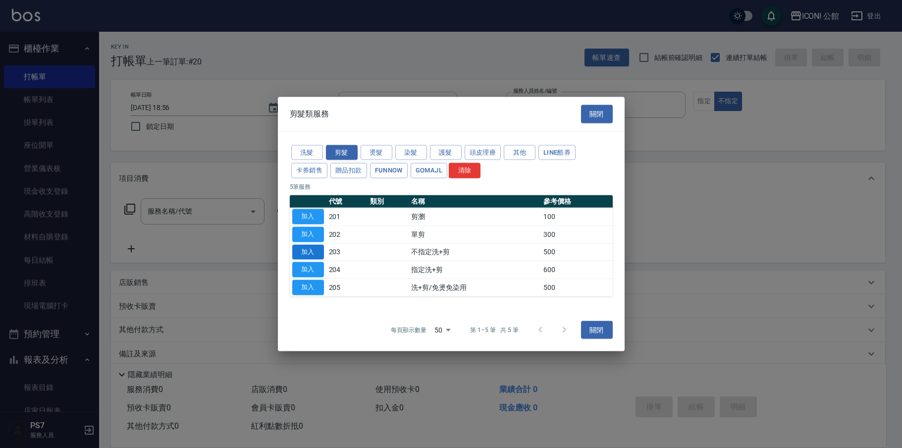
click at [306, 251] on button "加入" at bounding box center [308, 251] width 32 height 15
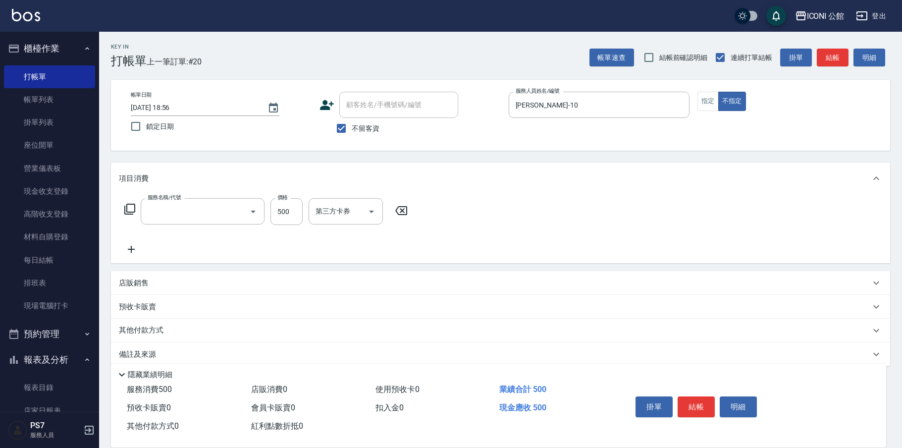
type input "不指定洗+剪(203)"
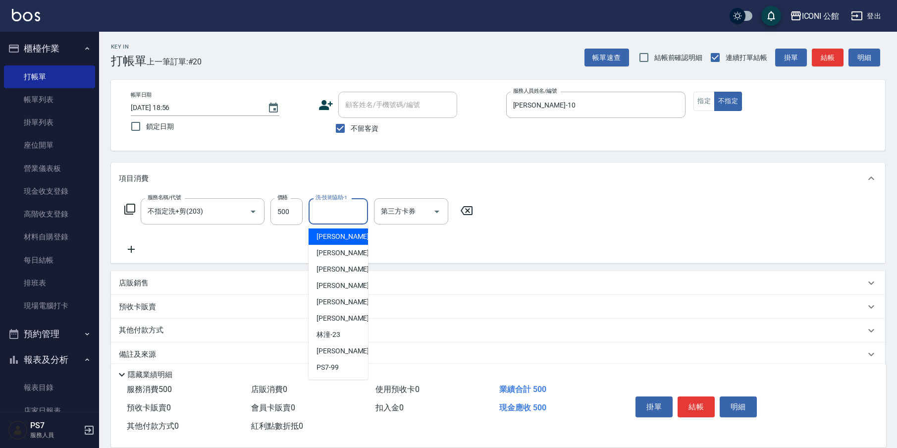
click at [342, 218] on input "洗-技術協助-1" at bounding box center [338, 211] width 51 height 17
click at [353, 316] on div "[PERSON_NAME] -21" at bounding box center [338, 318] width 59 height 16
type input "[PERSON_NAME]-21"
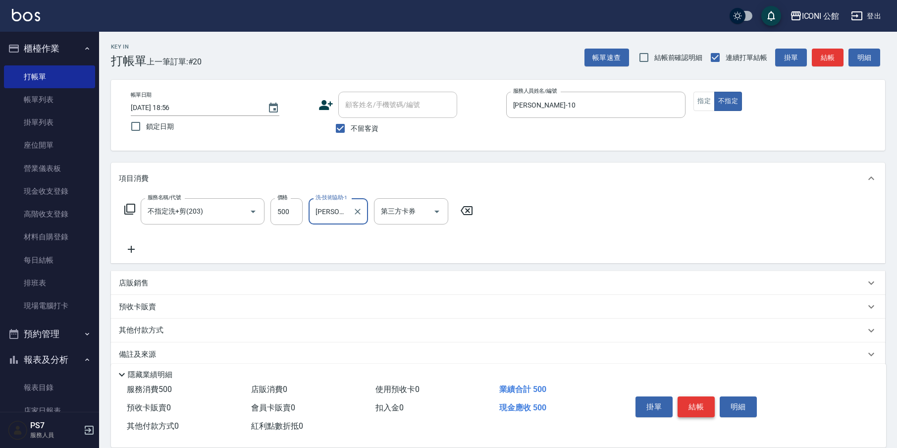
click at [698, 407] on button "結帳" at bounding box center [696, 406] width 37 height 21
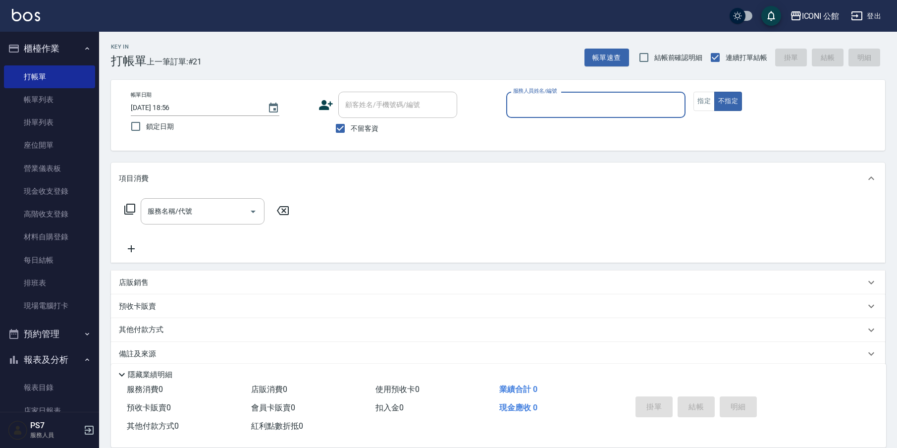
click at [616, 104] on input "服務人員姓名/編號" at bounding box center [596, 104] width 171 height 17
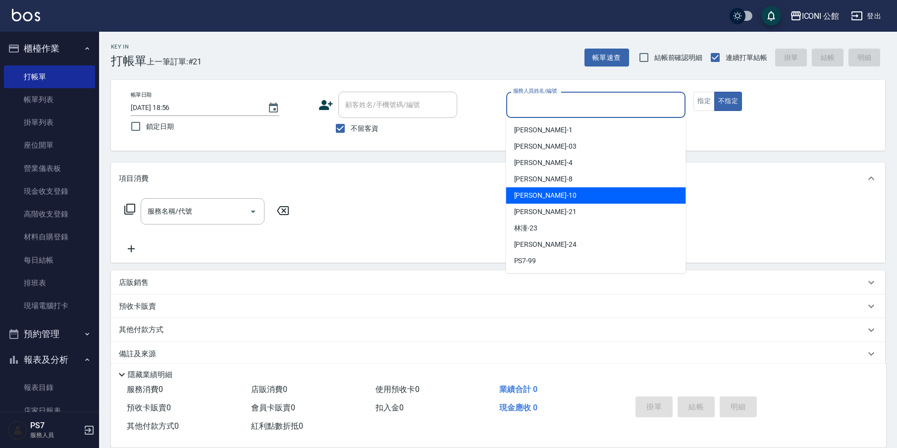
click at [592, 189] on div "[PERSON_NAME] -10" at bounding box center [596, 195] width 180 height 16
type input "[PERSON_NAME]-10"
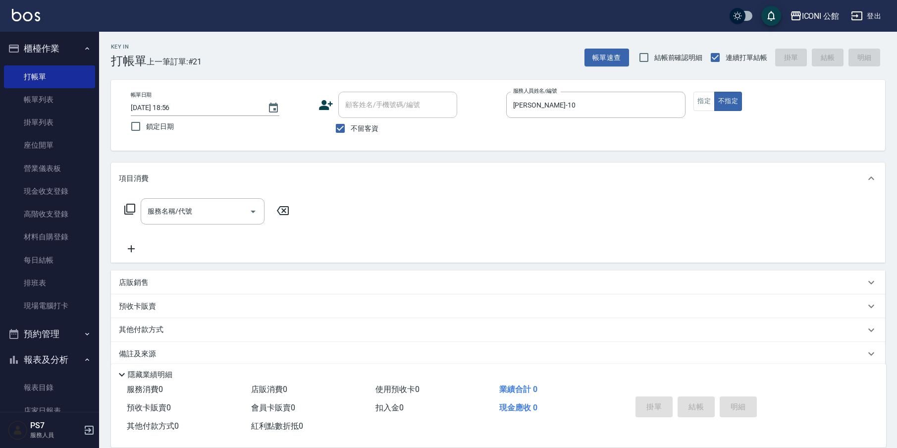
click at [134, 206] on icon at bounding box center [130, 209] width 12 height 12
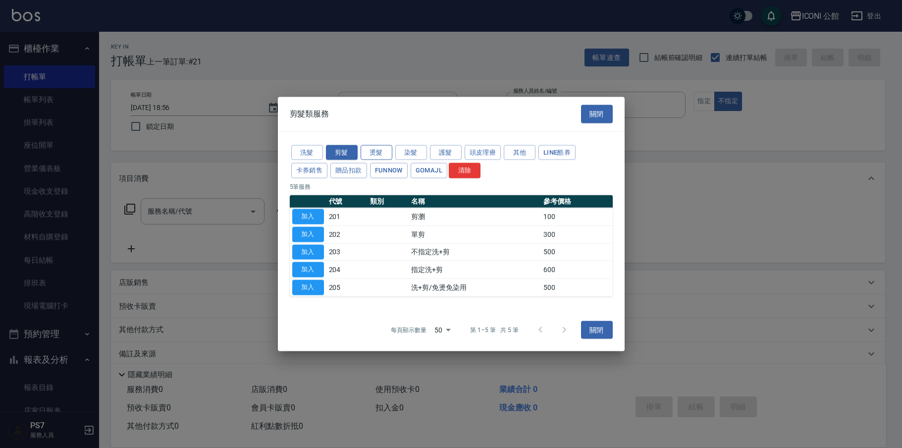
click at [387, 155] on button "燙髮" at bounding box center [377, 152] width 32 height 15
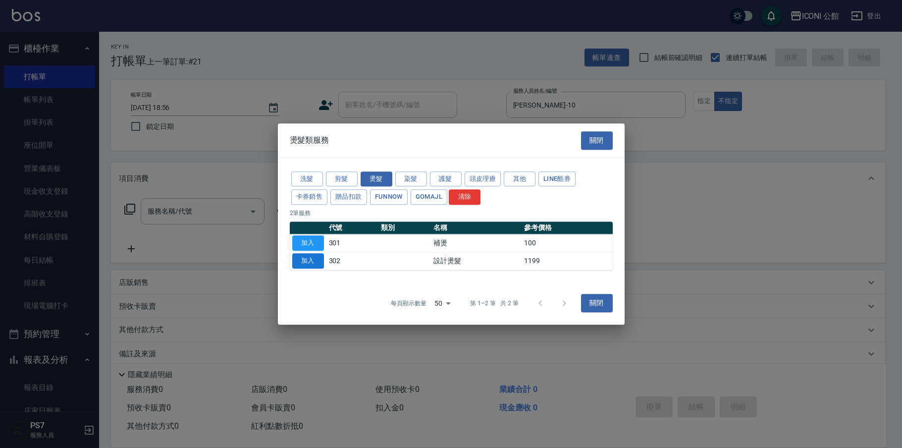
click at [302, 263] on button "加入" at bounding box center [308, 260] width 32 height 15
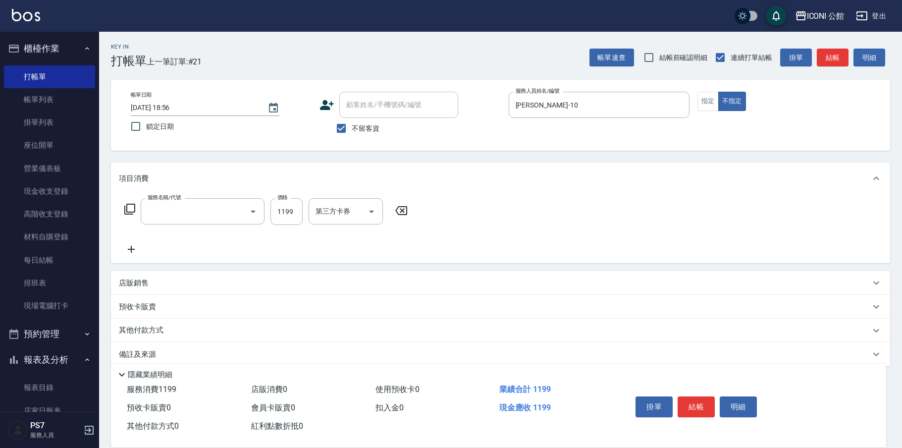
type input "設計燙髮(302)"
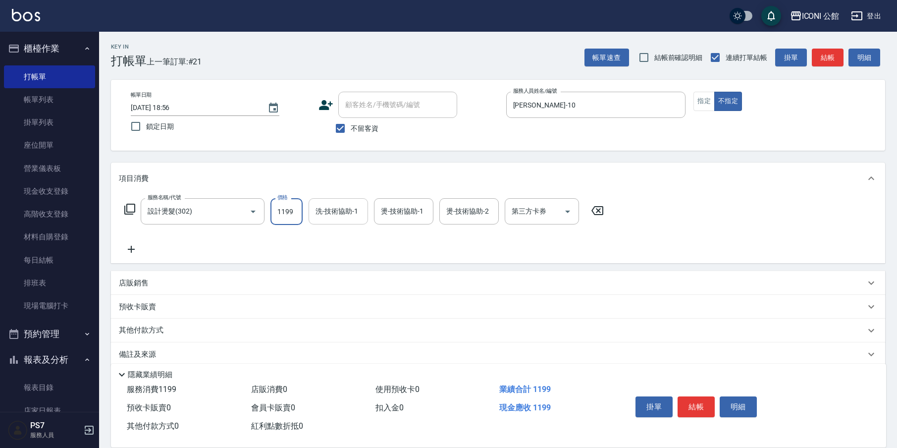
drag, startPoint x: 276, startPoint y: 210, endPoint x: 314, endPoint y: 219, distance: 38.8
click at [314, 219] on div "服務名稱/代號 設計燙髮(302) 服務名稱/代號 價格 1199 價格 洗-技術協助-1 洗-技術協助-1 燙-技術協助-1 燙-技術協助-1 燙-技術協助…" at bounding box center [364, 211] width 491 height 27
type input "2480"
type input "[PERSON_NAME]-21"
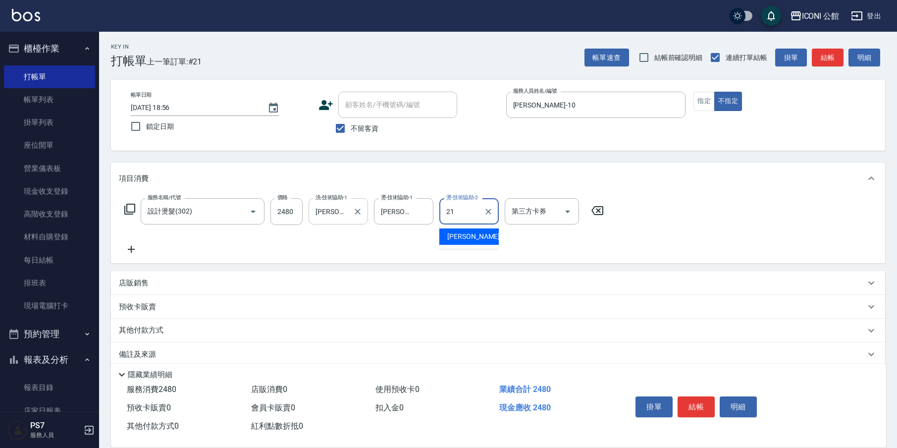
type input "[PERSON_NAME]-21"
click at [131, 210] on icon at bounding box center [130, 209] width 12 height 12
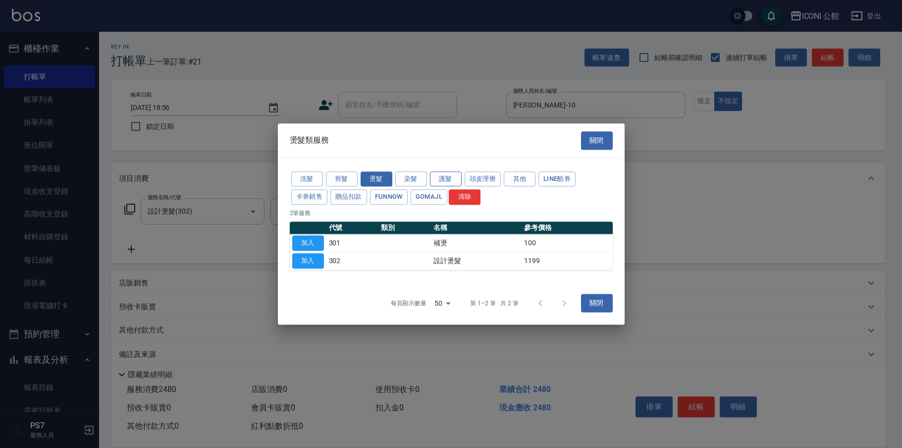
click at [449, 179] on button "護髮" at bounding box center [446, 178] width 32 height 15
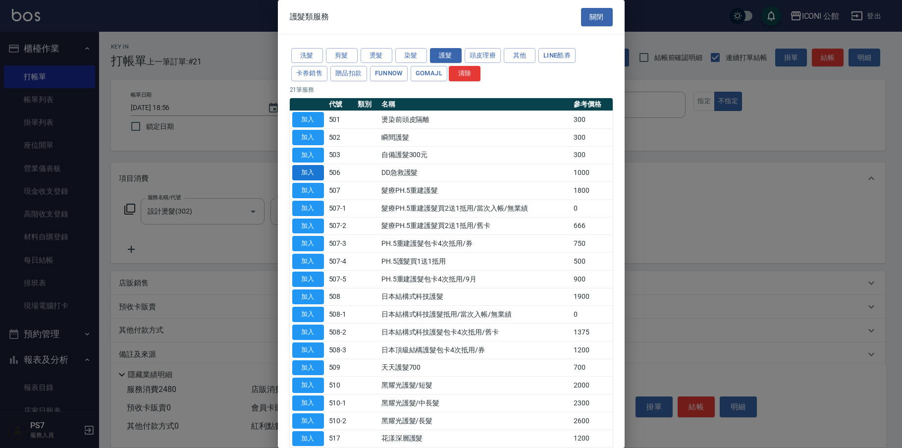
click at [309, 165] on button "加入" at bounding box center [308, 172] width 32 height 15
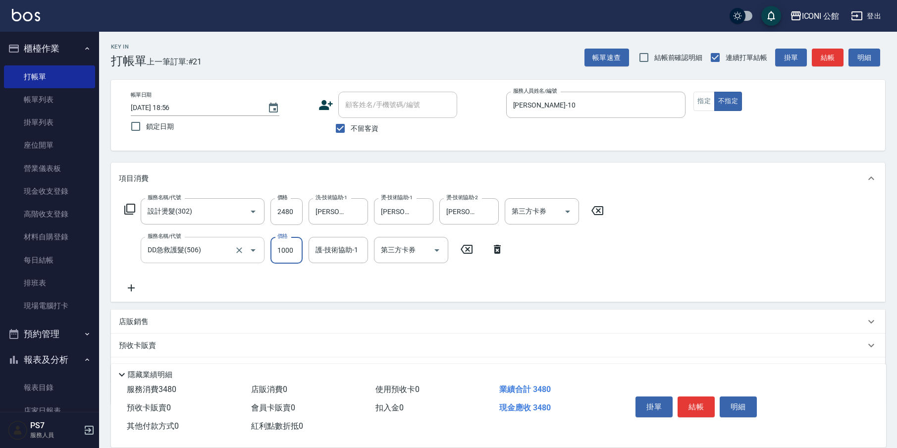
drag, startPoint x: 273, startPoint y: 255, endPoint x: 237, endPoint y: 239, distance: 39.5
click at [237, 239] on div "服務名稱/代號 DD急救護髮(506) 服務名稱/代號 價格 1000 價格 護-技術協助-1 護-技術協助-1 第三方卡券 第三方卡券" at bounding box center [314, 250] width 391 height 27
type input "800"
type input "[PERSON_NAME]-21"
click at [711, 97] on button "指定" at bounding box center [703, 101] width 21 height 19
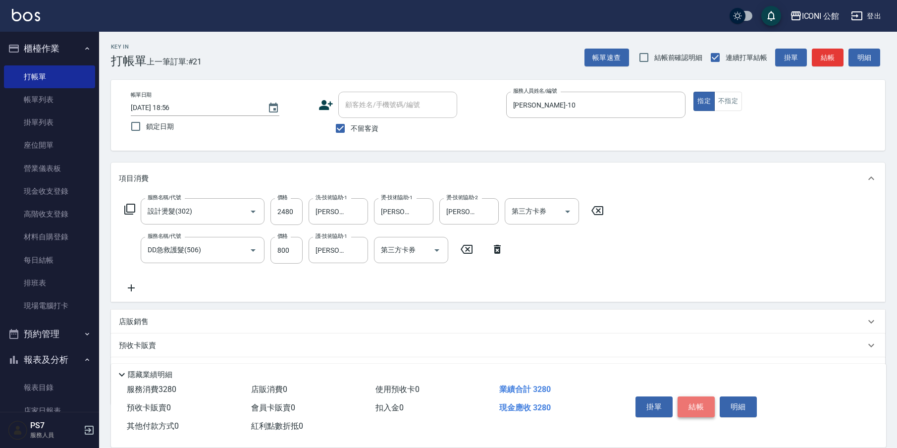
click at [699, 410] on button "結帳" at bounding box center [696, 406] width 37 height 21
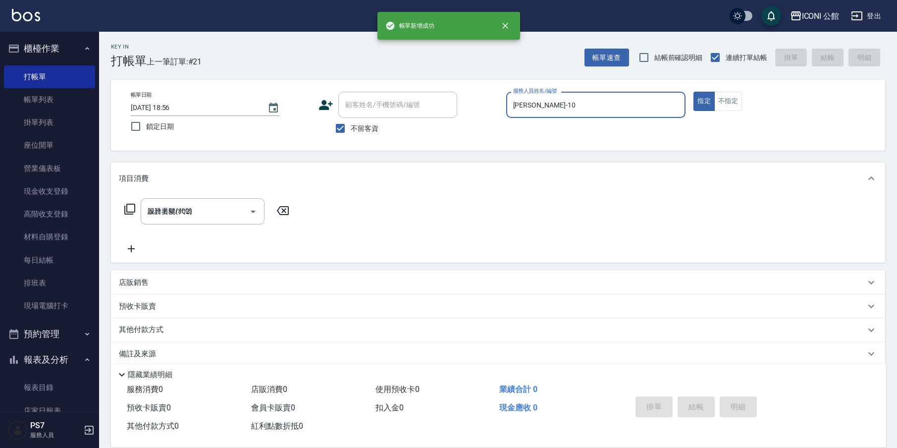
type input "[DATE] 18:57"
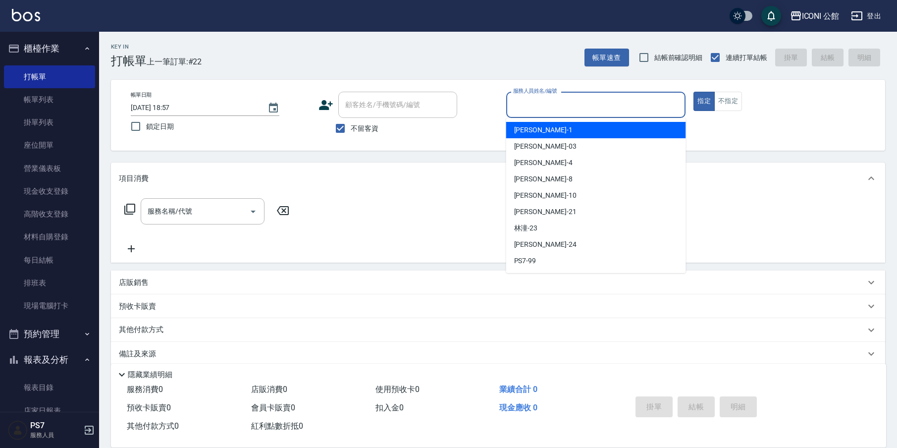
click at [551, 97] on input "服務人員姓名/編號" at bounding box center [596, 104] width 171 height 17
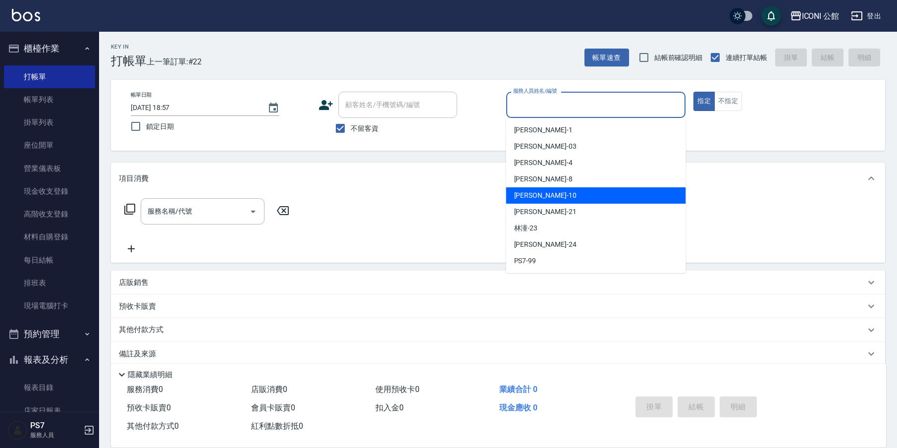
click at [552, 200] on div "[PERSON_NAME] -10" at bounding box center [596, 195] width 180 height 16
type input "[PERSON_NAME]-10"
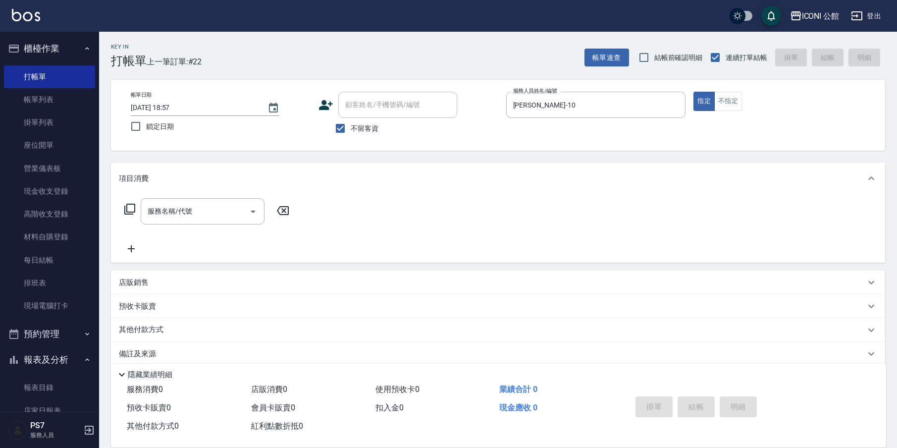
click at [134, 207] on icon at bounding box center [130, 209] width 12 height 12
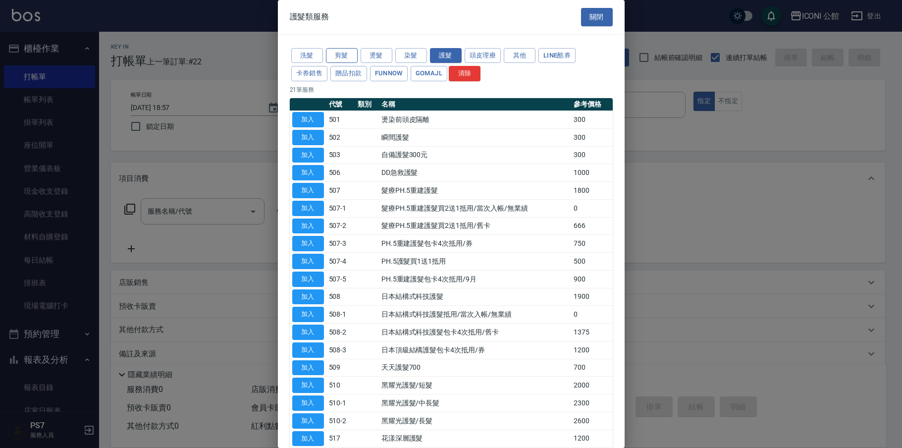
click at [343, 55] on button "剪髮" at bounding box center [342, 55] width 32 height 15
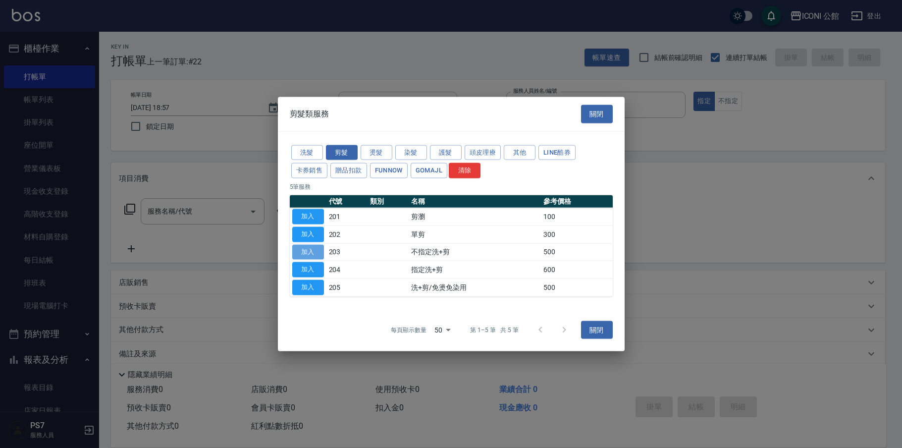
click at [319, 249] on button "加入" at bounding box center [308, 251] width 32 height 15
type input "不指定洗+剪(203)"
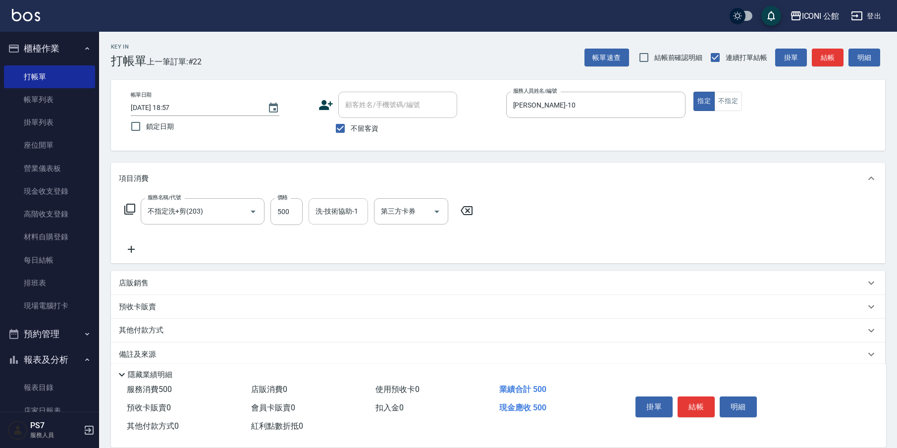
click at [336, 215] on input "洗-技術協助-1" at bounding box center [338, 211] width 51 height 17
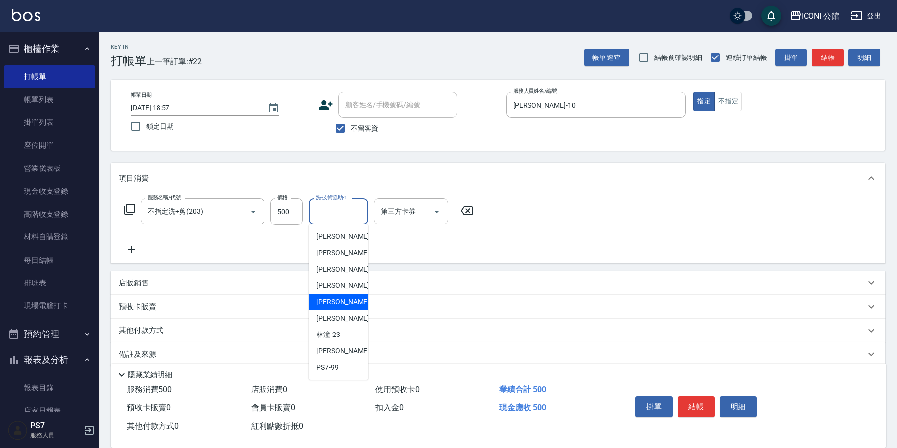
click at [347, 302] on div "[PERSON_NAME] -10" at bounding box center [338, 302] width 59 height 16
click at [345, 213] on input "[PERSON_NAME]-10" at bounding box center [331, 211] width 36 height 17
click at [329, 322] on span "[PERSON_NAME] -21" at bounding box center [347, 318] width 62 height 10
type input "[PERSON_NAME]-21"
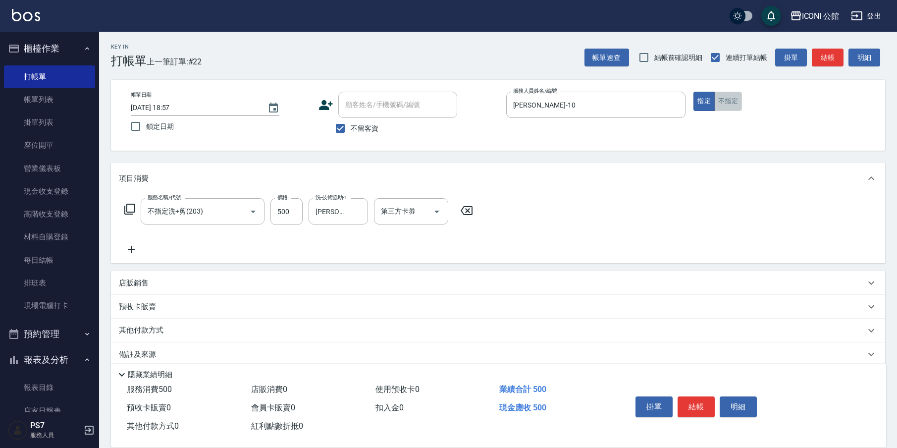
click at [732, 99] on button "不指定" at bounding box center [728, 101] width 28 height 19
click at [707, 104] on button "指定" at bounding box center [703, 101] width 21 height 19
click at [700, 402] on button "結帳" at bounding box center [696, 406] width 37 height 21
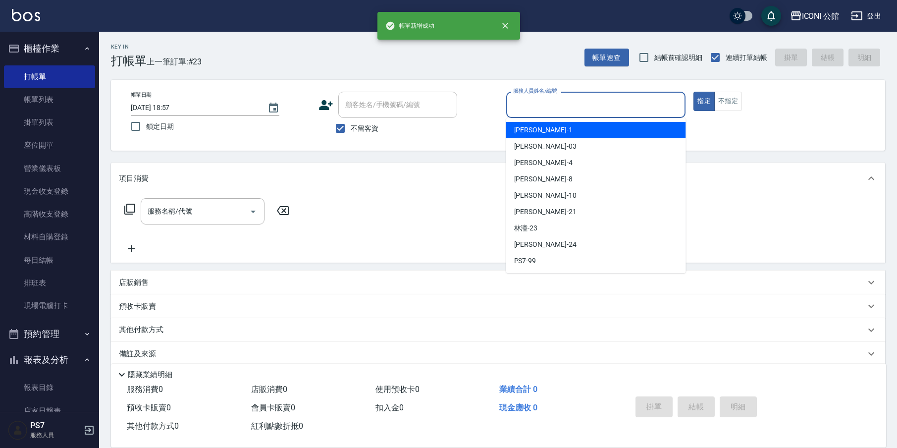
click at [529, 105] on input "服務人員姓名/編號" at bounding box center [596, 104] width 171 height 17
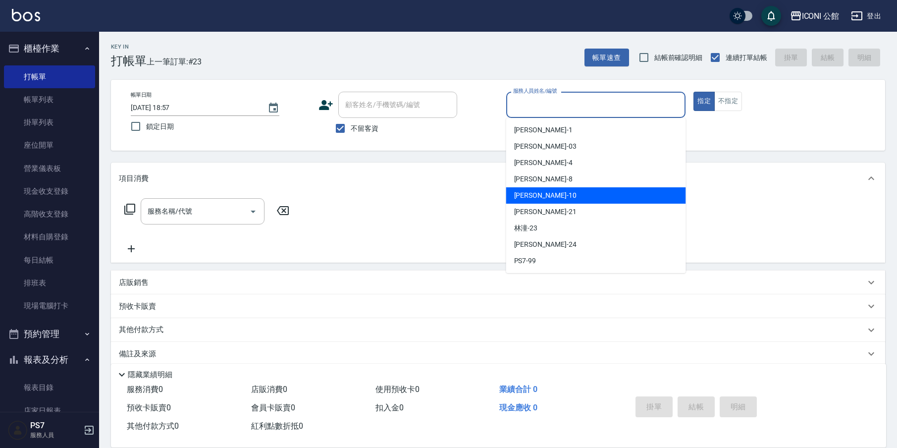
click at [547, 195] on div "[PERSON_NAME] -10" at bounding box center [596, 195] width 180 height 16
type input "[PERSON_NAME]-10"
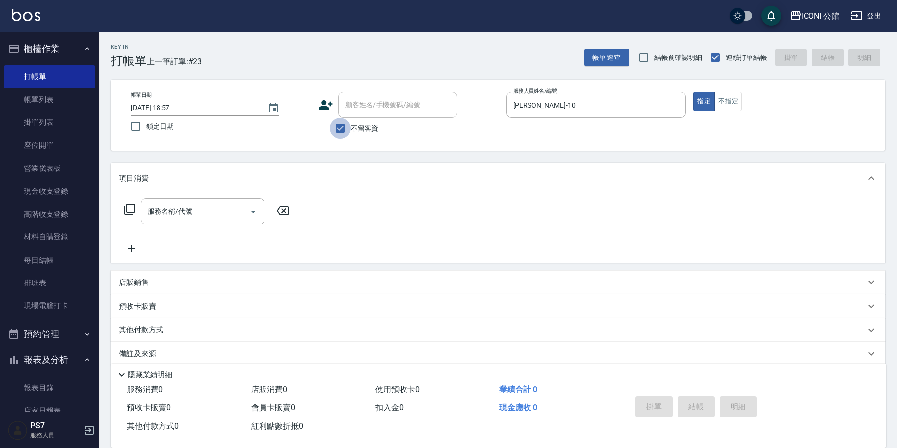
click at [341, 131] on input "不留客資" at bounding box center [340, 128] width 21 height 21
checkbox input "false"
click at [385, 100] on input "顧客姓名/手機號碼/編號" at bounding box center [390, 104] width 95 height 17
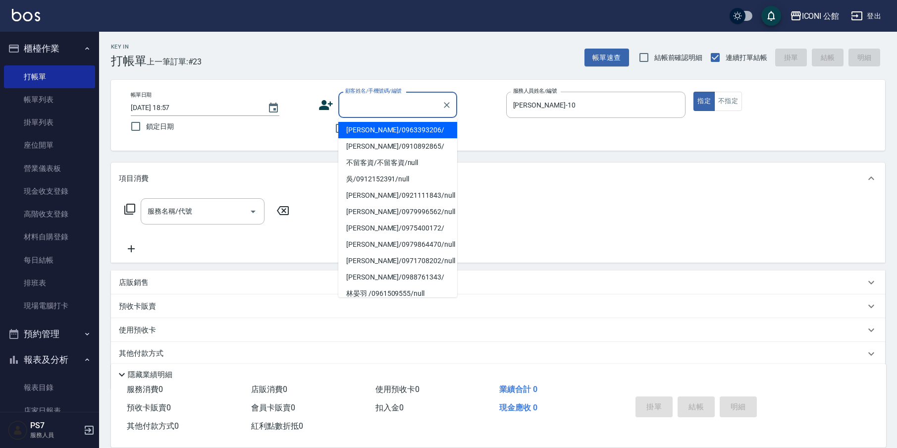
click at [394, 130] on li "[PERSON_NAME]/0963393206/" at bounding box center [397, 130] width 119 height 16
type input "[PERSON_NAME]/0963393206/"
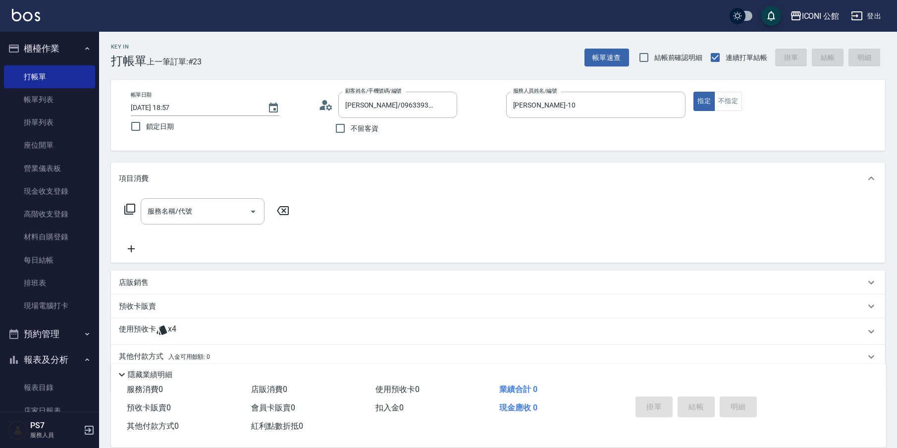
click at [168, 330] on span "x4" at bounding box center [172, 331] width 8 height 15
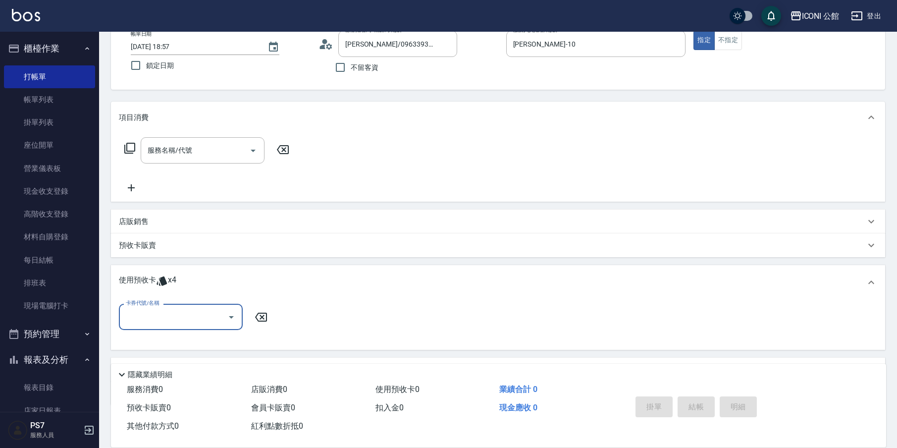
scroll to position [93, 0]
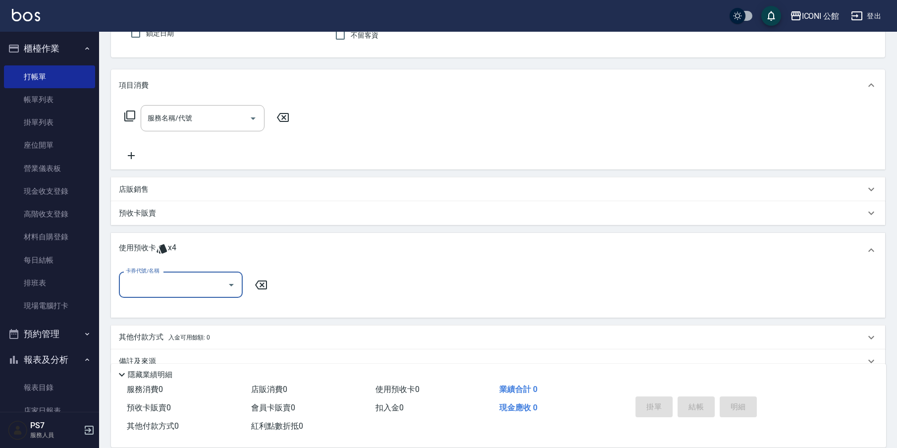
click at [174, 283] on input "卡券代號/名稱" at bounding box center [173, 284] width 100 height 17
click at [178, 305] on div "花漾深層護髮包卡4次/9月 剩餘4張" at bounding box center [181, 310] width 124 height 16
type input "花漾深層護髮包卡4次/9月"
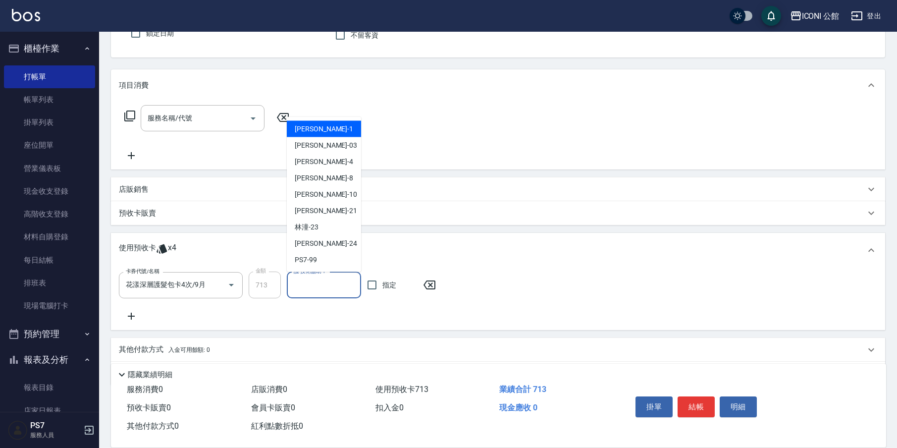
click at [294, 291] on input "護-技術協助-1" at bounding box center [323, 284] width 65 height 17
click at [330, 209] on div "[PERSON_NAME] -21" at bounding box center [324, 211] width 74 height 16
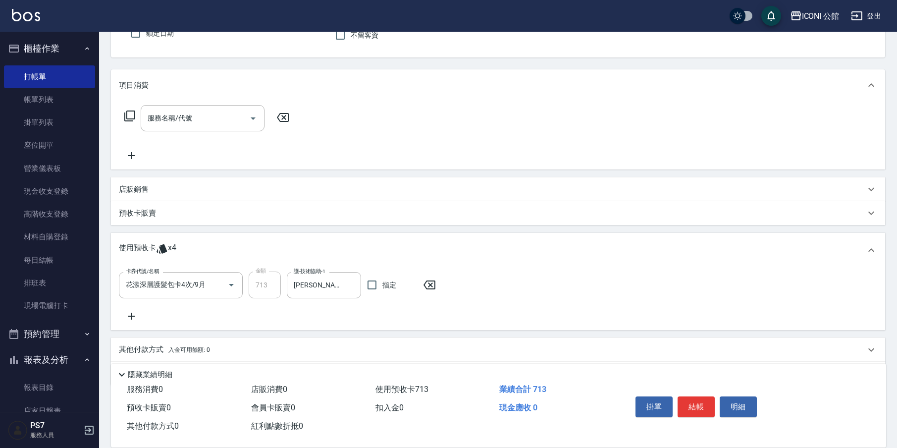
type input "[PERSON_NAME]-21"
click at [134, 112] on icon at bounding box center [129, 115] width 11 height 11
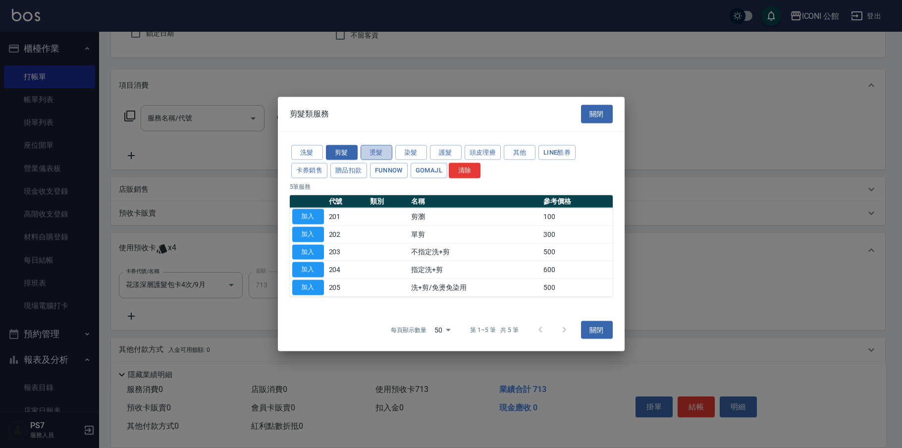
click at [380, 156] on button "燙髮" at bounding box center [377, 152] width 32 height 15
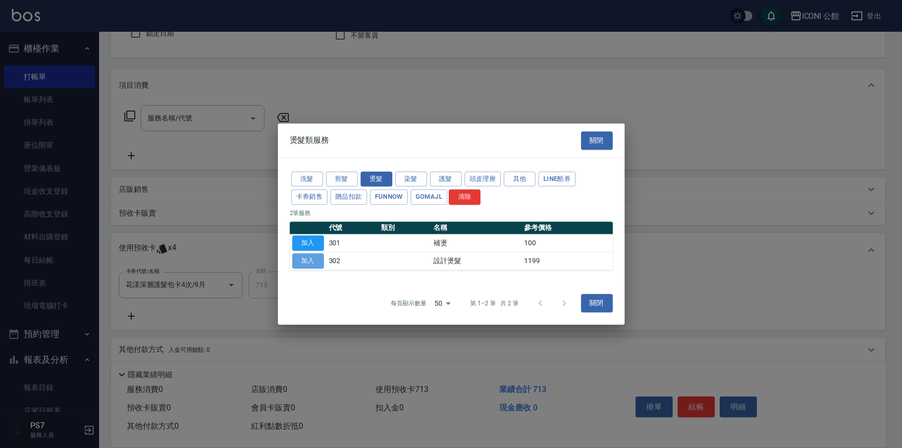
click at [307, 261] on button "加入" at bounding box center [308, 260] width 32 height 15
type input "設計燙髮(302)"
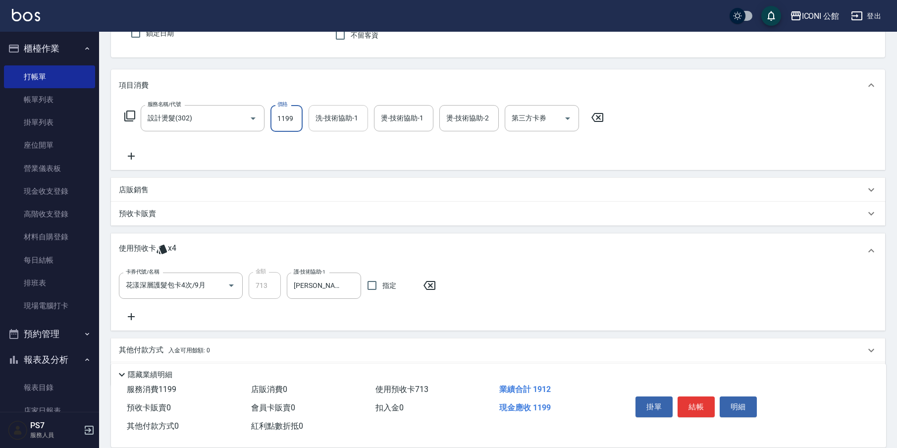
drag, startPoint x: 272, startPoint y: 116, endPoint x: 311, endPoint y: 126, distance: 39.8
click at [311, 126] on div "服務名稱/代號 設計燙髮(302) 服務名稱/代號 價格 1199 價格 洗-技術協助-1 洗-技術協助-1 燙-技術協助-1 燙-技術協助-1 燙-技術協助…" at bounding box center [364, 118] width 491 height 27
drag, startPoint x: 277, startPoint y: 117, endPoint x: 327, endPoint y: 122, distance: 50.3
click at [327, 122] on div "服務名稱/代號 設計燙髮(302) 服務名稱/代號 價格 1480 價格 洗-技術協助-1 洗-技術協助-1 燙-技術協助-1 燙-技術協助-1 燙-技術協助…" at bounding box center [364, 118] width 491 height 27
type input "2480"
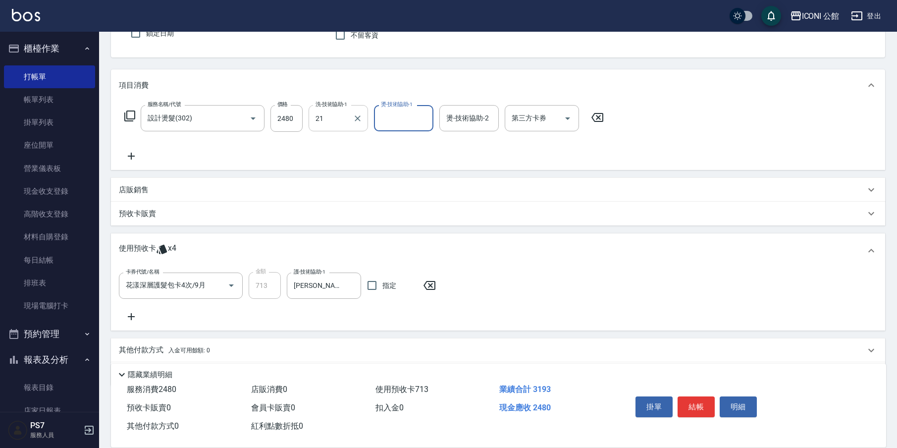
type input "[PERSON_NAME]-21"
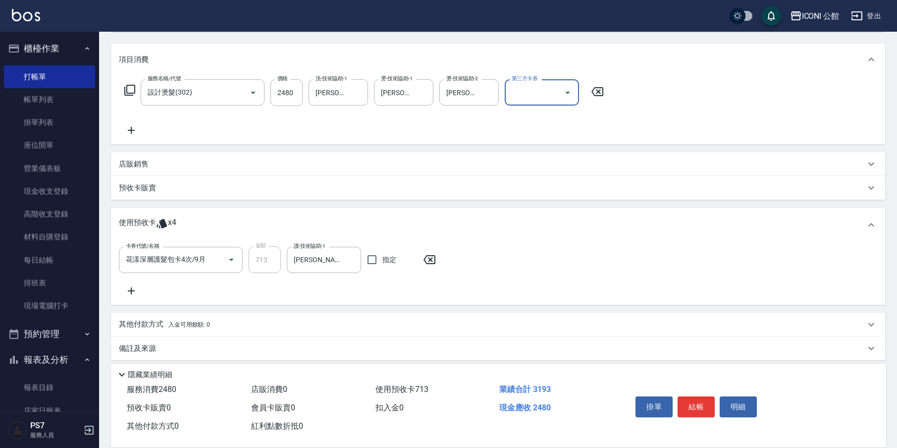
scroll to position [126, 0]
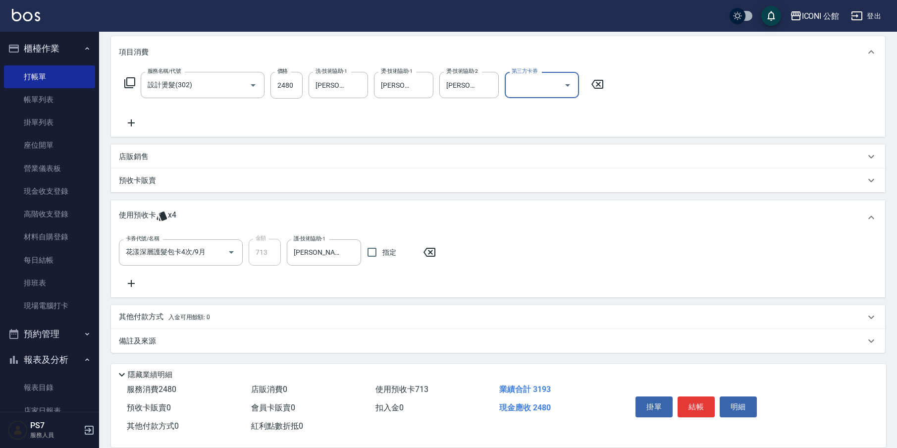
click at [152, 321] on p "其他付款方式 入金可用餘額: 0" at bounding box center [164, 317] width 91 height 11
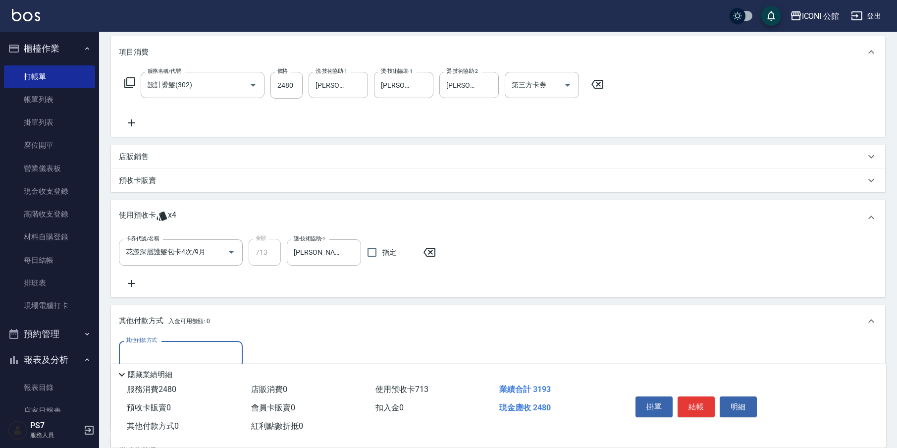
click at [162, 343] on div "其他付款方式" at bounding box center [181, 354] width 124 height 26
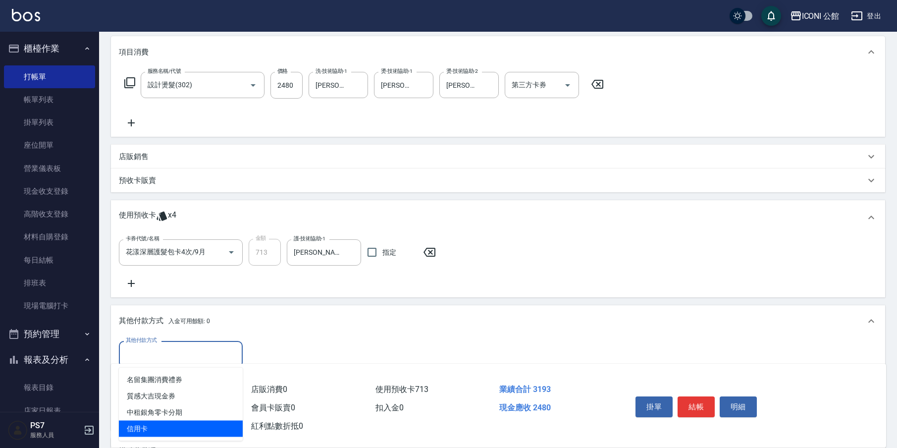
click at [185, 427] on span "信用卡" at bounding box center [181, 428] width 124 height 16
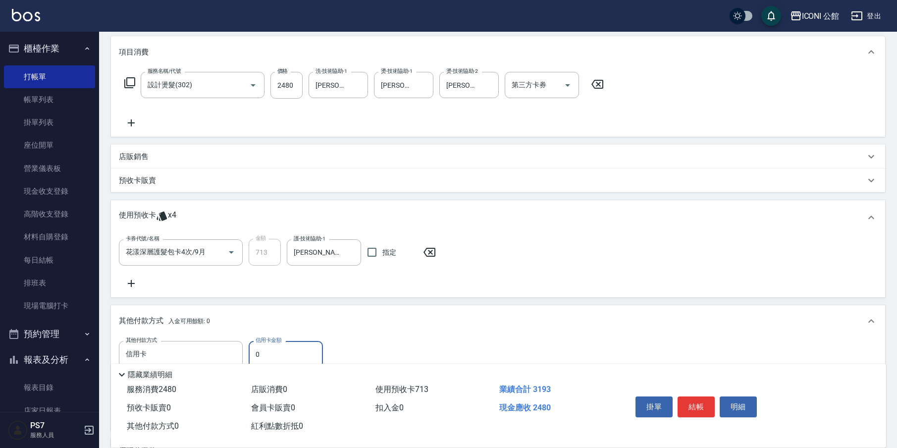
type input "信用卡"
type input "2480"
click at [696, 407] on button "結帳" at bounding box center [696, 406] width 37 height 21
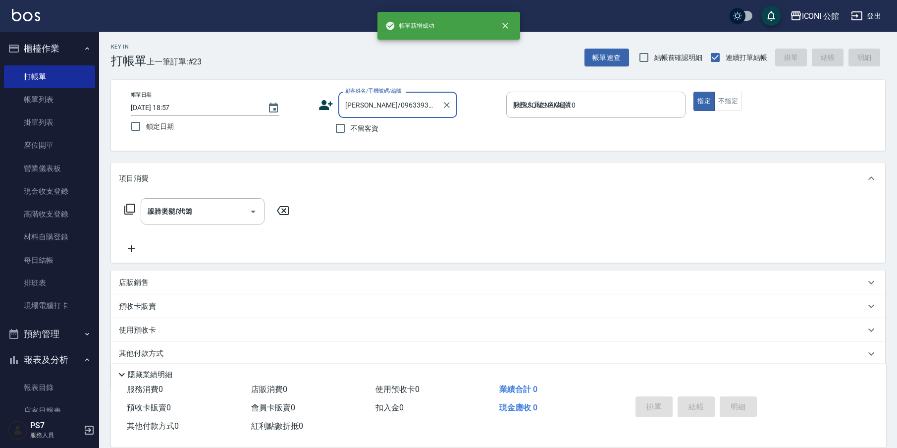
type input "[DATE] 18:58"
drag, startPoint x: 574, startPoint y: 100, endPoint x: 571, endPoint y: 111, distance: 11.4
click at [574, 100] on input "服務人員姓名/編號" at bounding box center [596, 104] width 171 height 17
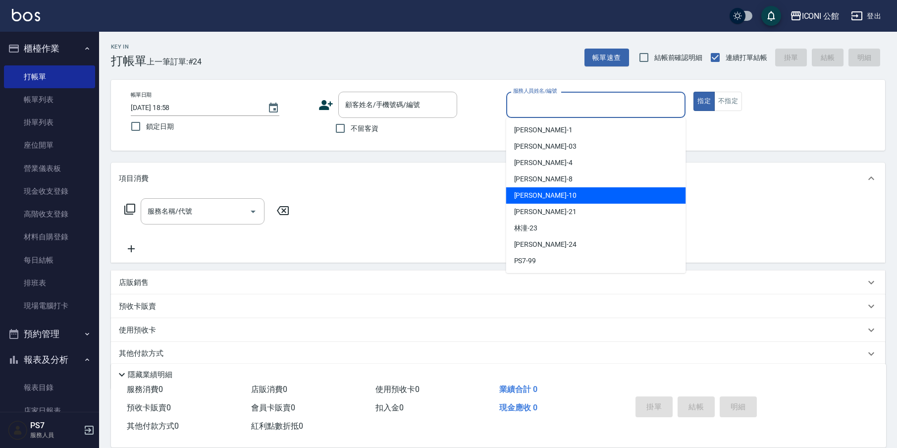
click at [558, 190] on div "[PERSON_NAME] -10" at bounding box center [596, 195] width 180 height 16
type input "[PERSON_NAME]-10"
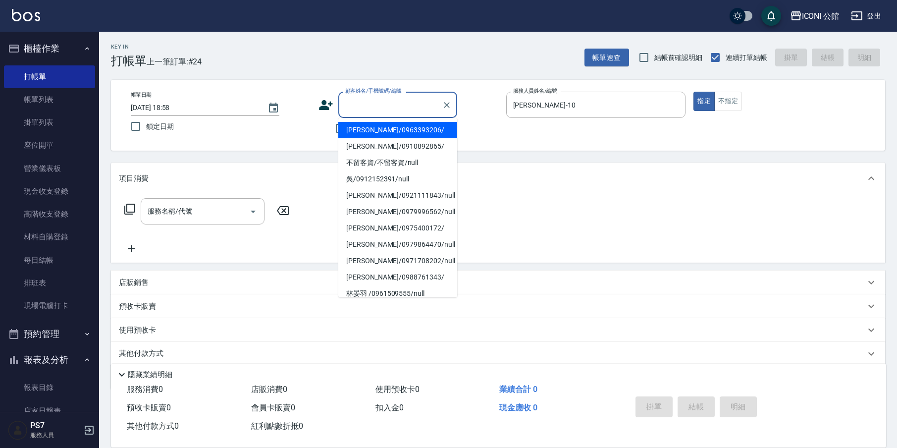
click at [402, 104] on input "顧客姓名/手機號碼/編號" at bounding box center [390, 104] width 95 height 17
click at [398, 131] on li "[PERSON_NAME]/0963393206/" at bounding box center [397, 130] width 119 height 16
type input "[PERSON_NAME]/0963393206/"
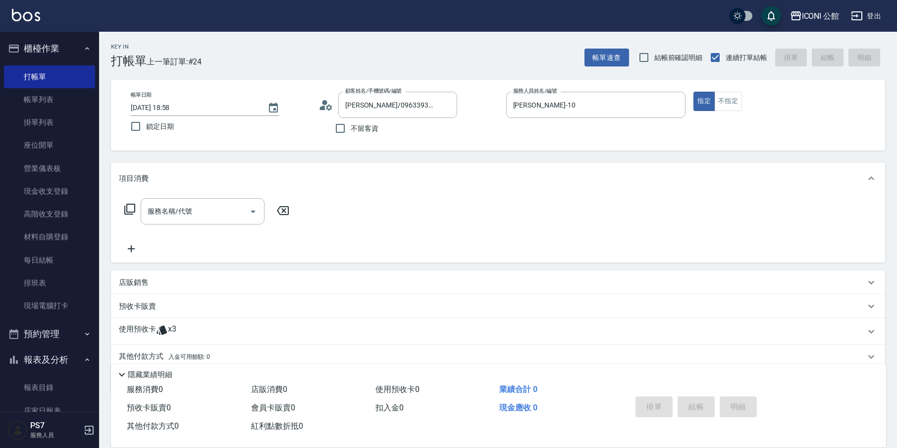
click at [170, 330] on span "x3" at bounding box center [172, 331] width 8 height 15
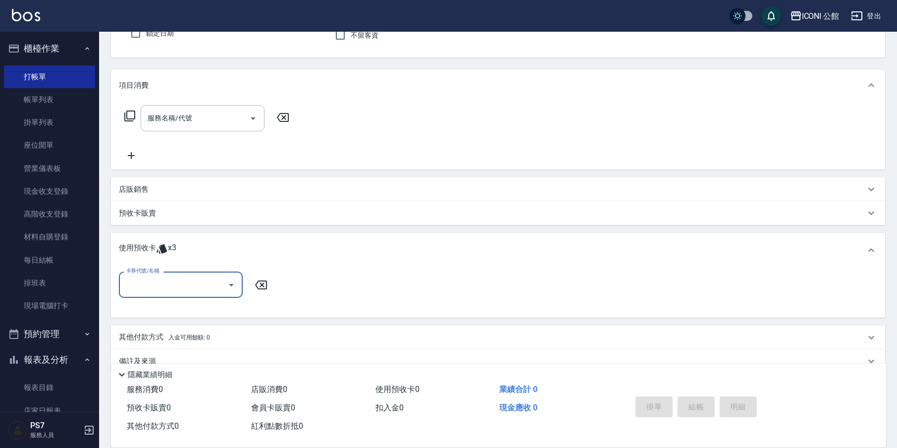
scroll to position [113, 0]
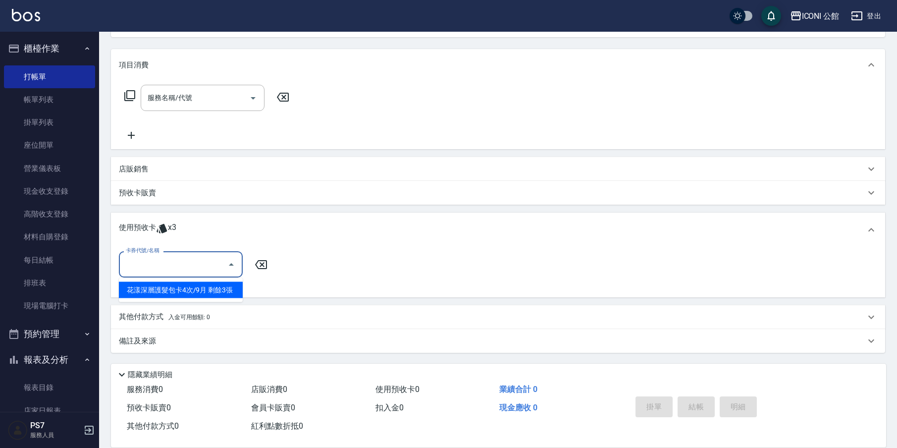
click at [215, 263] on input "卡券代號/名稱" at bounding box center [173, 264] width 100 height 17
click at [216, 286] on div "花漾深層護髮包卡4次/9月 剩餘3張" at bounding box center [181, 290] width 124 height 16
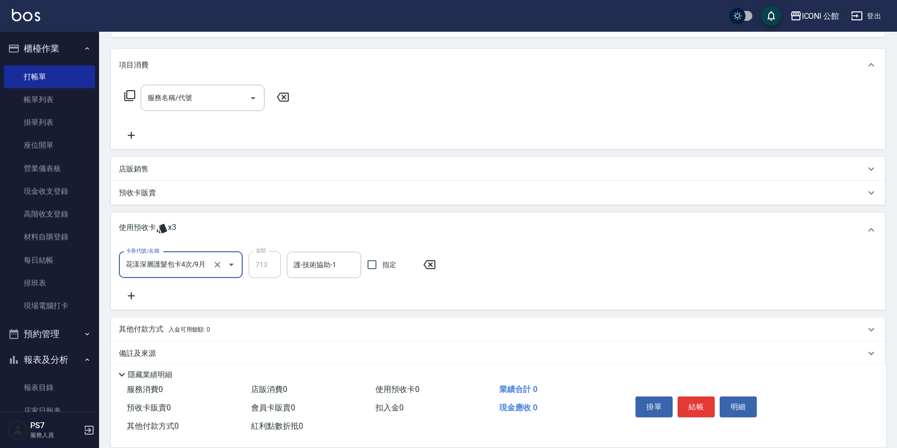
type input "花漾深層護髮包卡4次/9月"
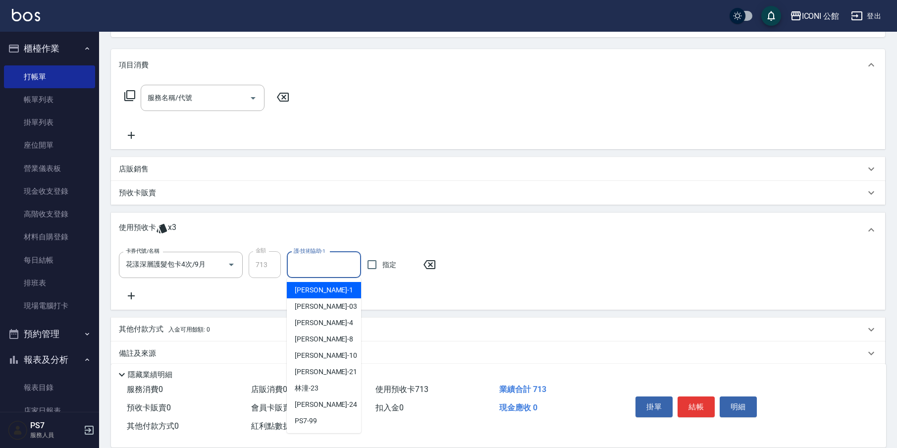
drag, startPoint x: 302, startPoint y: 269, endPoint x: 316, endPoint y: 300, distance: 34.1
click at [302, 269] on input "護-技術協助-1" at bounding box center [323, 264] width 65 height 17
click at [344, 374] on div "[PERSON_NAME] -21" at bounding box center [324, 372] width 74 height 16
type input "[PERSON_NAME]-21"
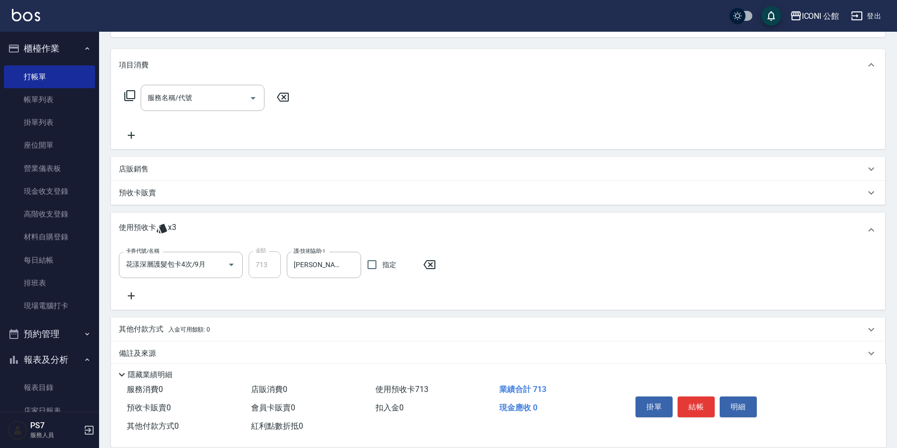
click at [129, 98] on icon at bounding box center [130, 96] width 12 height 12
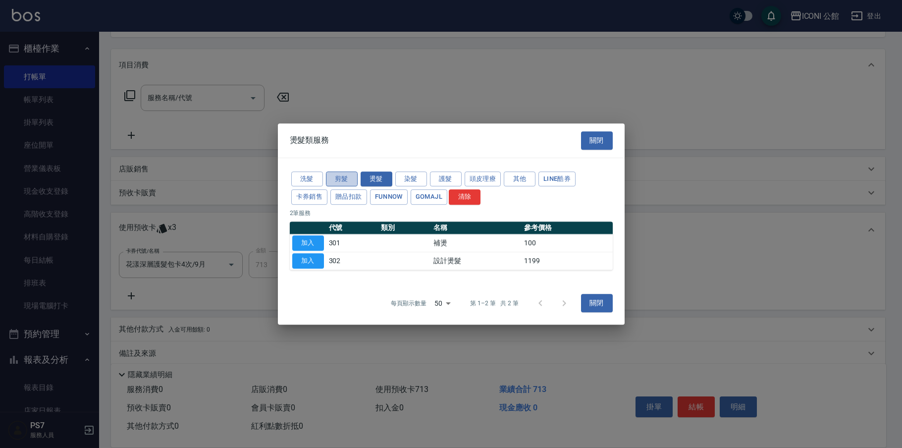
click at [347, 177] on button "剪髮" at bounding box center [342, 178] width 32 height 15
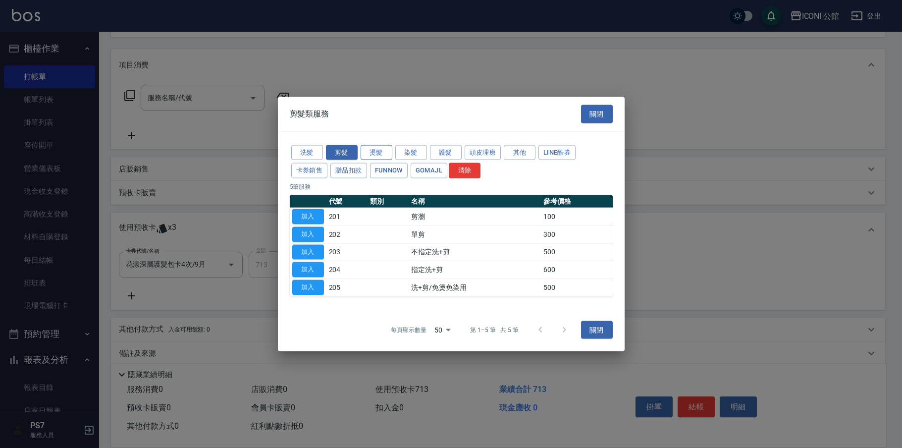
click at [367, 155] on button "燙髮" at bounding box center [377, 152] width 32 height 15
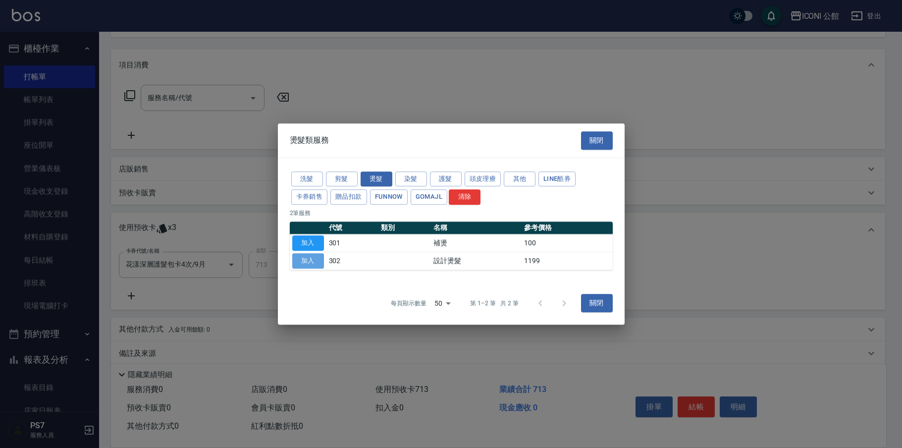
click at [307, 265] on button "加入" at bounding box center [308, 260] width 32 height 15
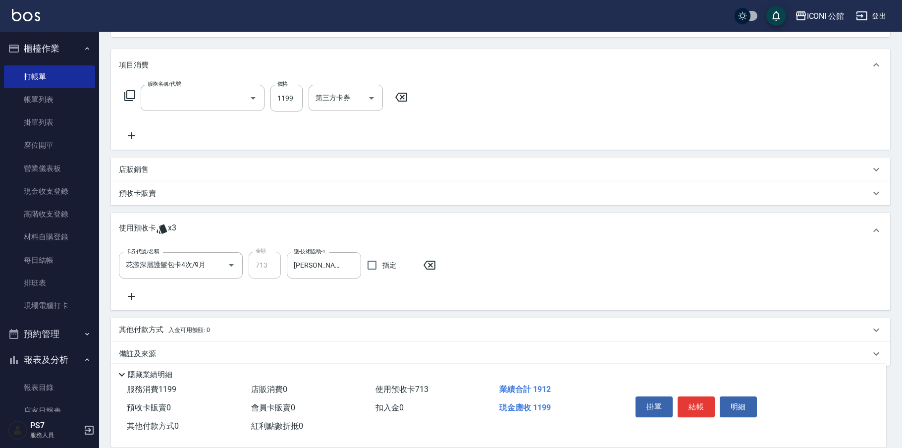
type input "設計燙髮(302)"
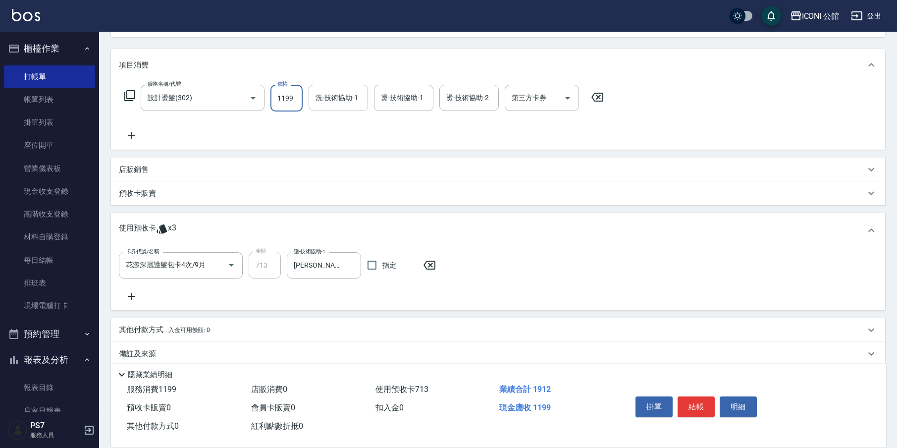
drag, startPoint x: 276, startPoint y: 99, endPoint x: 336, endPoint y: 106, distance: 60.9
click at [342, 108] on div "服務名稱/代號 設計燙髮(302) 服務名稱/代號 價格 1199 價格 洗-技術協助-1 洗-技術協助-1 燙-技術協助-1 燙-技術協助-1 燙-技術協助…" at bounding box center [364, 98] width 491 height 27
type input "1480"
type input "[PERSON_NAME]-21"
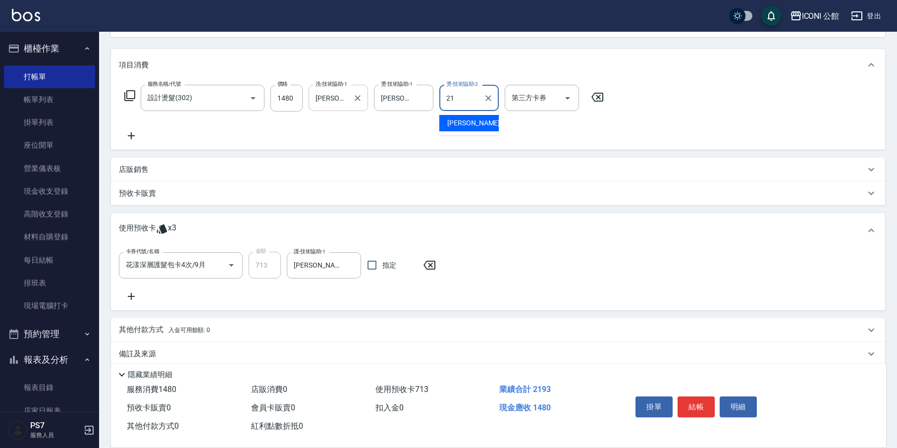
type input "[PERSON_NAME]-21"
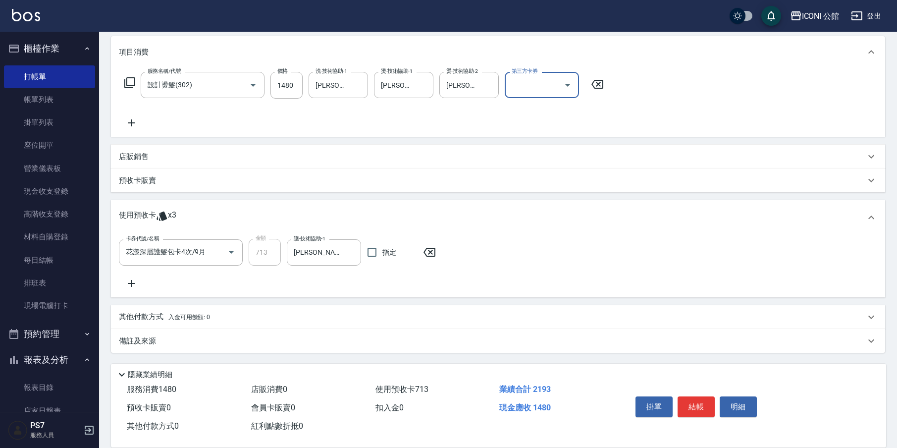
click at [151, 315] on p "其他付款方式 入金可用餘額: 0" at bounding box center [164, 317] width 91 height 11
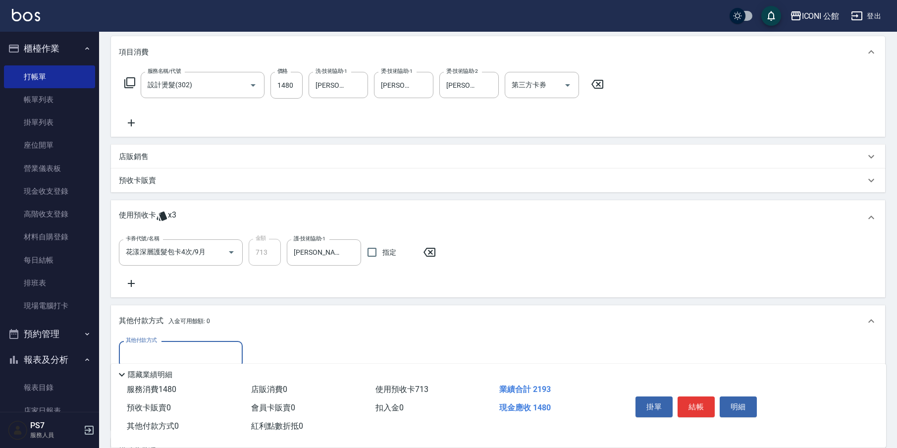
scroll to position [0, 0]
click at [207, 351] on input "其他付款方式" at bounding box center [180, 353] width 115 height 17
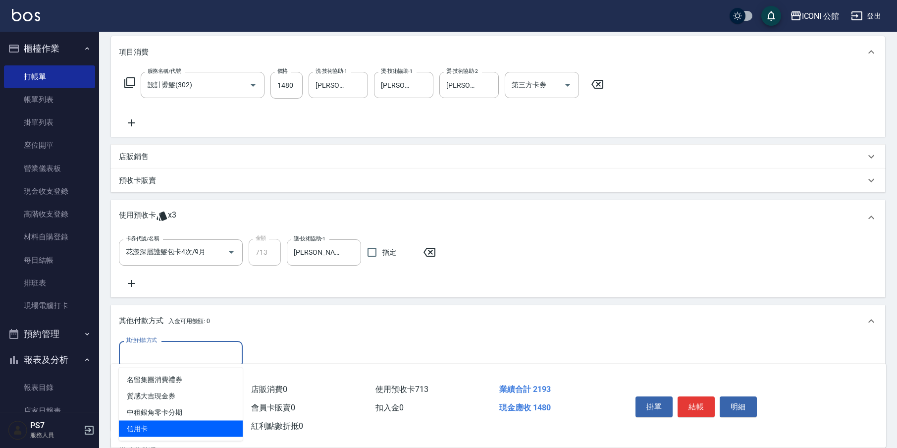
click at [214, 428] on span "信用卡" at bounding box center [181, 428] width 124 height 16
type input "信用卡"
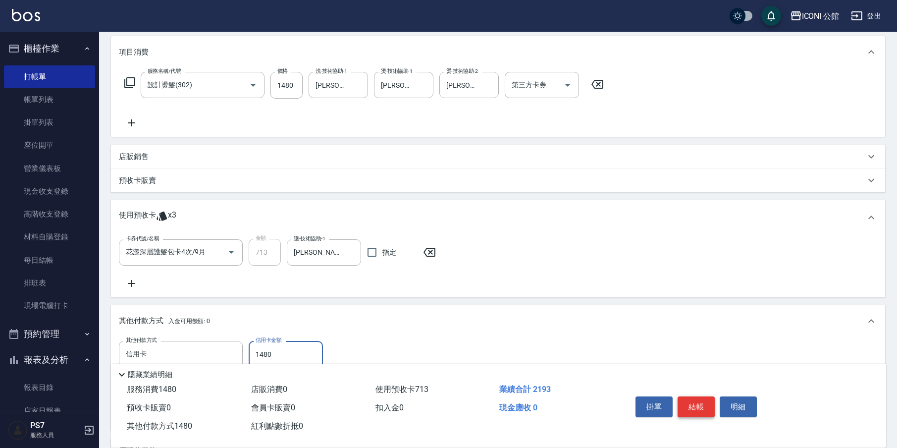
type input "1480"
click at [696, 403] on button "結帳" at bounding box center [696, 406] width 37 height 21
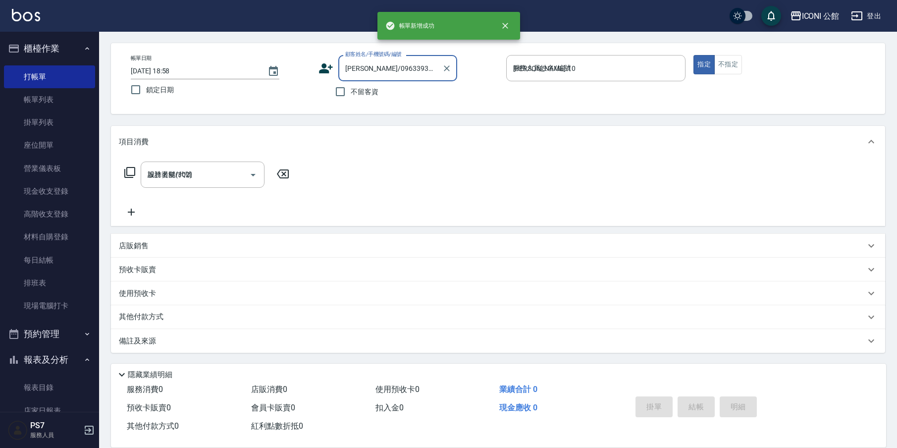
type input "[DATE] 18:59"
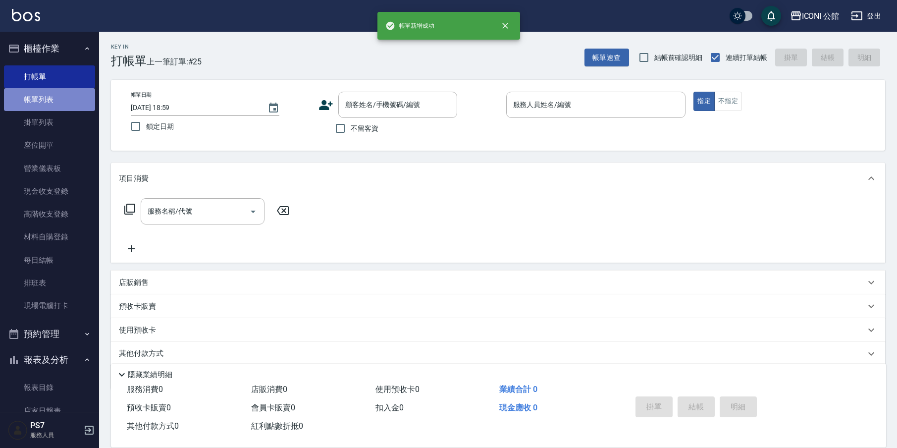
click at [50, 102] on link "帳單列表" at bounding box center [49, 99] width 91 height 23
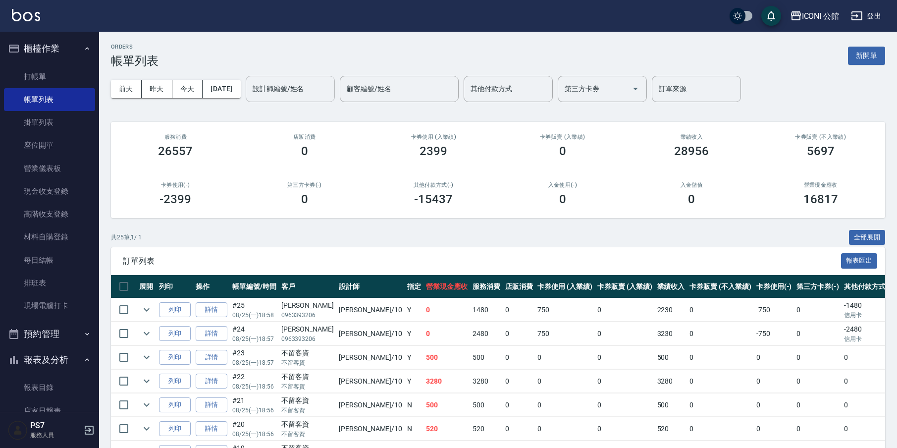
click at [303, 92] on input "設計師編號/姓名" at bounding box center [290, 88] width 80 height 17
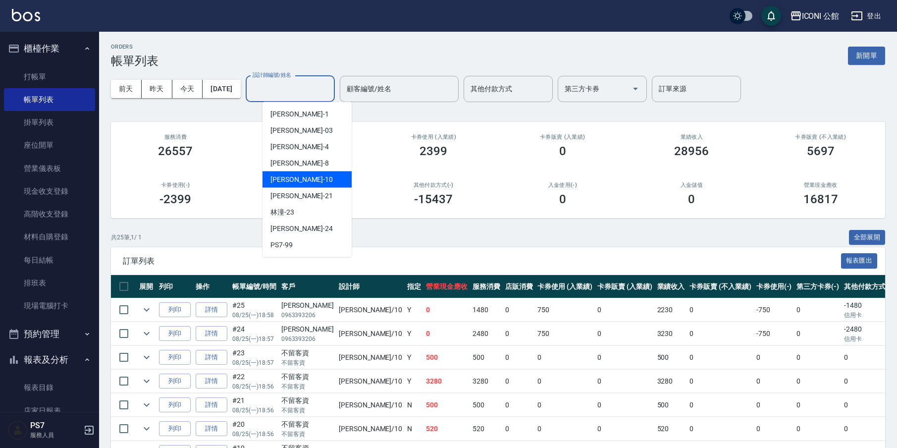
click at [317, 179] on div "[PERSON_NAME] -10" at bounding box center [307, 179] width 89 height 16
click at [303, 87] on input "[PERSON_NAME]-10" at bounding box center [282, 88] width 65 height 17
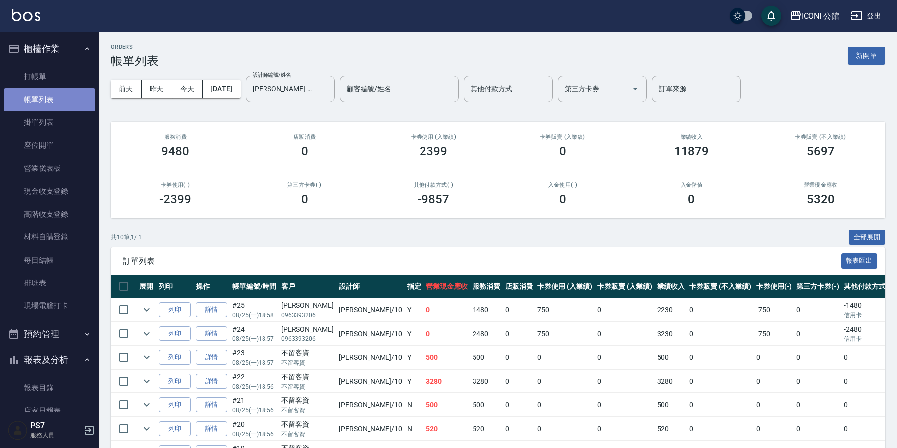
click at [53, 105] on link "帳單列表" at bounding box center [49, 99] width 91 height 23
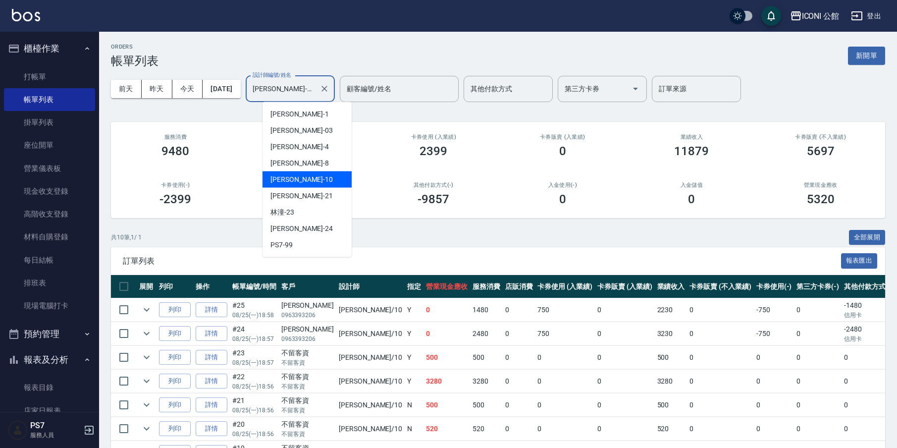
click at [307, 87] on input "[PERSON_NAME]-10" at bounding box center [282, 88] width 65 height 17
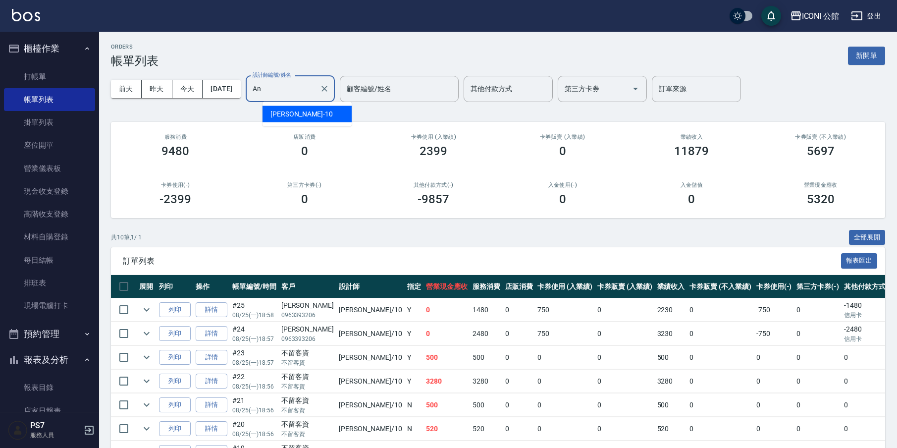
type input "A"
click at [315, 89] on input "設計師編號/姓名" at bounding box center [290, 88] width 80 height 17
type input "[PERSON_NAME]-10"
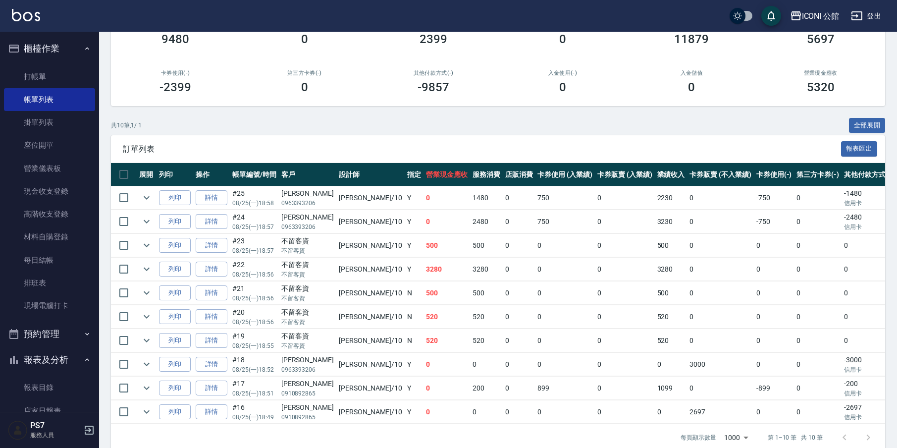
scroll to position [133, 0]
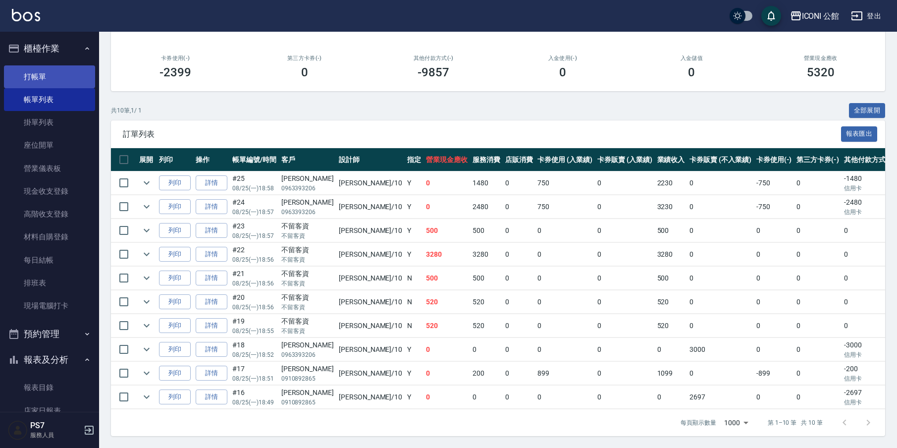
click at [26, 75] on link "打帳單" at bounding box center [49, 76] width 91 height 23
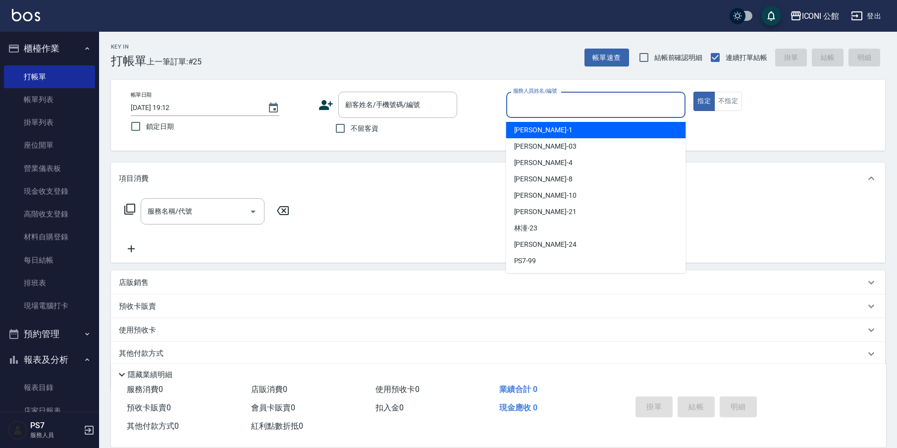
click at [578, 106] on input "服務人員姓名/編號" at bounding box center [596, 104] width 171 height 17
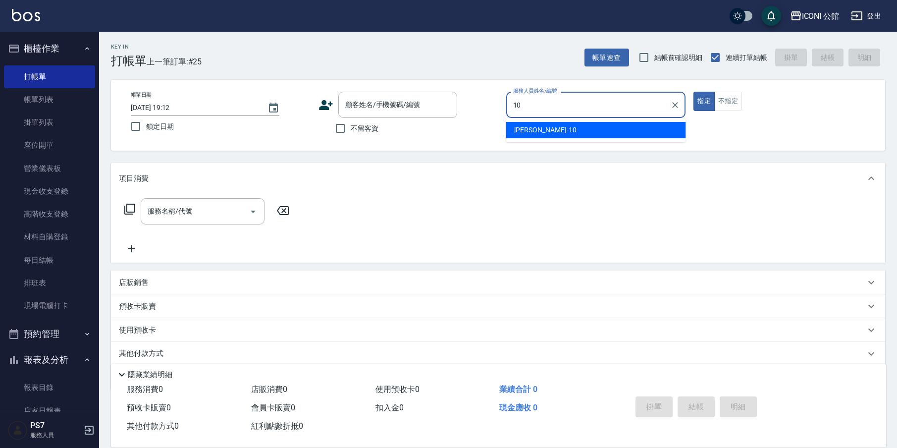
type input "[PERSON_NAME]-10"
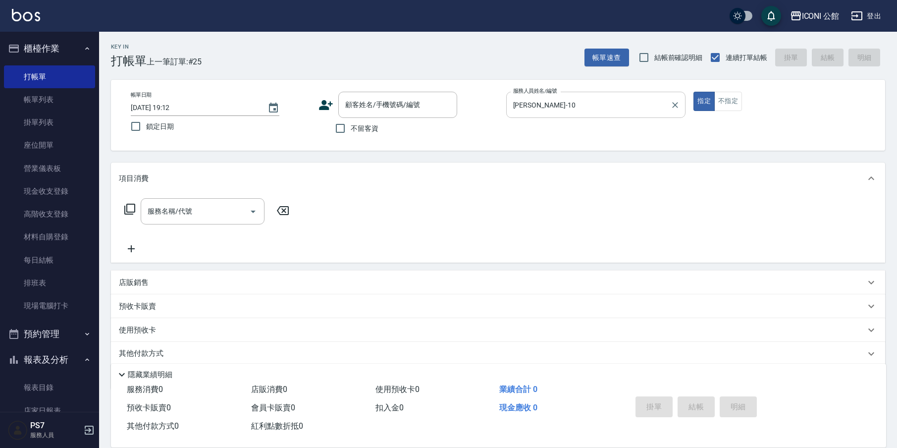
type button "true"
click at [132, 212] on icon at bounding box center [129, 209] width 11 height 11
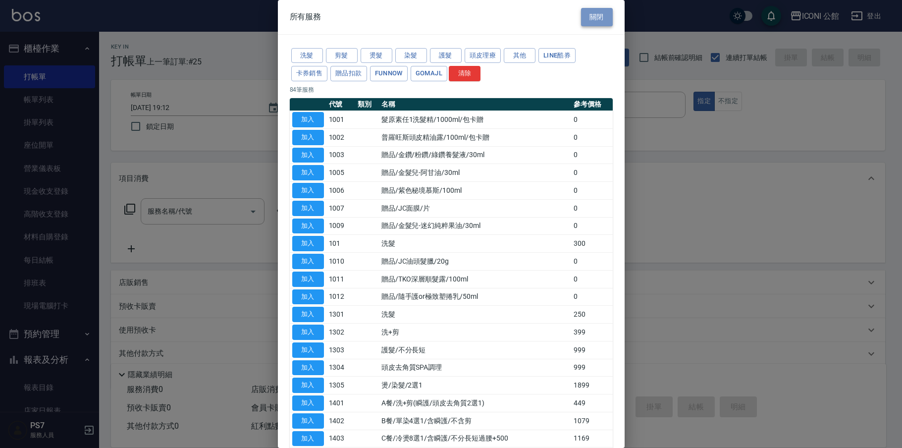
click at [592, 19] on button "關閉" at bounding box center [597, 17] width 32 height 18
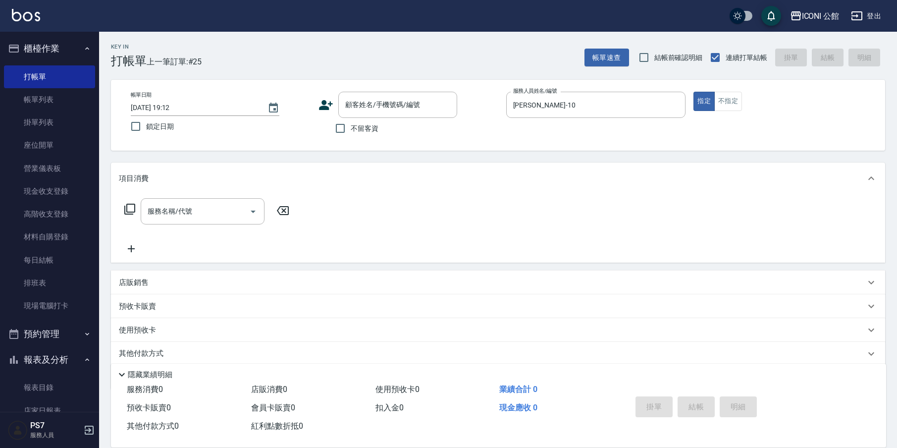
click at [131, 284] on p "店販銷售" at bounding box center [134, 282] width 30 height 10
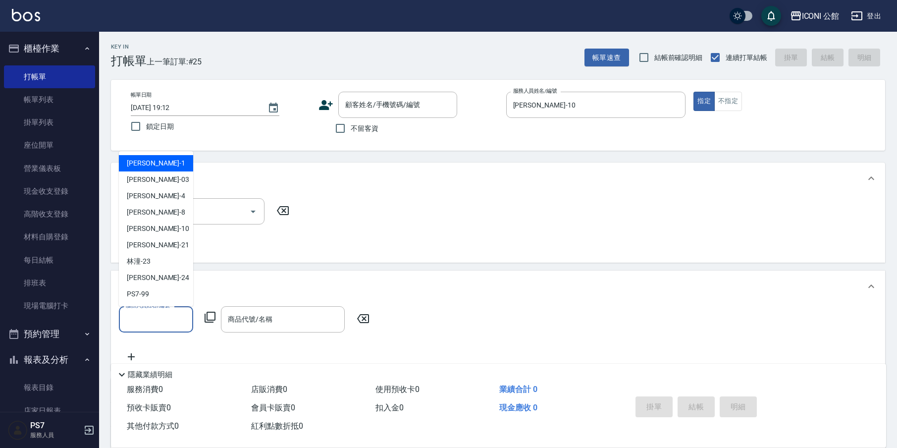
click at [149, 322] on input "服務人員姓名/編號" at bounding box center [155, 319] width 65 height 17
click at [167, 232] on div "[PERSON_NAME] -10" at bounding box center [156, 228] width 74 height 16
type input "[PERSON_NAME]-10"
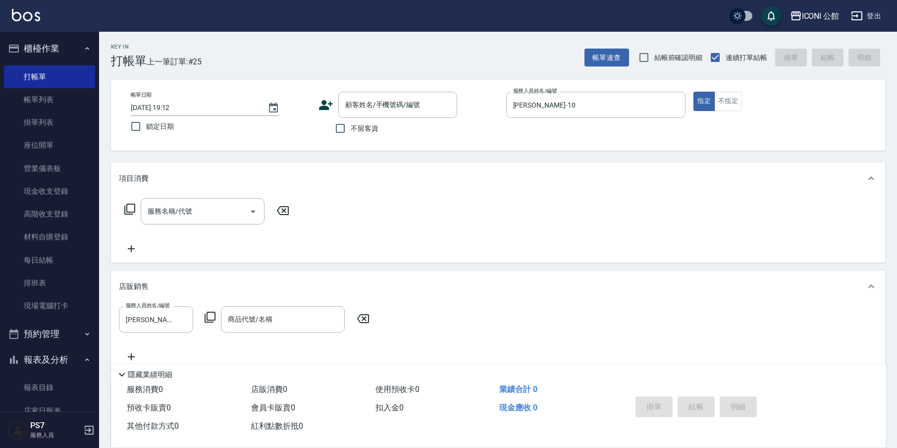
click at [210, 321] on icon at bounding box center [210, 317] width 12 height 12
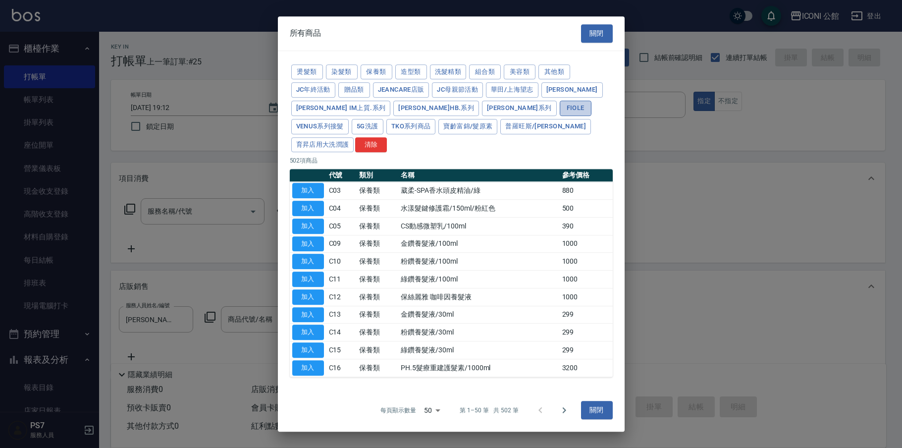
click at [560, 116] on button "Fiole" at bounding box center [576, 108] width 32 height 15
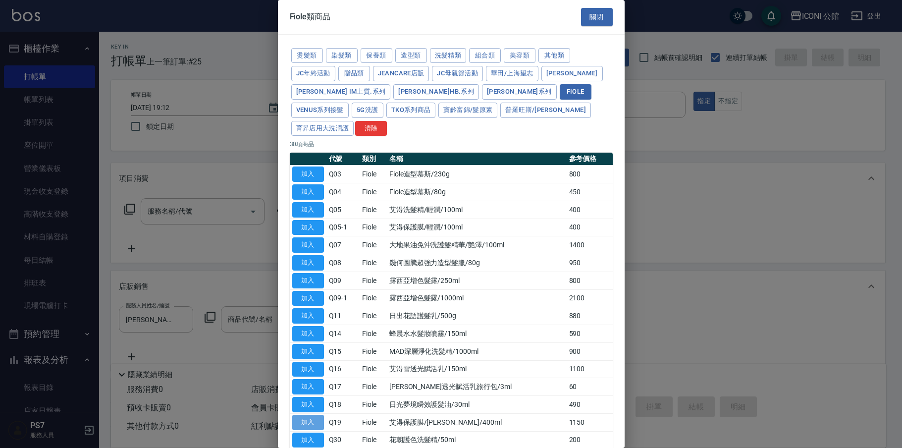
click at [312, 415] on button "加入" at bounding box center [308, 422] width 32 height 15
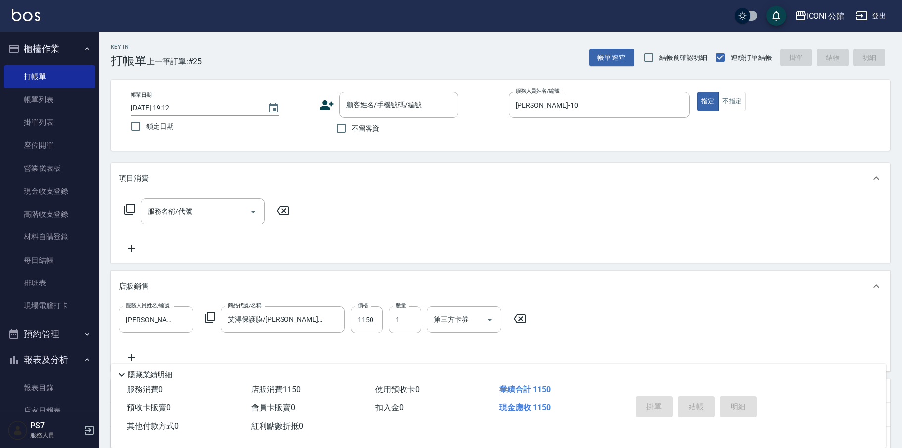
type input "艾淂保護膜/[PERSON_NAME]/400ml"
click at [378, 319] on input "1150" at bounding box center [367, 319] width 32 height 27
type input "997"
click at [407, 319] on input "1" at bounding box center [405, 319] width 32 height 27
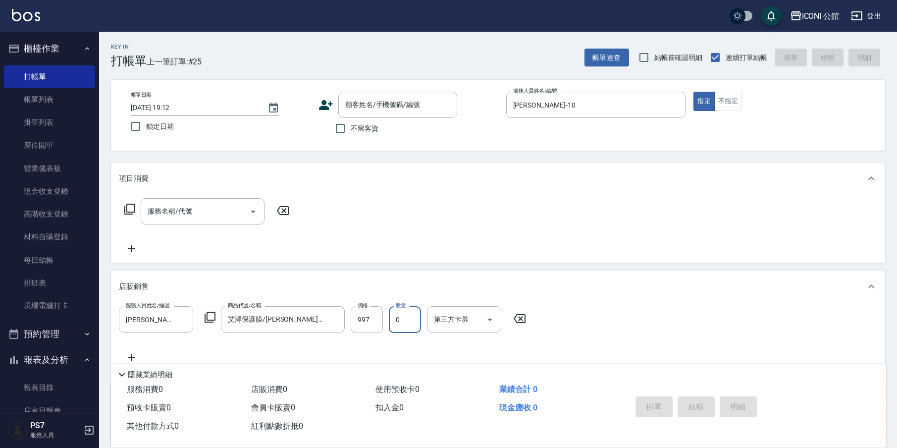
type input "2"
click at [338, 127] on input "不留客資" at bounding box center [340, 128] width 21 height 21
checkbox input "true"
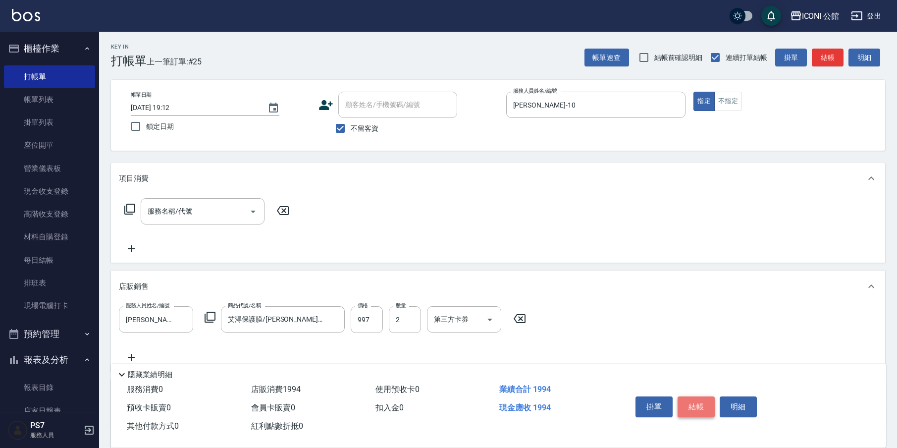
click at [690, 411] on button "結帳" at bounding box center [696, 406] width 37 height 21
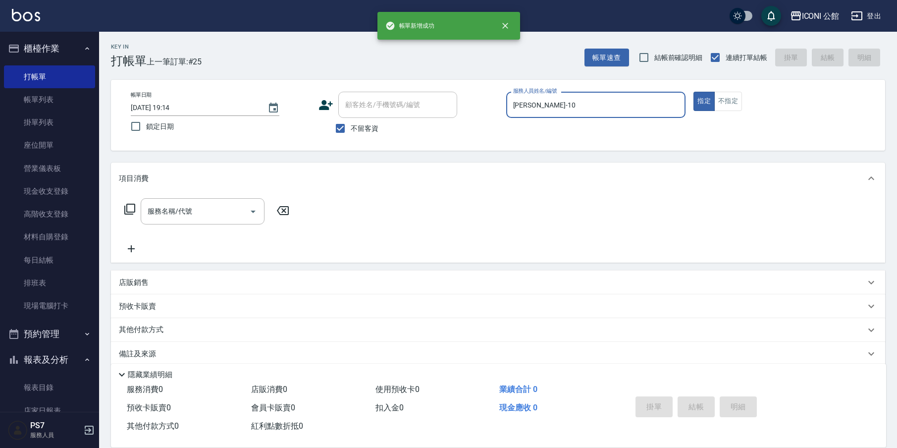
type input "[DATE] 19:14"
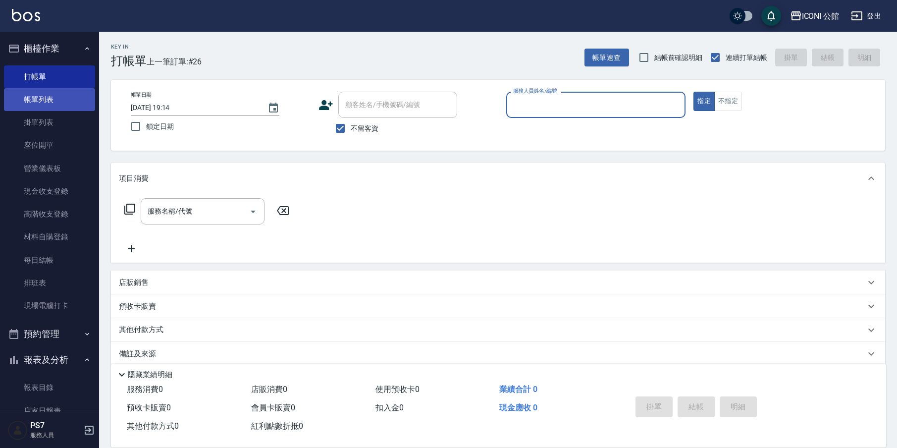
click at [56, 89] on link "帳單列表" at bounding box center [49, 99] width 91 height 23
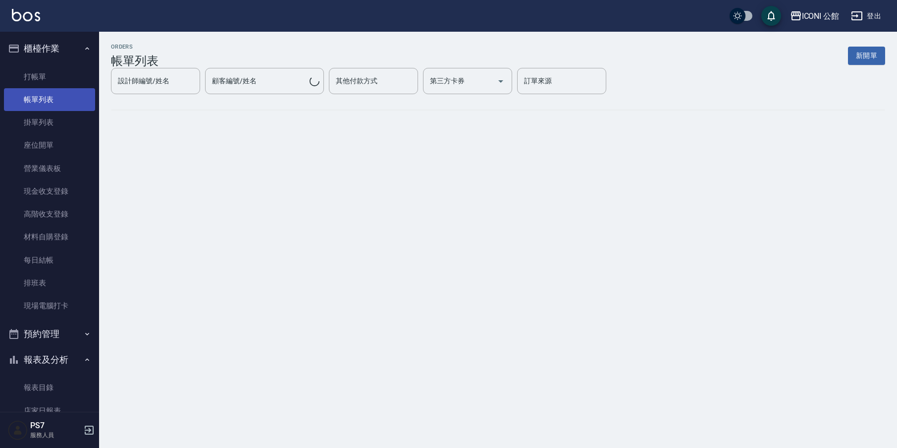
click at [57, 99] on link "帳單列表" at bounding box center [49, 99] width 91 height 23
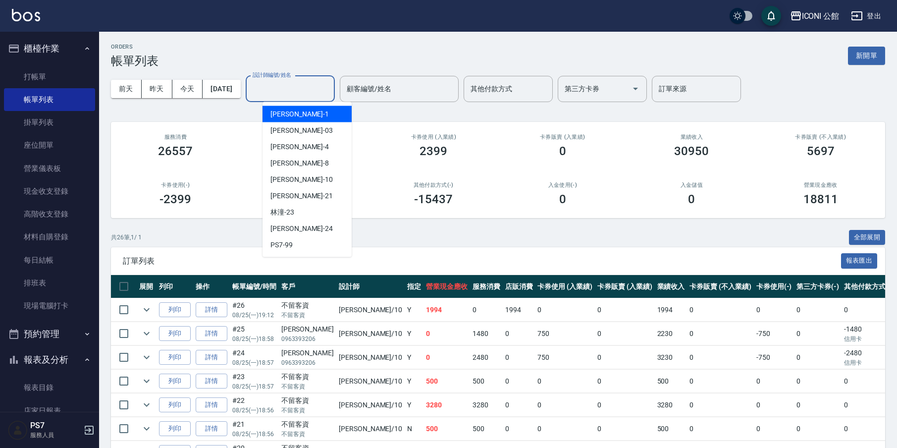
click at [286, 95] on input "設計師編號/姓名" at bounding box center [290, 88] width 80 height 17
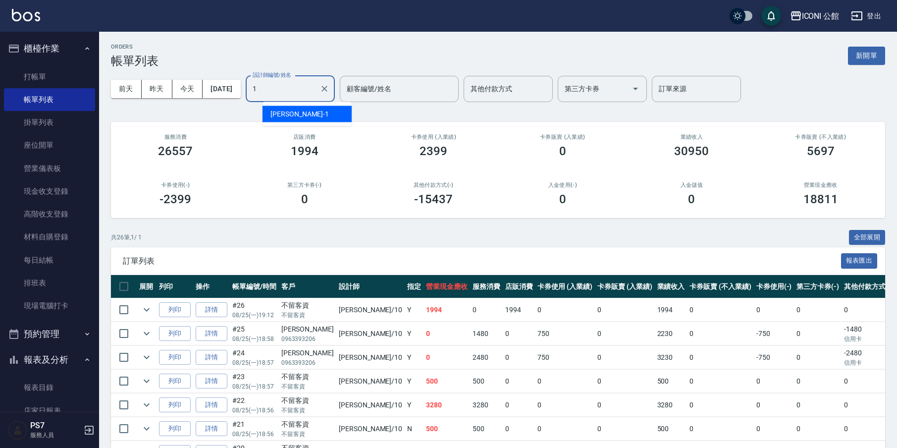
type input "[PERSON_NAME]-1"
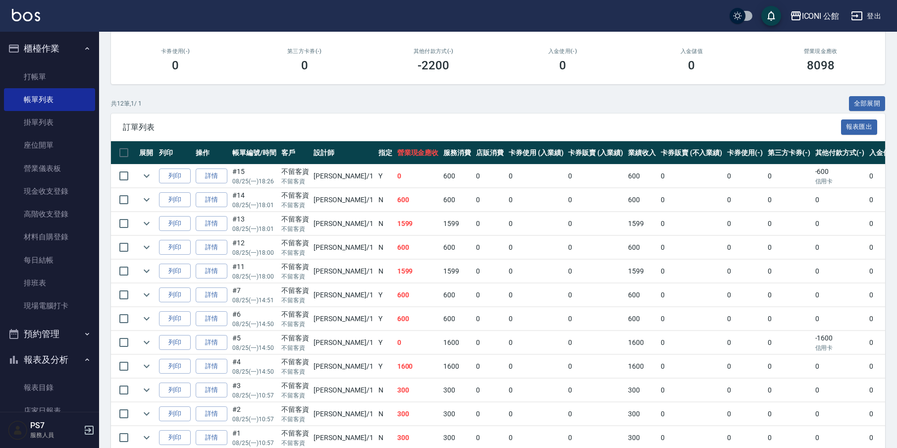
scroll to position [181, 0]
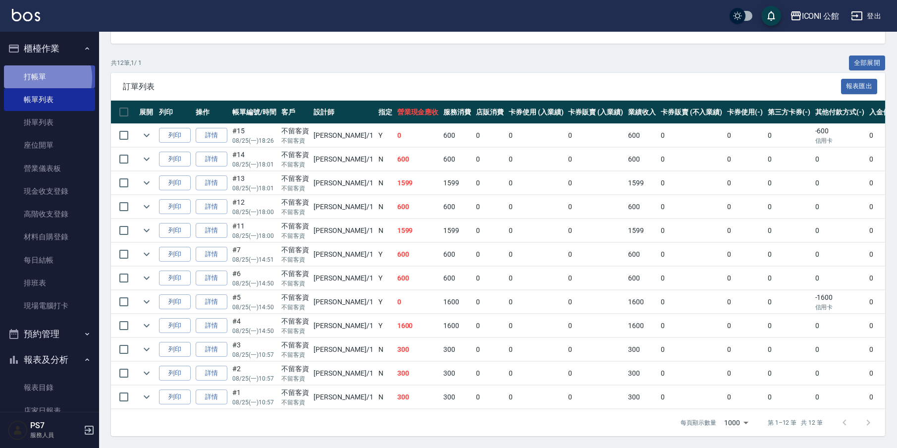
click at [39, 78] on link "打帳單" at bounding box center [49, 76] width 91 height 23
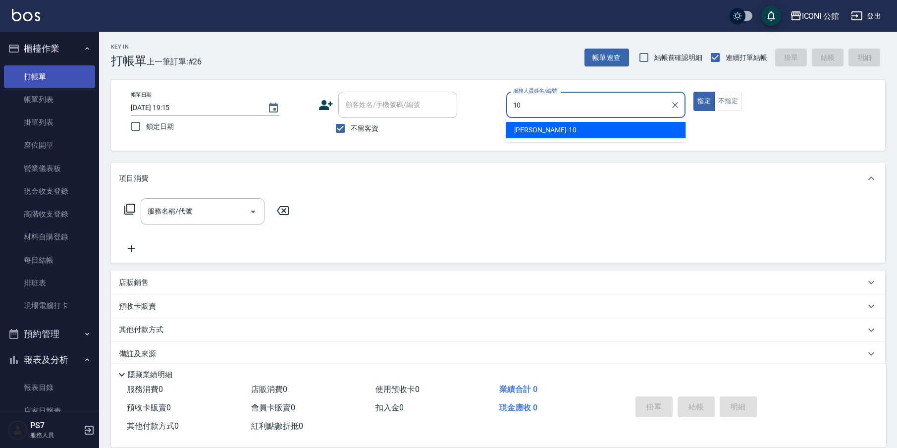
type input "[PERSON_NAME]-10"
type button "true"
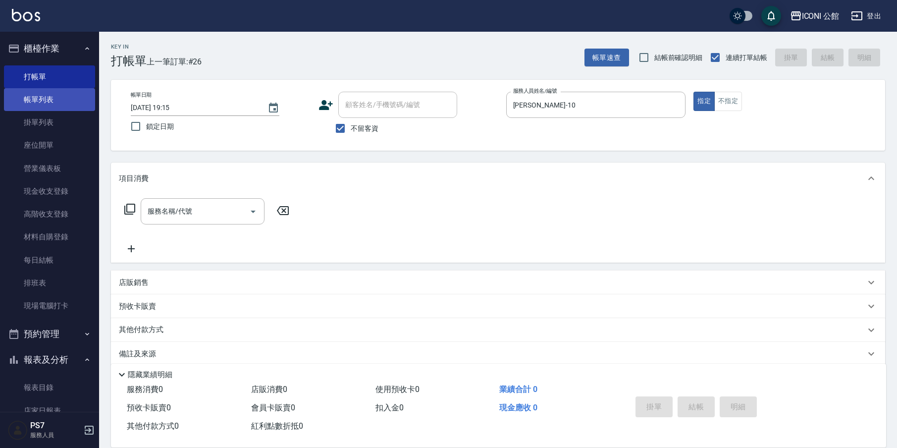
click at [54, 97] on link "帳單列表" at bounding box center [49, 99] width 91 height 23
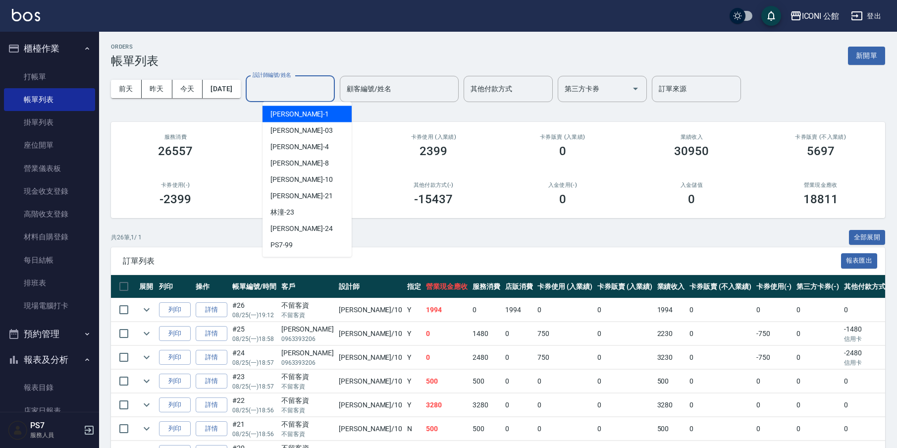
click at [286, 94] on input "設計師編號/姓名" at bounding box center [290, 88] width 80 height 17
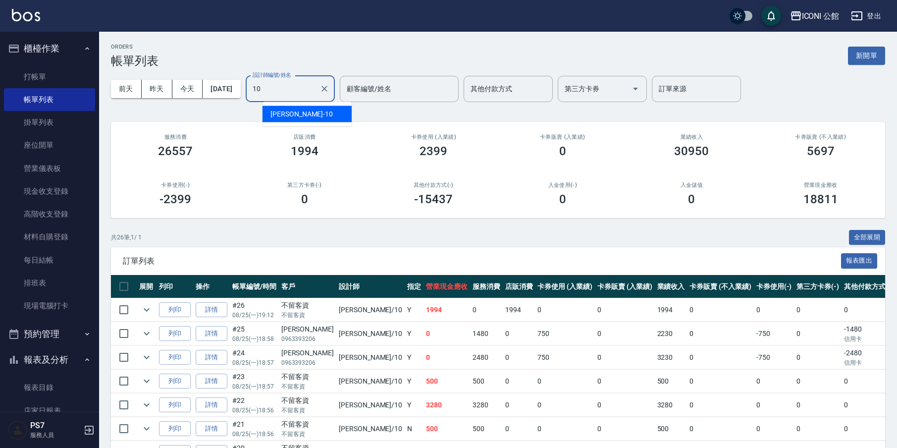
type input "[PERSON_NAME]-10"
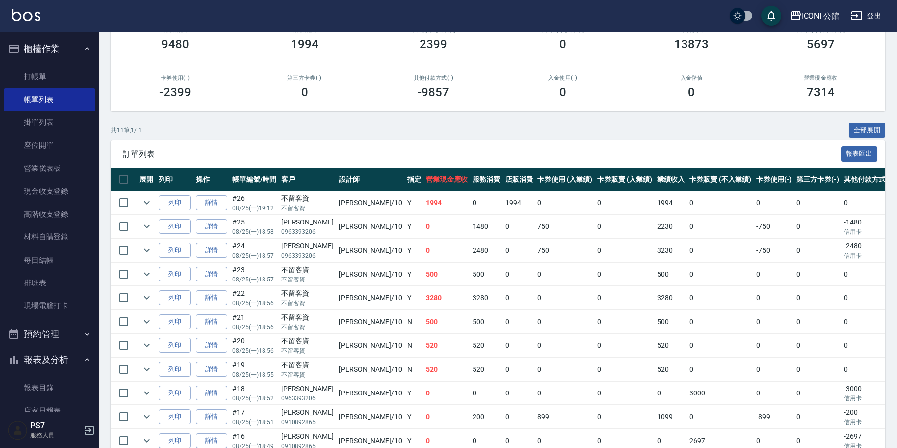
scroll to position [157, 0]
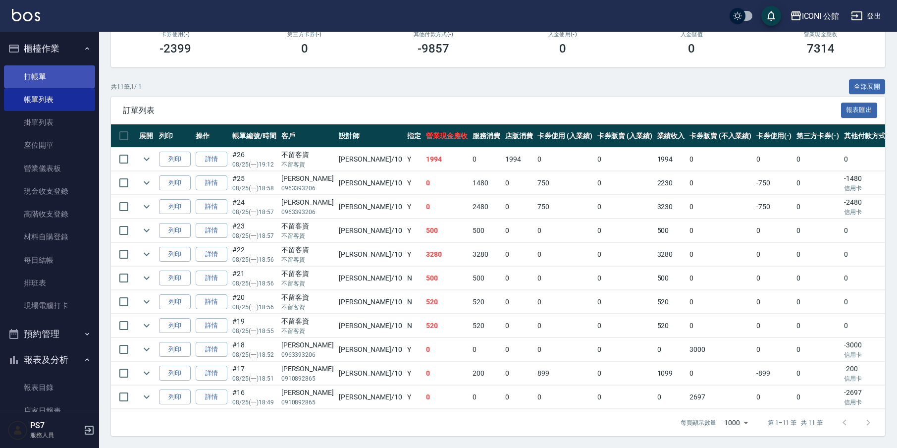
click at [56, 80] on link "打帳單" at bounding box center [49, 76] width 91 height 23
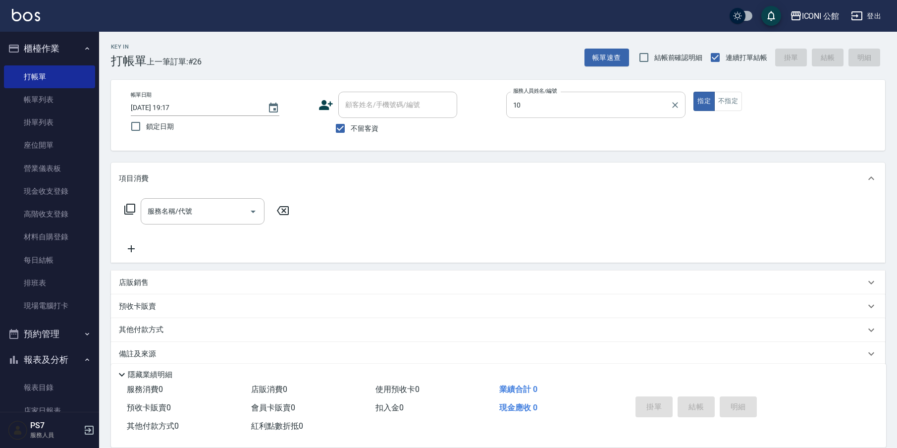
type input "[PERSON_NAME]-10"
type button "true"
click at [131, 207] on icon at bounding box center [130, 209] width 12 height 12
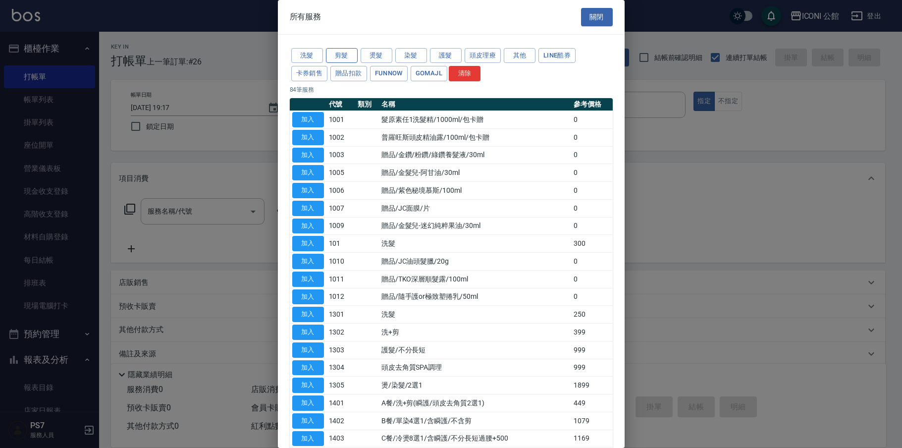
click at [339, 51] on button "剪髮" at bounding box center [342, 55] width 32 height 15
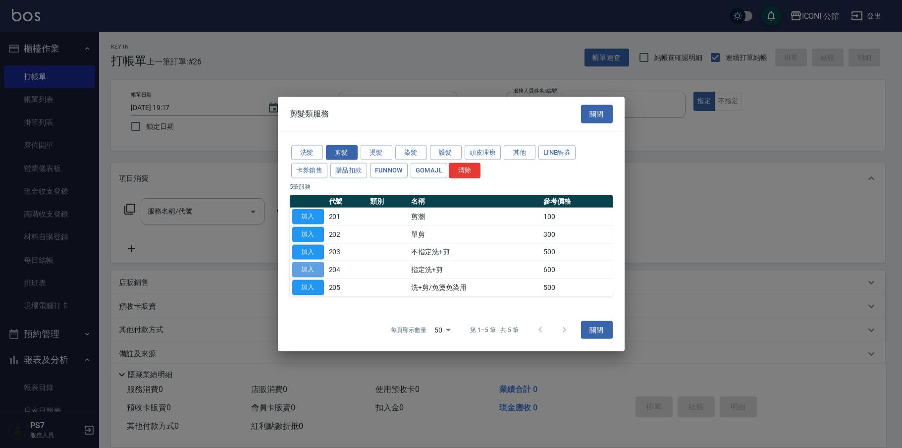
click at [308, 264] on button "加入" at bounding box center [308, 269] width 32 height 15
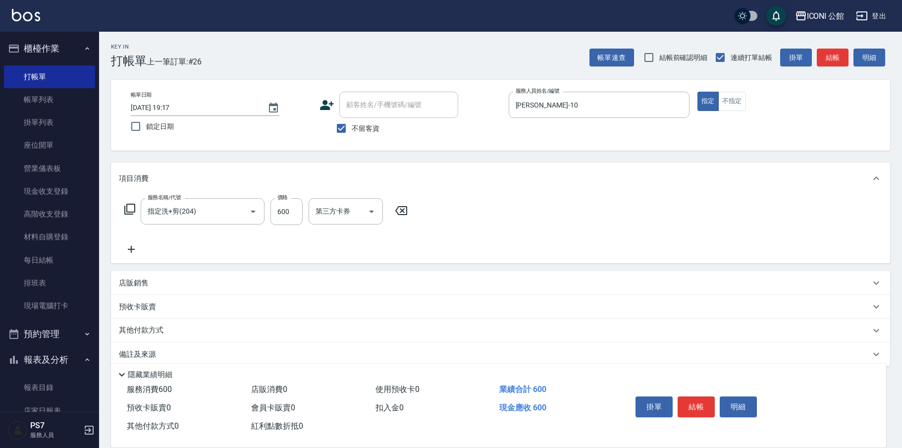
type input "指定洗+剪(204)"
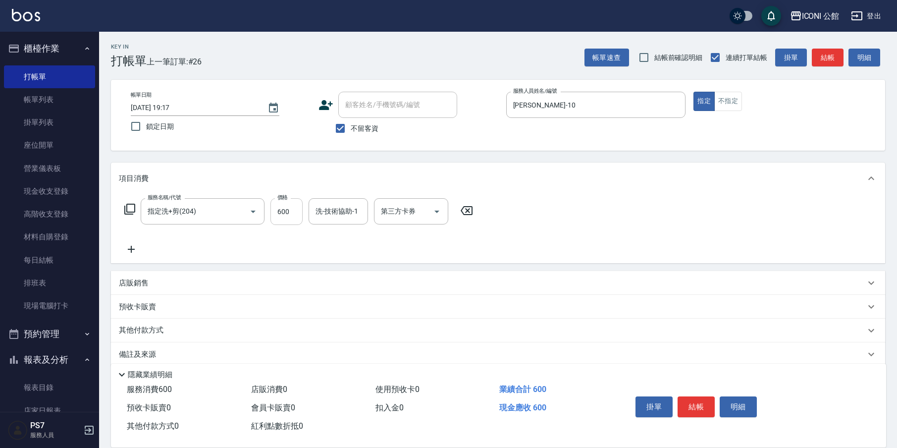
click at [300, 206] on input "600" at bounding box center [286, 211] width 32 height 27
type input "500"
type input "[PERSON_NAME]-21"
click at [701, 404] on button "結帳" at bounding box center [696, 406] width 37 height 21
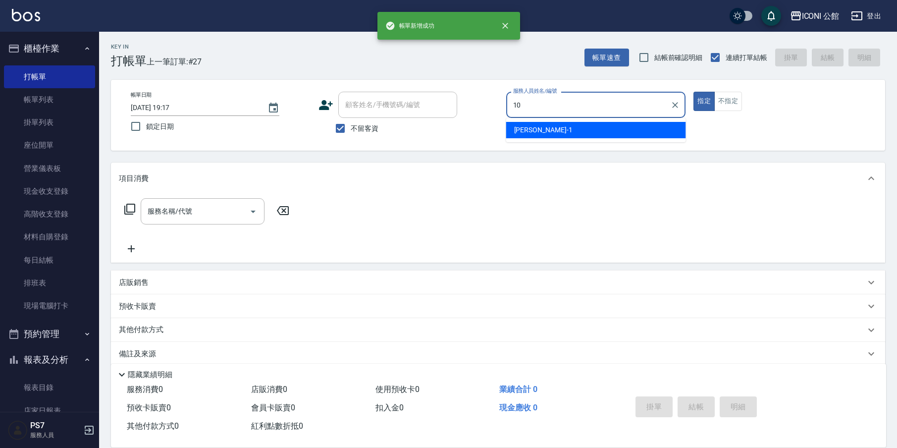
type input "[PERSON_NAME]-10"
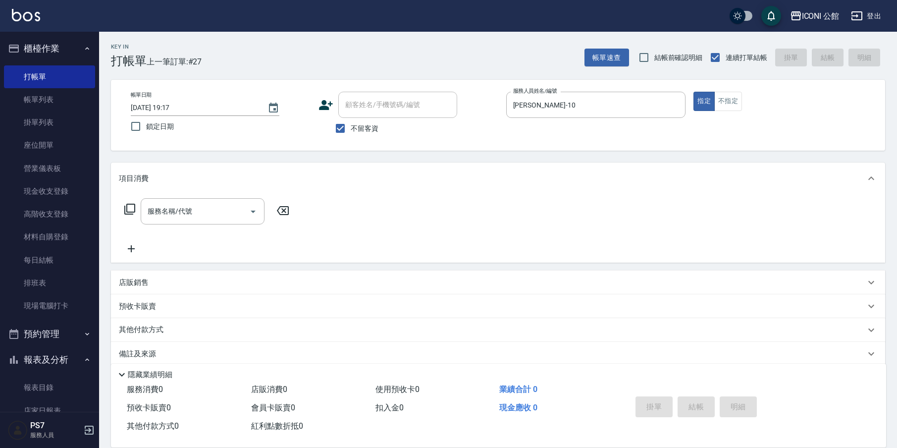
click at [130, 206] on icon at bounding box center [130, 209] width 12 height 12
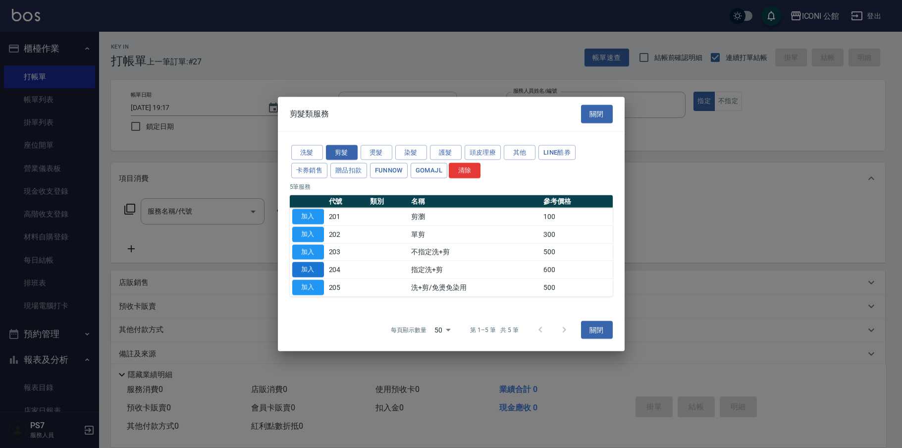
click at [315, 265] on button "加入" at bounding box center [308, 269] width 32 height 15
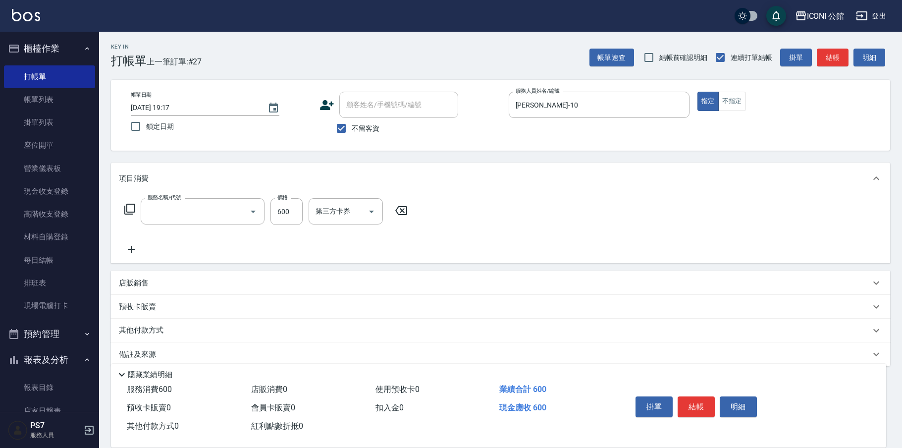
type input "指定洗+剪(204)"
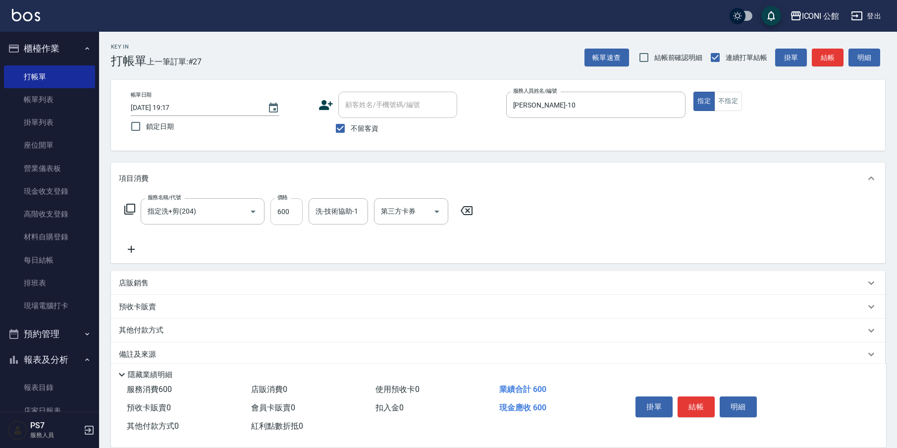
click at [290, 224] on input "600" at bounding box center [286, 211] width 32 height 27
type input "500"
type input "[PERSON_NAME]-24"
click at [691, 408] on button "結帳" at bounding box center [696, 406] width 37 height 21
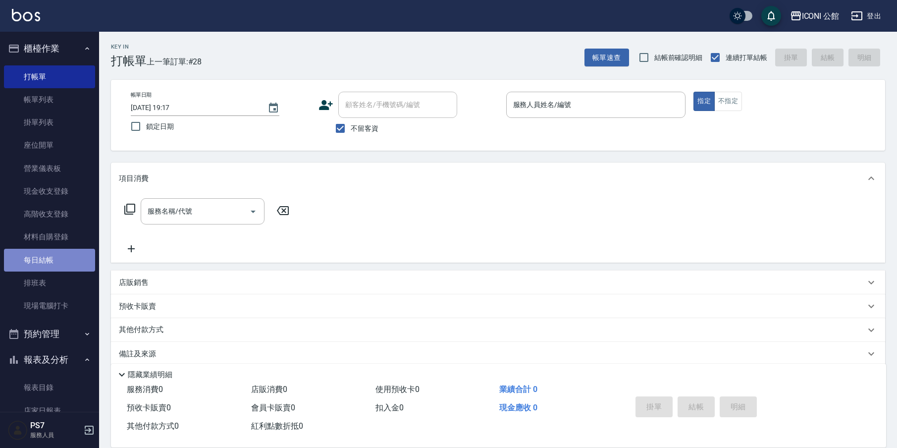
click at [69, 261] on link "每日結帳" at bounding box center [49, 260] width 91 height 23
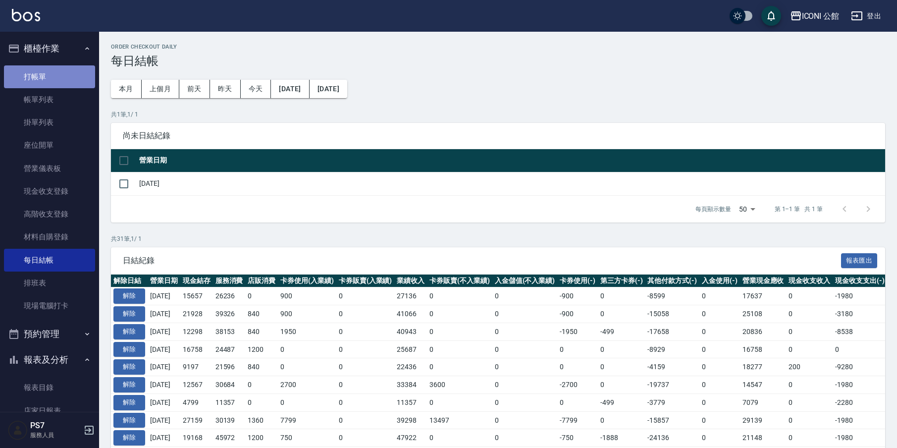
click at [57, 80] on link "打帳單" at bounding box center [49, 76] width 91 height 23
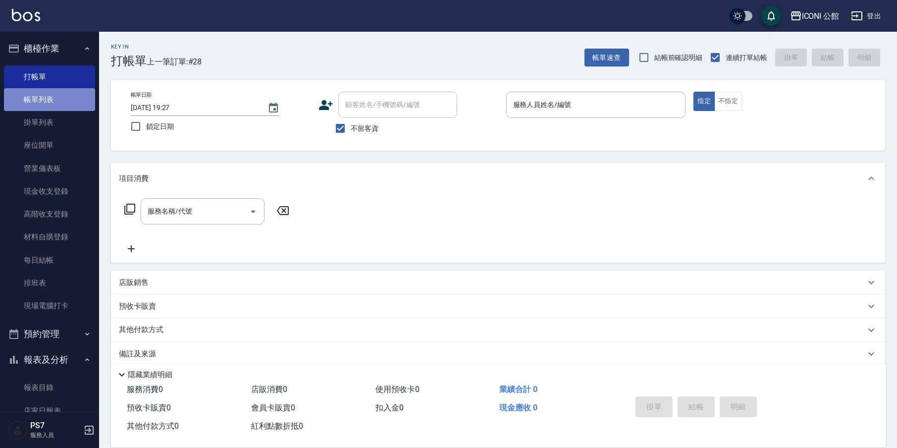
click at [57, 101] on link "帳單列表" at bounding box center [49, 99] width 91 height 23
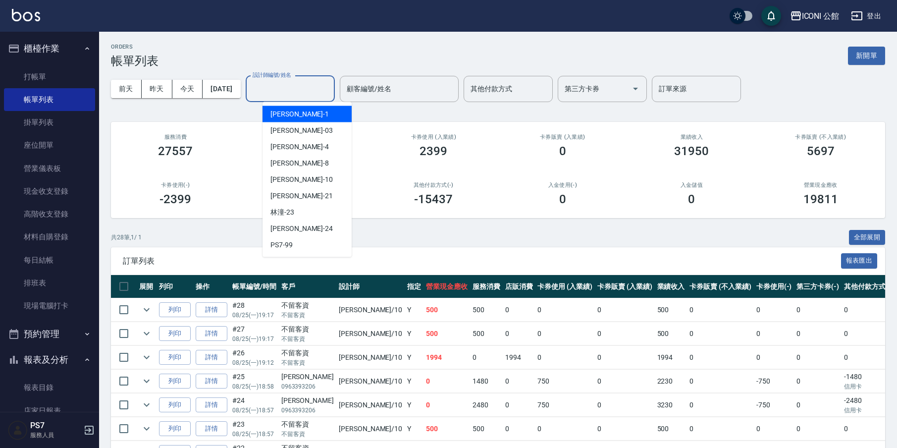
click at [286, 87] on input "設計師編號/姓名" at bounding box center [290, 88] width 80 height 17
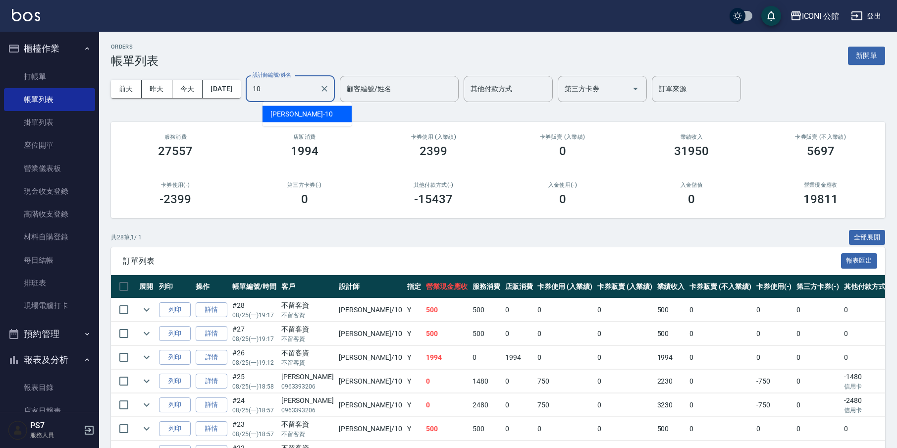
type input "[PERSON_NAME]-10"
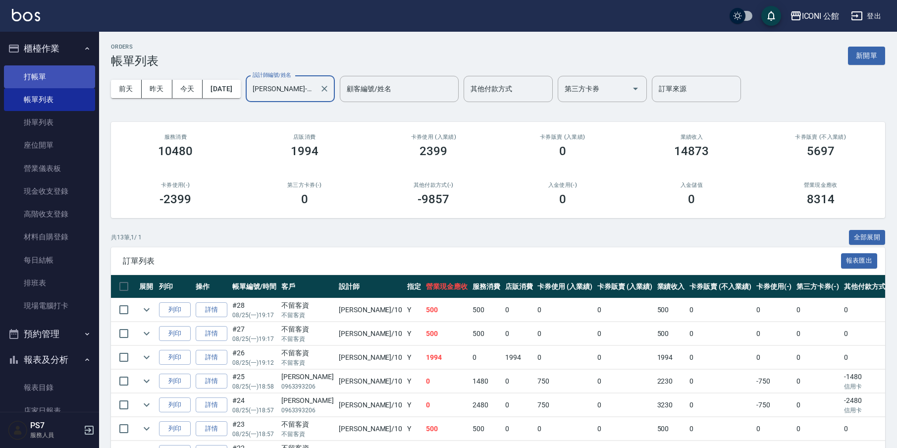
click at [61, 78] on link "打帳單" at bounding box center [49, 76] width 91 height 23
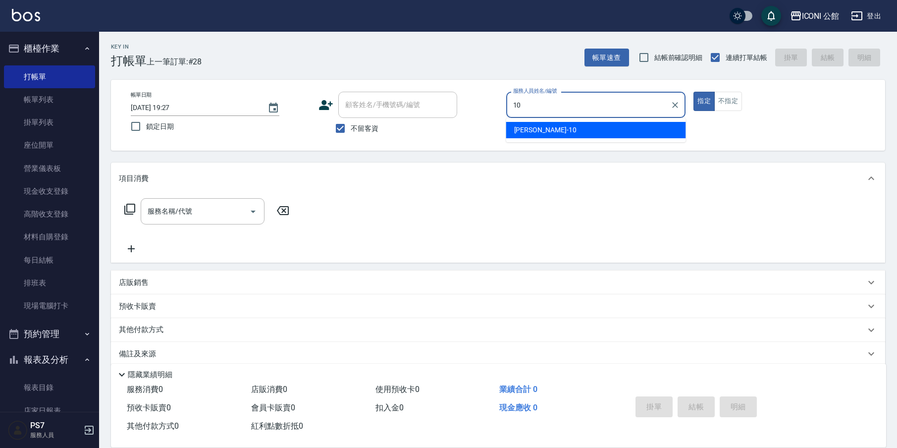
type input "[PERSON_NAME]-10"
type button "true"
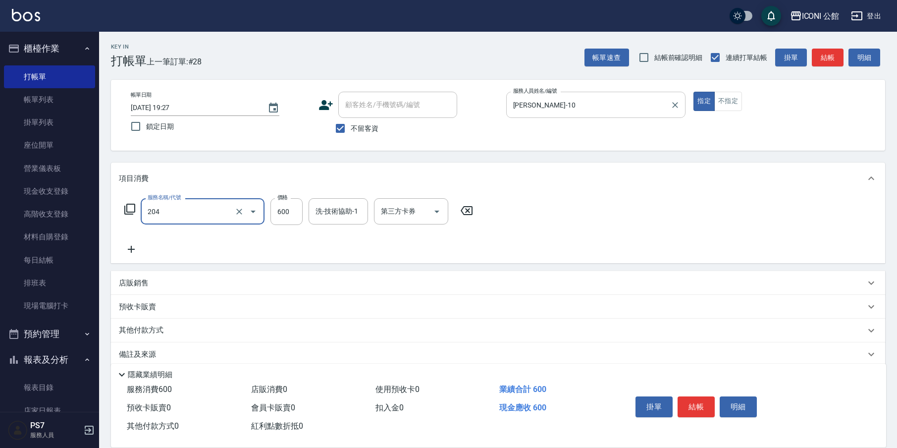
type input "指定洗+剪(204)"
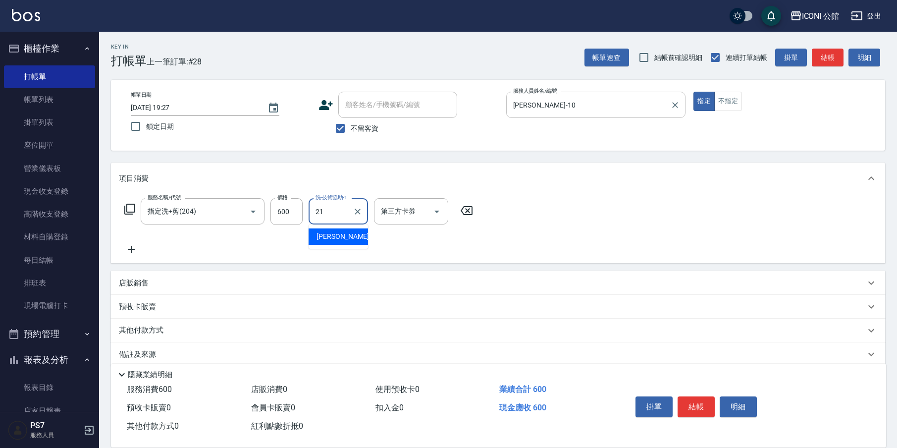
type input "[PERSON_NAME]-21"
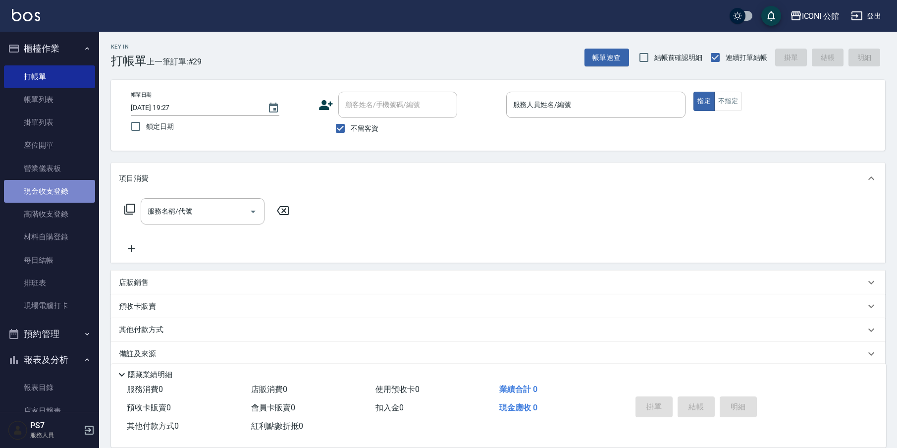
click at [64, 198] on link "現金收支登錄" at bounding box center [49, 191] width 91 height 23
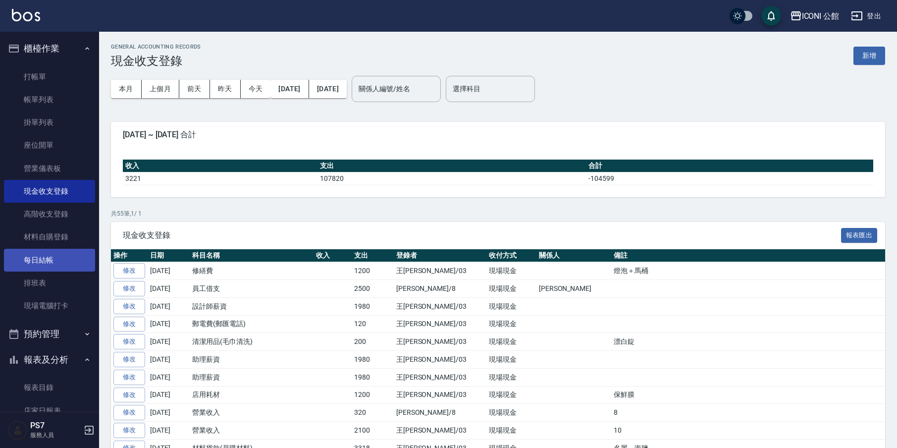
click at [50, 257] on link "每日結帳" at bounding box center [49, 260] width 91 height 23
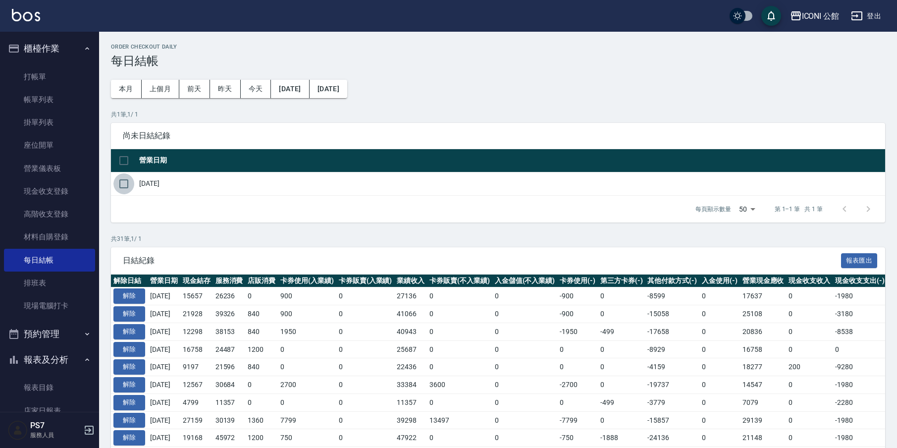
click at [131, 182] on input "checkbox" at bounding box center [123, 183] width 21 height 21
checkbox input "true"
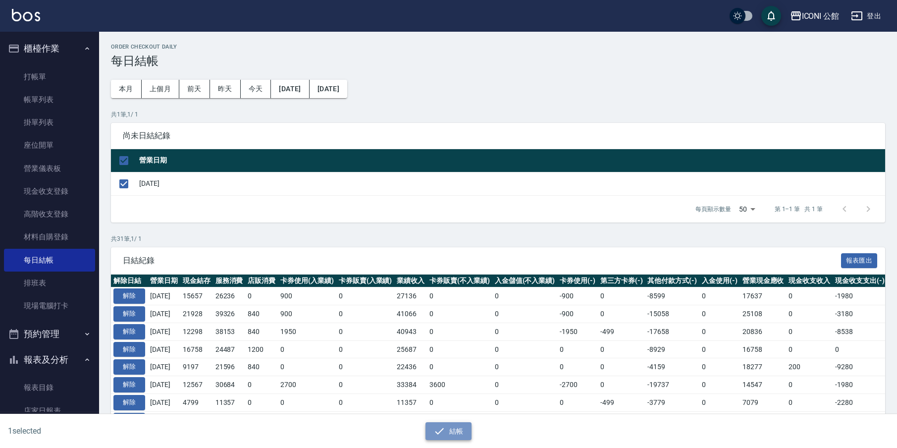
click at [460, 429] on button "結帳" at bounding box center [448, 431] width 46 height 18
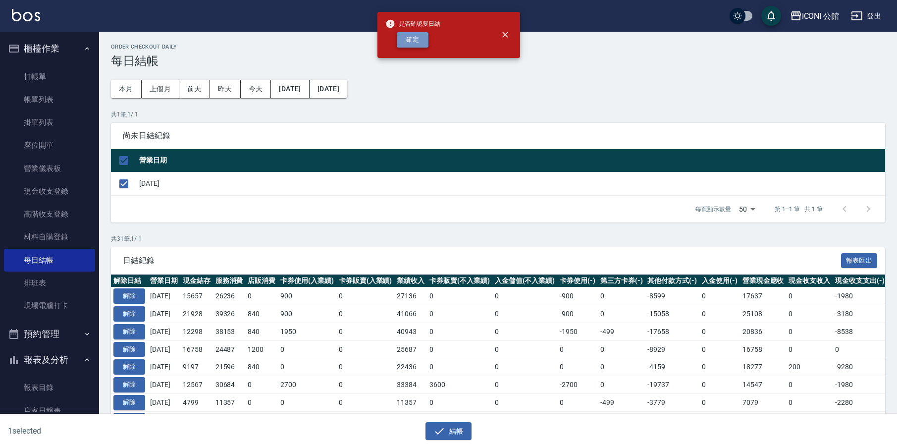
click at [418, 43] on button "確定" at bounding box center [413, 39] width 32 height 15
checkbox input "false"
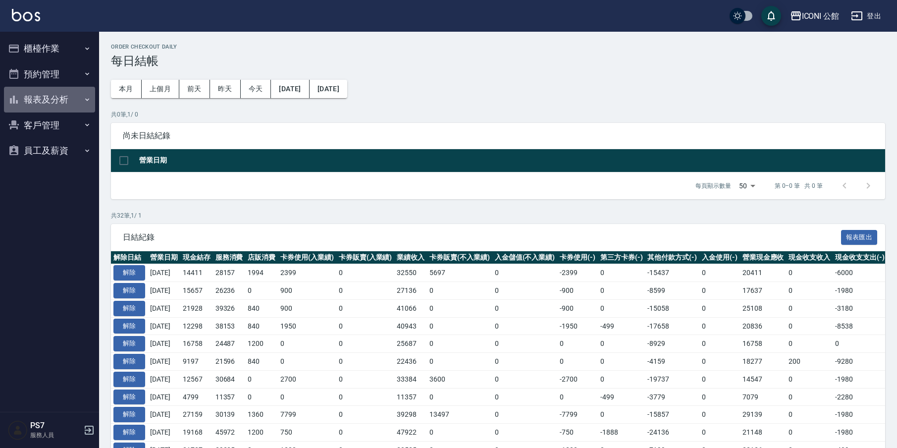
click at [43, 97] on button "報表及分析" at bounding box center [49, 100] width 91 height 26
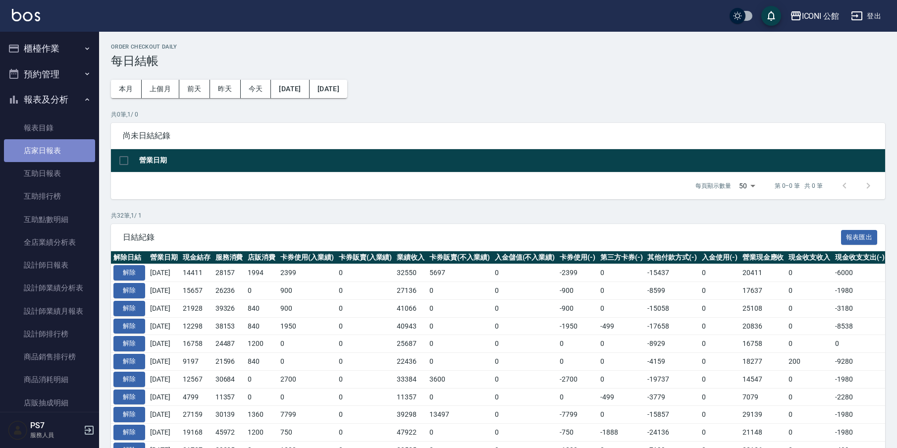
click at [66, 157] on link "店家日報表" at bounding box center [49, 150] width 91 height 23
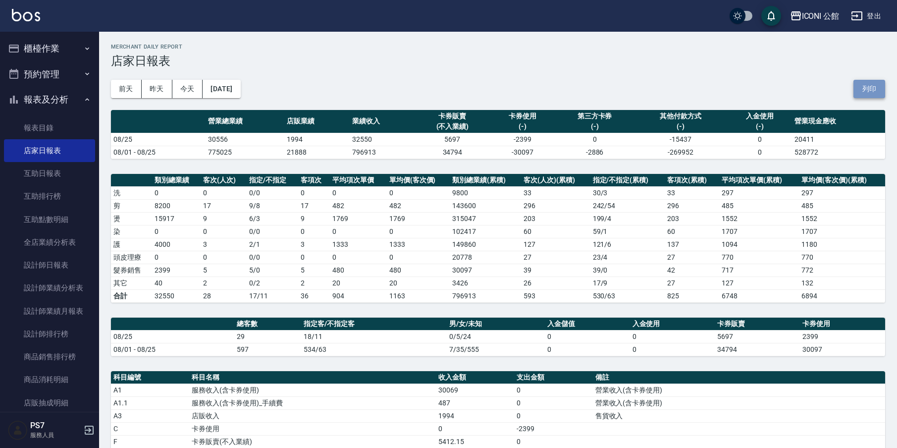
click at [874, 92] on button "列印" at bounding box center [869, 89] width 32 height 18
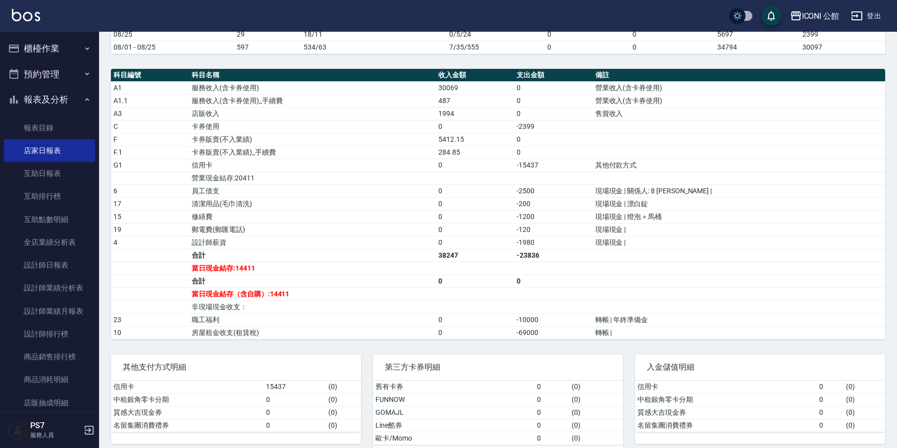
scroll to position [322, 0]
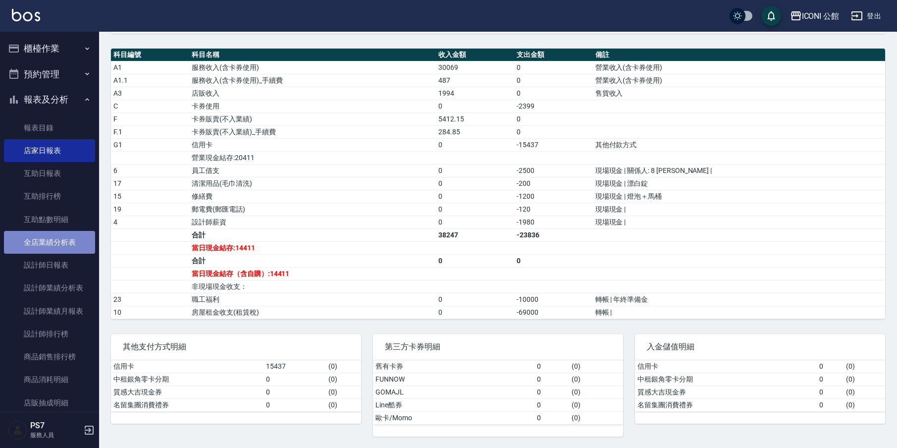
click at [77, 243] on link "全店業績分析表" at bounding box center [49, 242] width 91 height 23
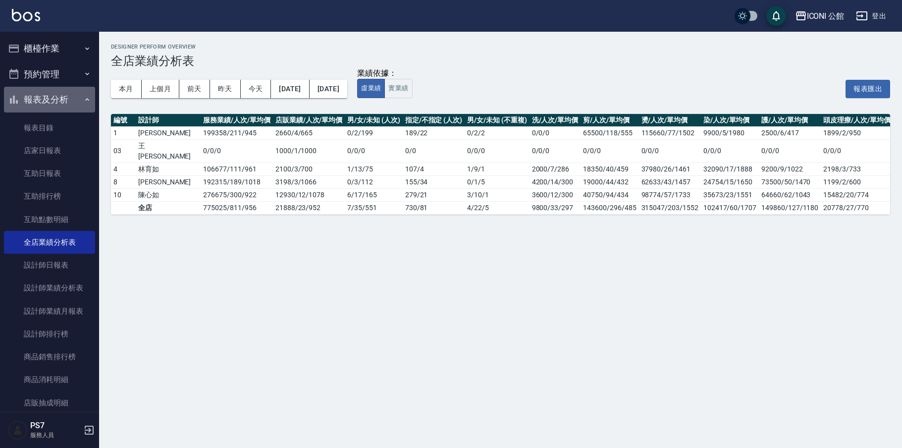
click at [52, 101] on button "報表及分析" at bounding box center [49, 100] width 91 height 26
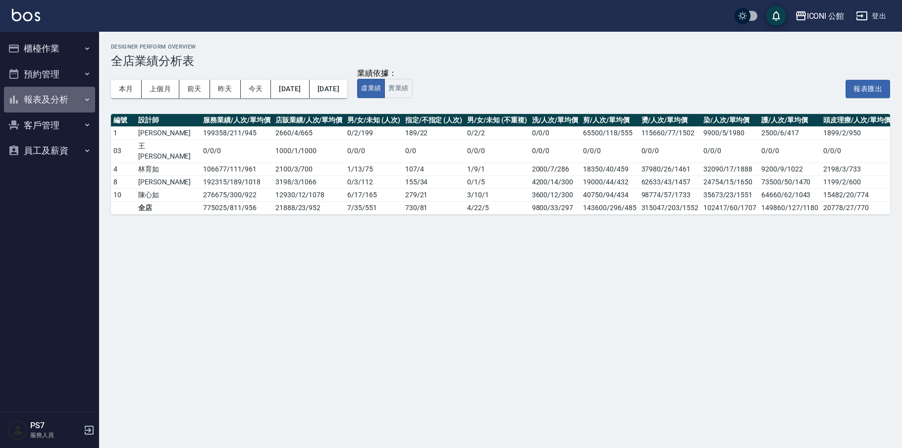
click at [67, 99] on button "報表及分析" at bounding box center [49, 100] width 91 height 26
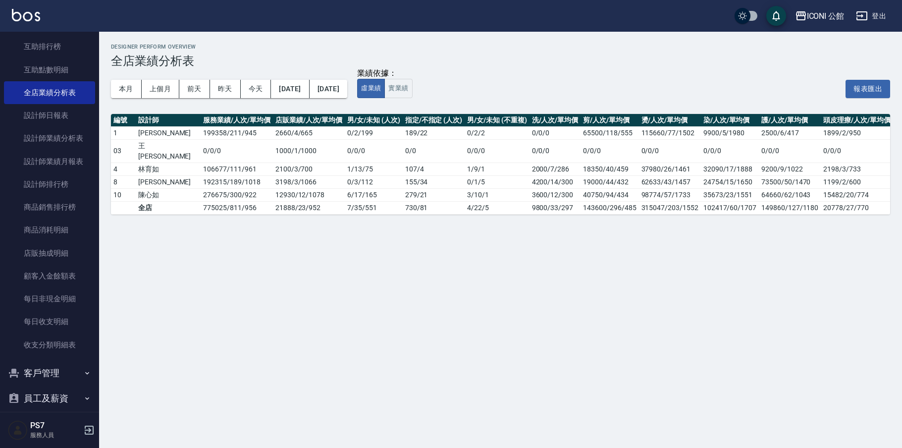
scroll to position [158, 0]
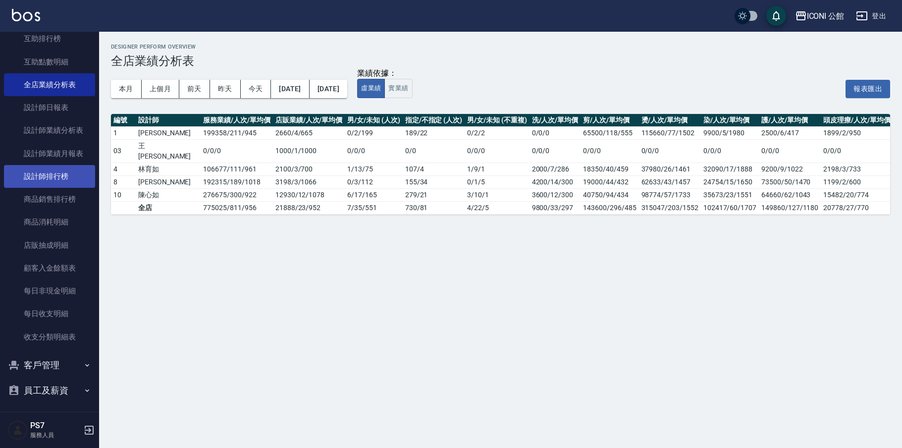
click at [44, 177] on link "設計師排行榜" at bounding box center [49, 176] width 91 height 23
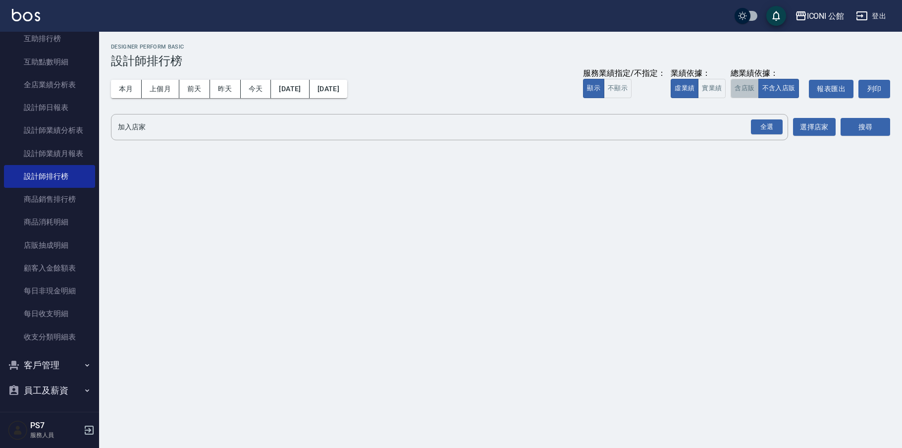
click at [737, 90] on button "含店販" at bounding box center [745, 88] width 28 height 19
click at [765, 127] on div "全選" at bounding box center [767, 126] width 32 height 15
click at [863, 129] on button "搜尋" at bounding box center [865, 127] width 50 height 18
